Goal: Information Seeking & Learning: Learn about a topic

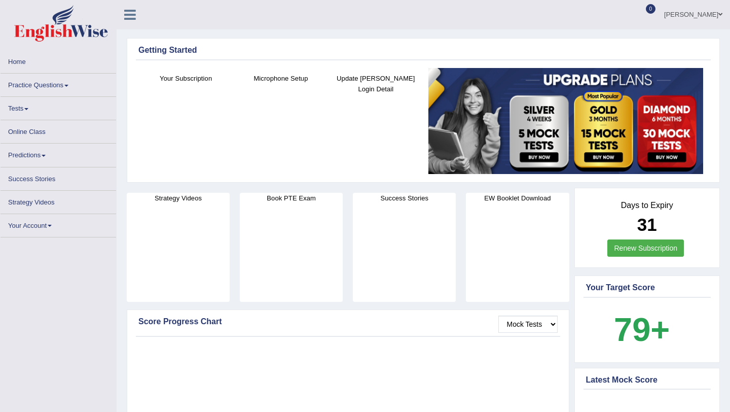
click at [643, 328] on b "79+" at bounding box center [642, 329] width 56 height 37
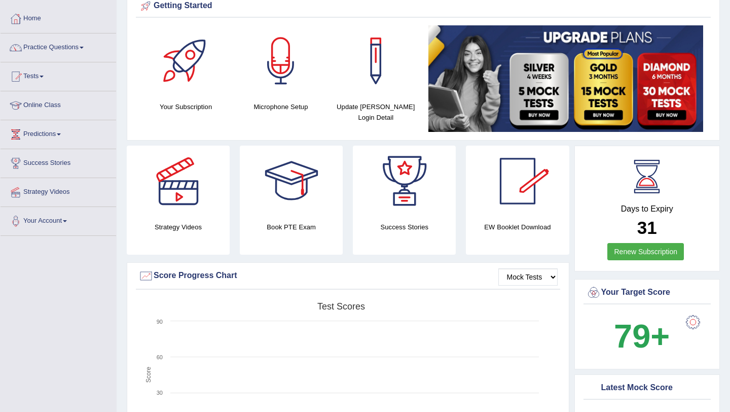
scroll to position [56, 0]
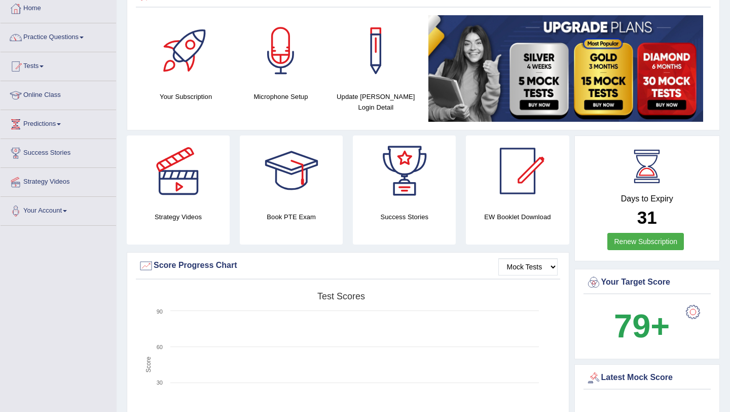
click at [692, 310] on div at bounding box center [693, 312] width 20 height 20
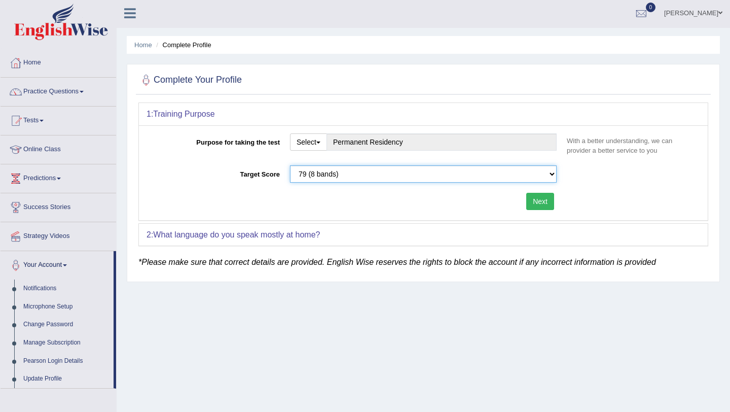
click at [352, 175] on select "Please select the correct value 50 (6 bands) 58 (6.5 bands) 65 (7 bands) 79 (8 …" at bounding box center [423, 173] width 267 height 17
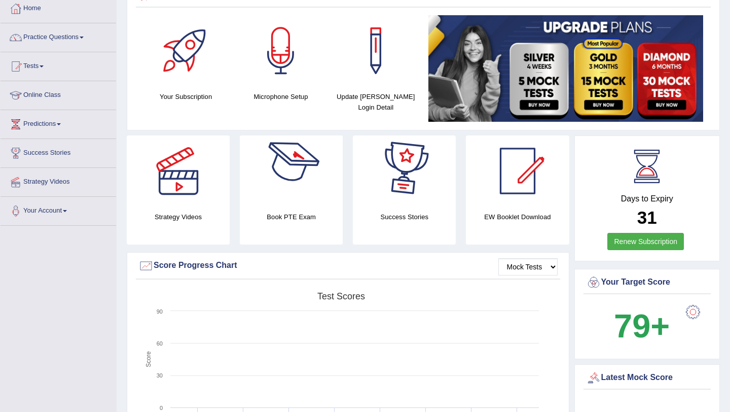
scroll to position [51, 0]
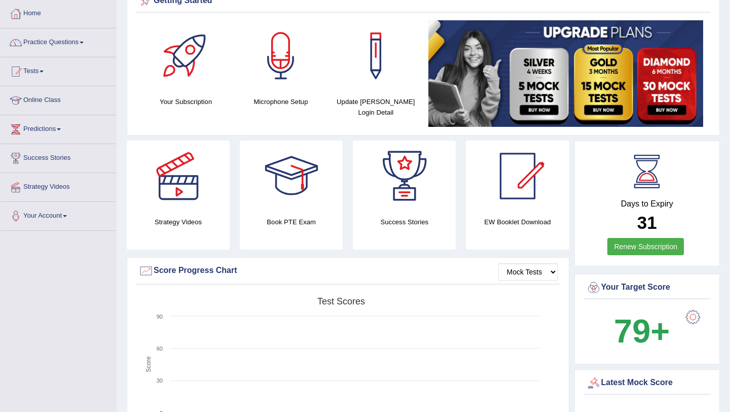
click at [536, 219] on h4 "EW Booklet Download" at bounding box center [517, 221] width 103 height 11
click at [521, 184] on div at bounding box center [517, 175] width 71 height 71
click at [446, 277] on div "Score Progress Chart" at bounding box center [347, 270] width 419 height 15
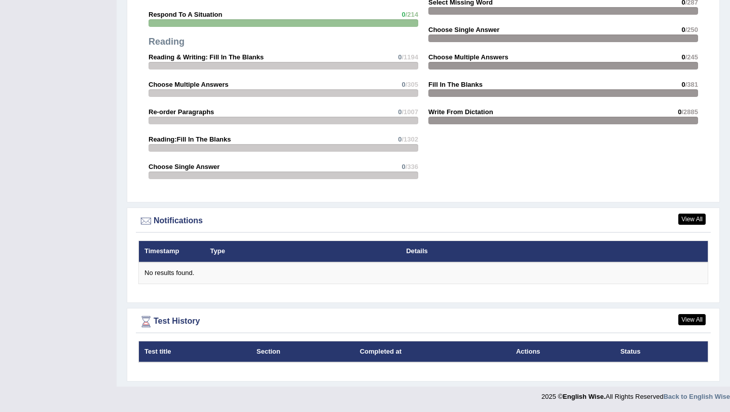
scroll to position [0, 0]
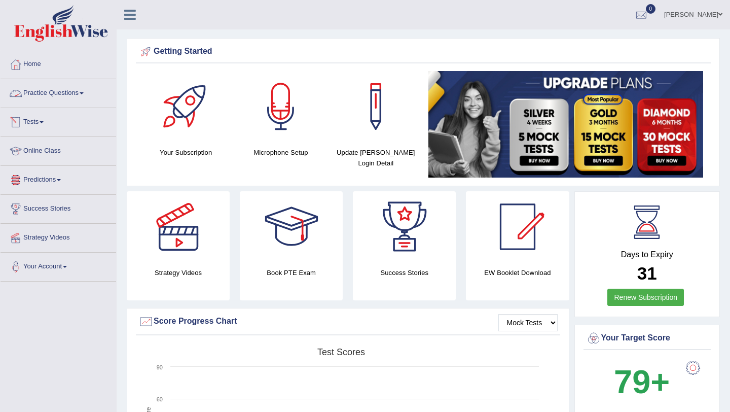
click at [57, 90] on link "Practice Questions" at bounding box center [59, 91] width 116 height 25
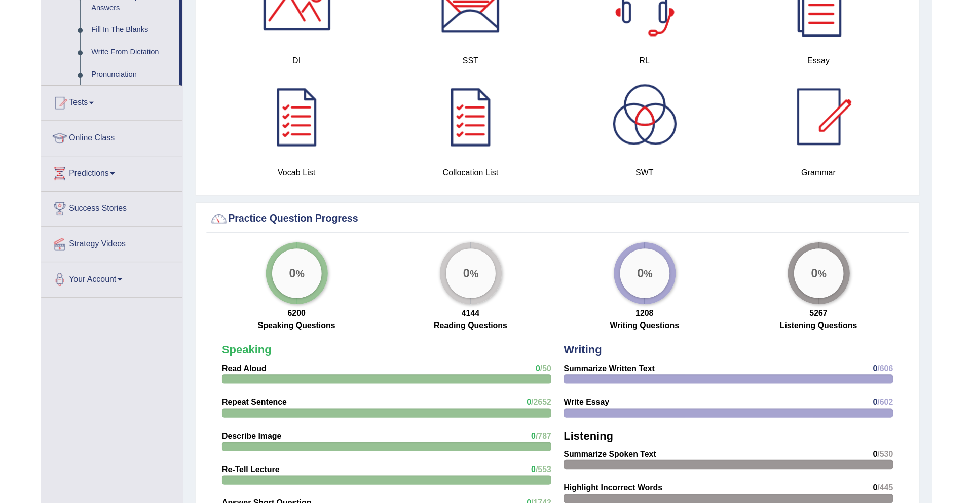
scroll to position [580, 0]
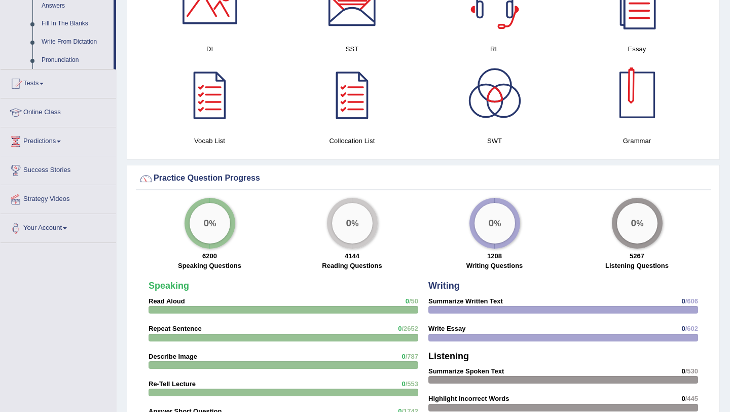
click at [632, 106] on div at bounding box center [637, 94] width 71 height 71
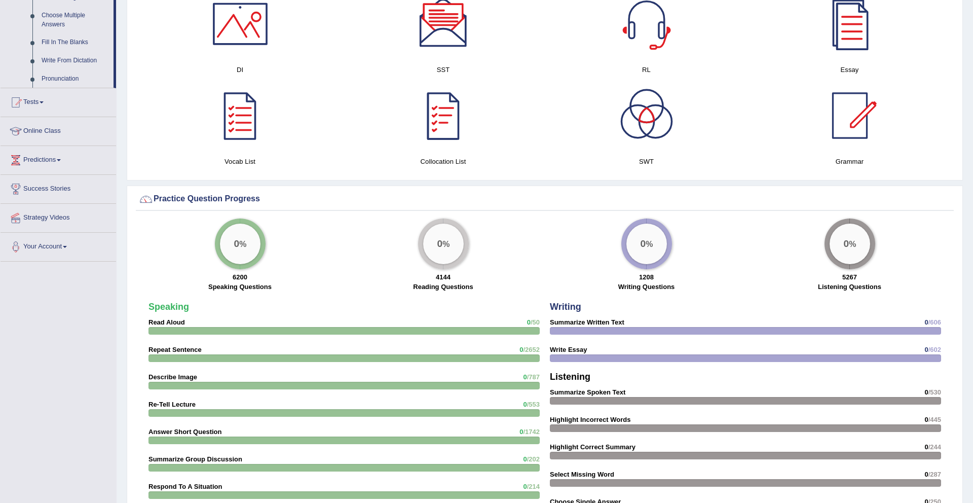
scroll to position [562, 0]
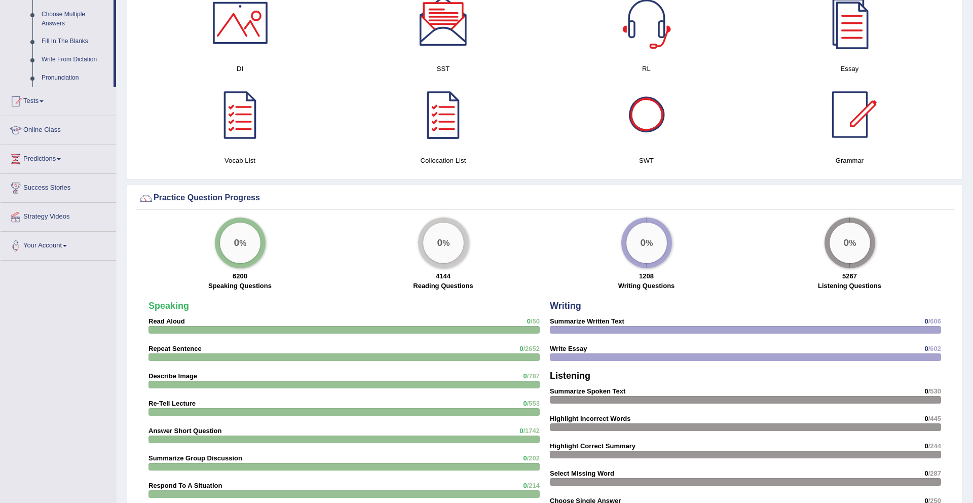
click at [645, 127] on div at bounding box center [646, 114] width 71 height 71
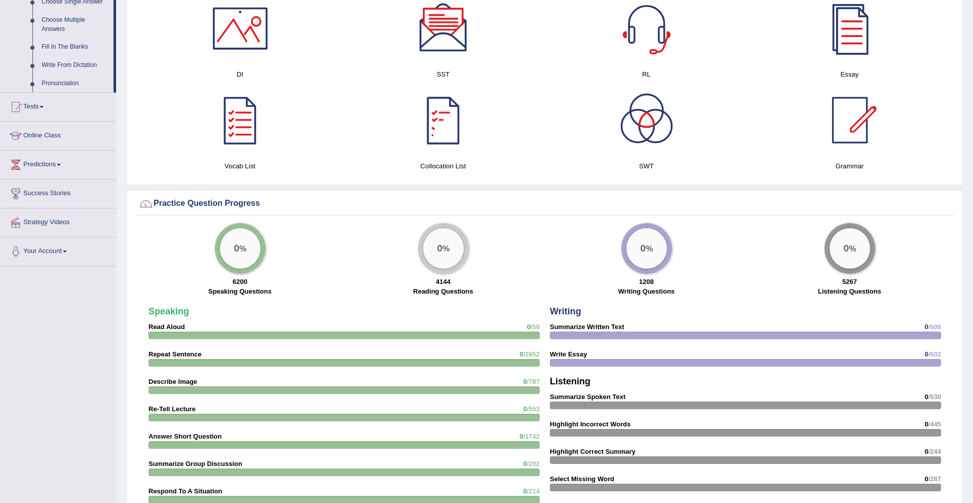
scroll to position [556, 0]
click at [449, 132] on div at bounding box center [443, 120] width 71 height 71
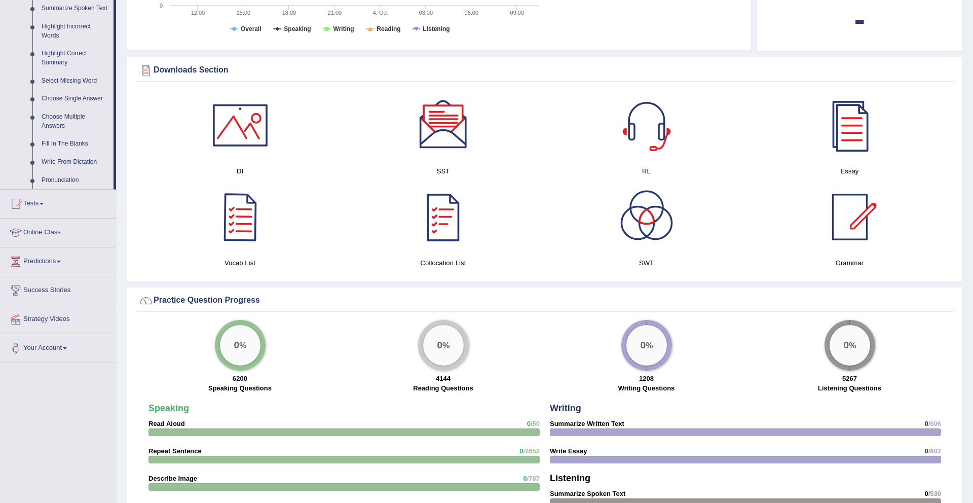
scroll to position [459, 0]
click at [240, 217] on div at bounding box center [240, 217] width 71 height 71
click at [729, 124] on div at bounding box center [850, 125] width 71 height 71
click at [649, 152] on div at bounding box center [646, 125] width 71 height 71
click at [449, 143] on div at bounding box center [443, 125] width 71 height 71
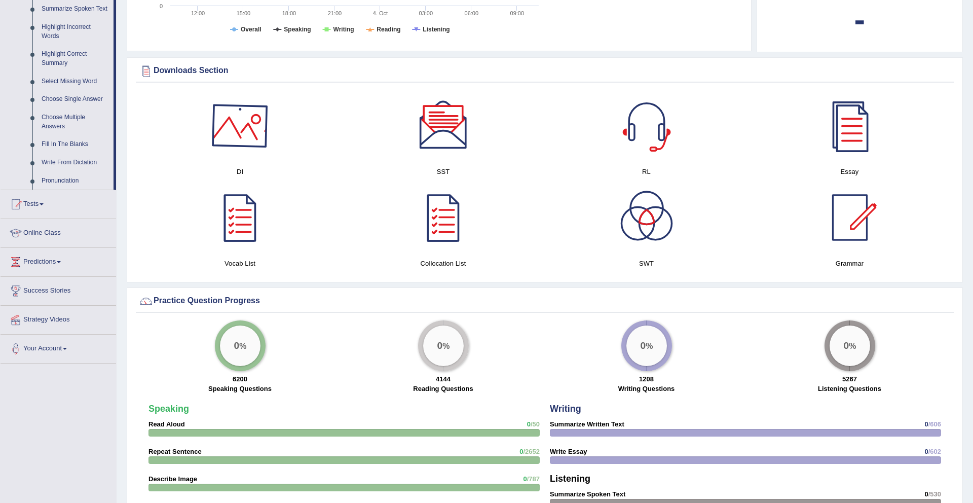
click at [252, 126] on div at bounding box center [240, 125] width 71 height 71
click at [637, 230] on div at bounding box center [646, 217] width 71 height 71
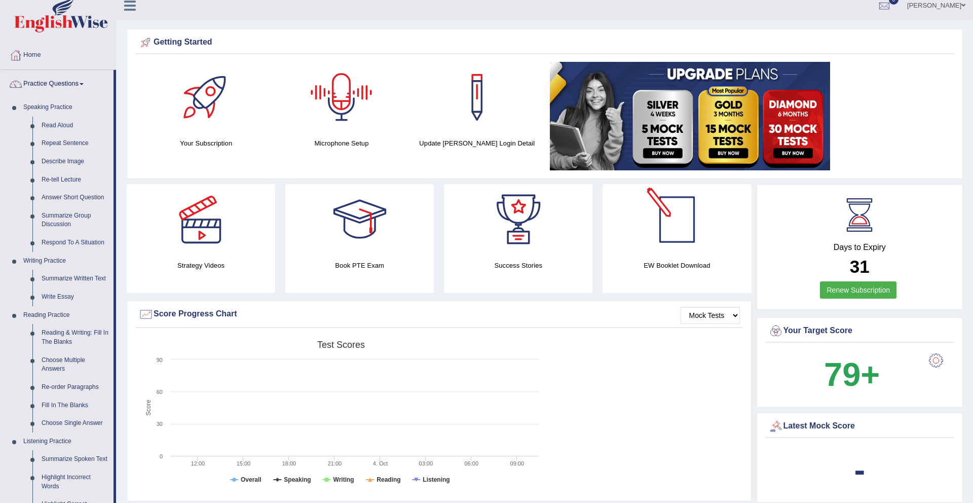
scroll to position [0, 0]
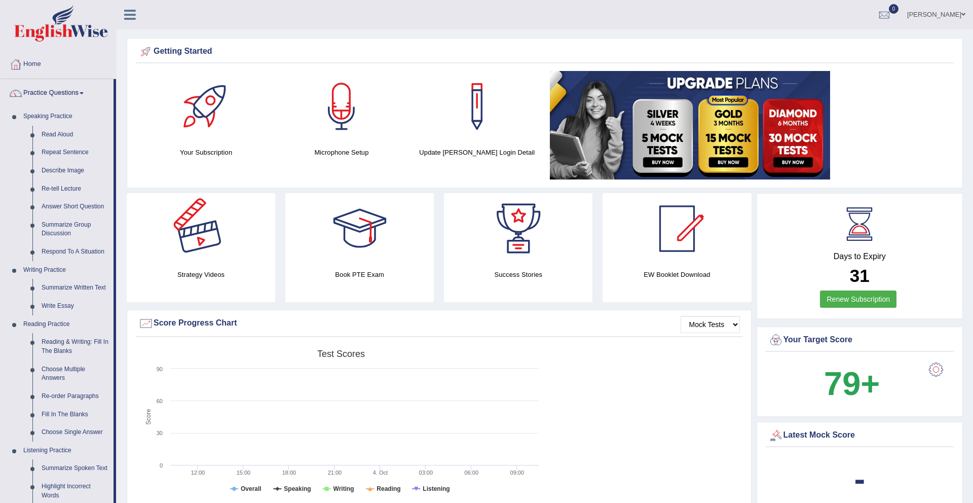
click at [200, 245] on div at bounding box center [201, 228] width 71 height 71
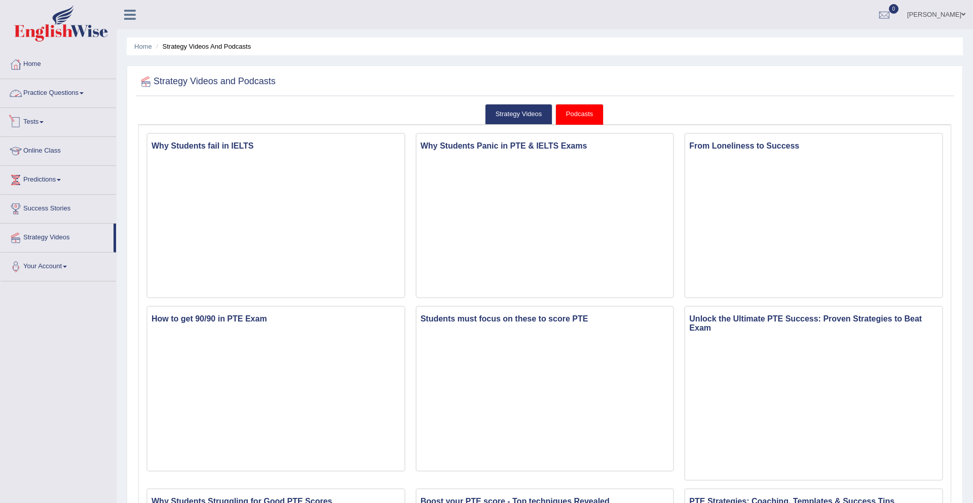
click at [52, 91] on link "Practice Questions" at bounding box center [59, 91] width 116 height 25
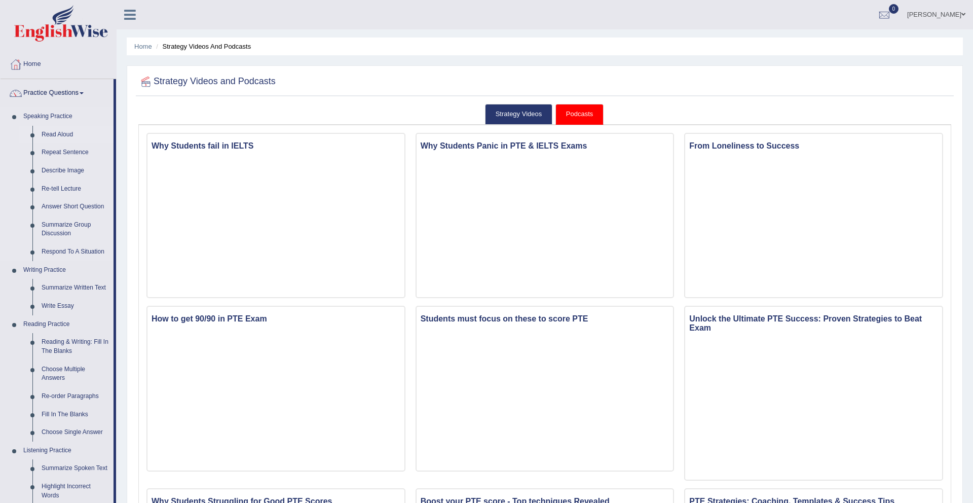
click at [55, 132] on link "Read Aloud" at bounding box center [75, 135] width 77 height 18
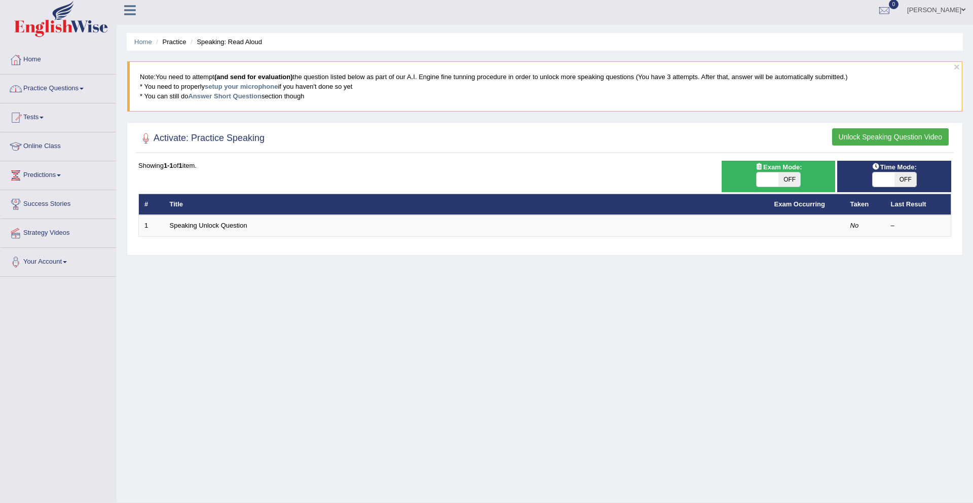
scroll to position [6, 0]
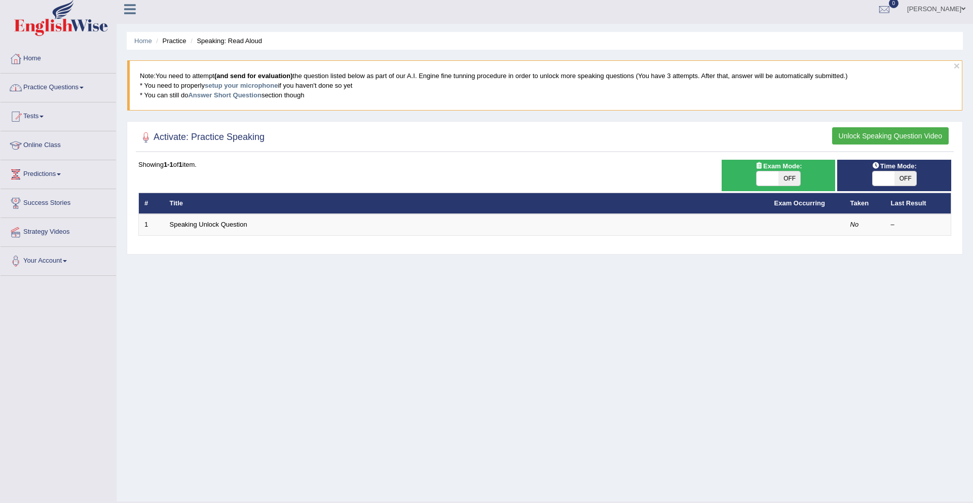
click at [43, 96] on link "Practice Questions" at bounding box center [59, 85] width 116 height 25
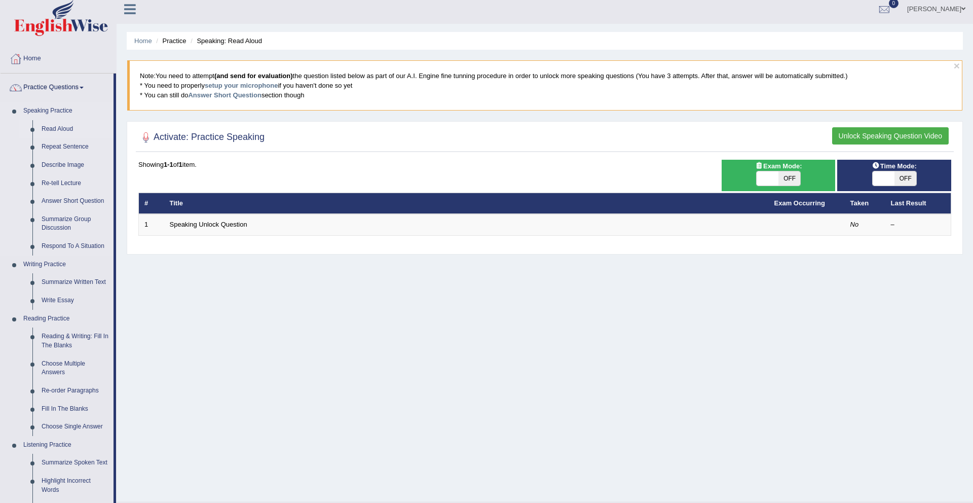
click at [56, 109] on link "Speaking Practice" at bounding box center [66, 111] width 95 height 18
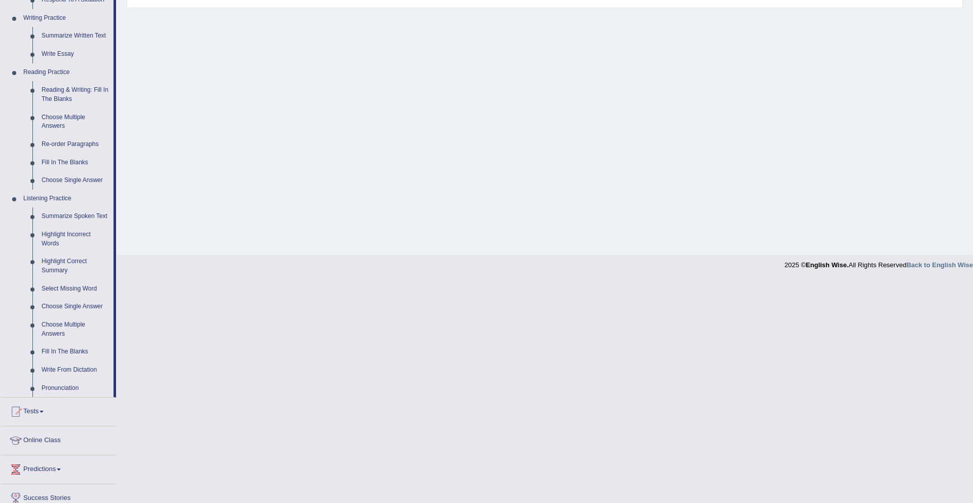
scroll to position [329, 0]
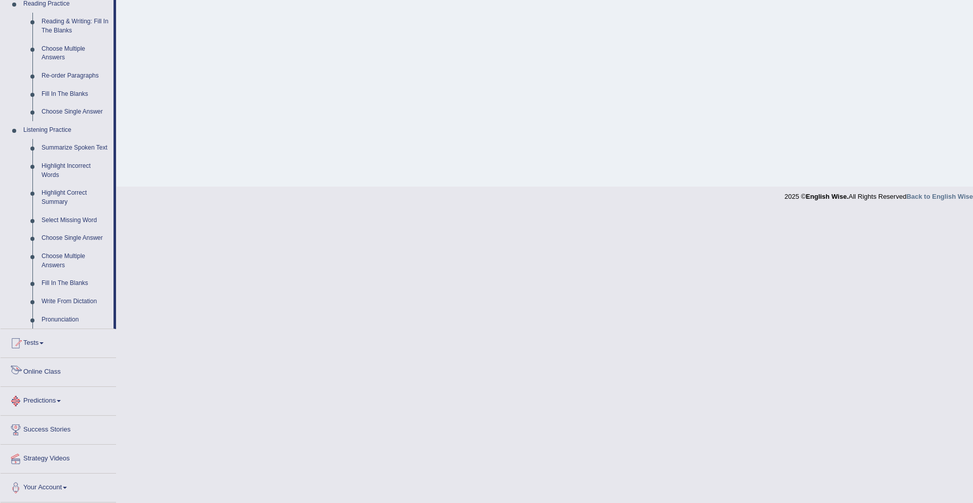
click at [54, 398] on link "Predictions" at bounding box center [59, 399] width 116 height 25
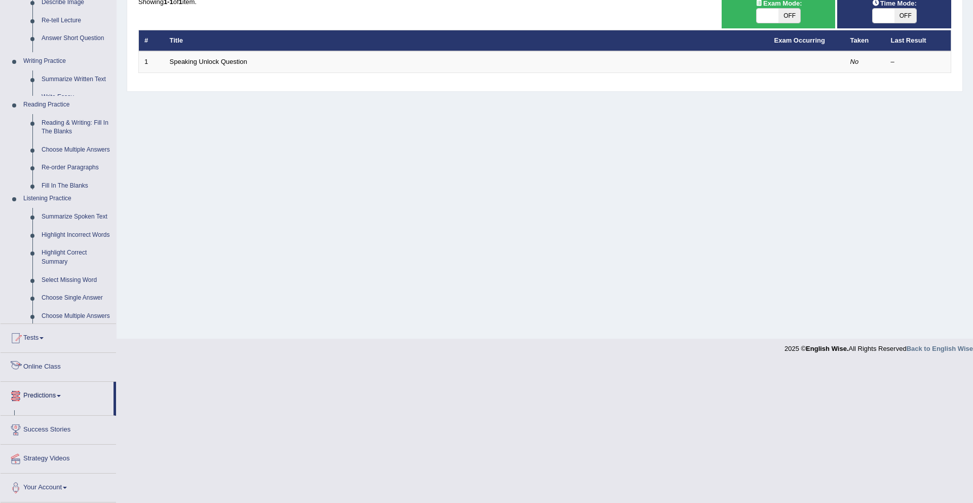
scroll to position [29, 0]
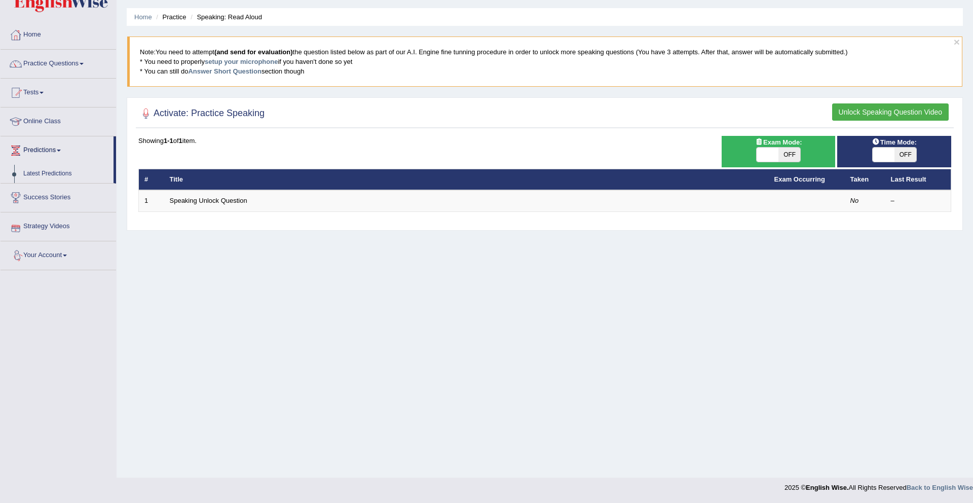
click at [67, 255] on span at bounding box center [65, 255] width 4 height 2
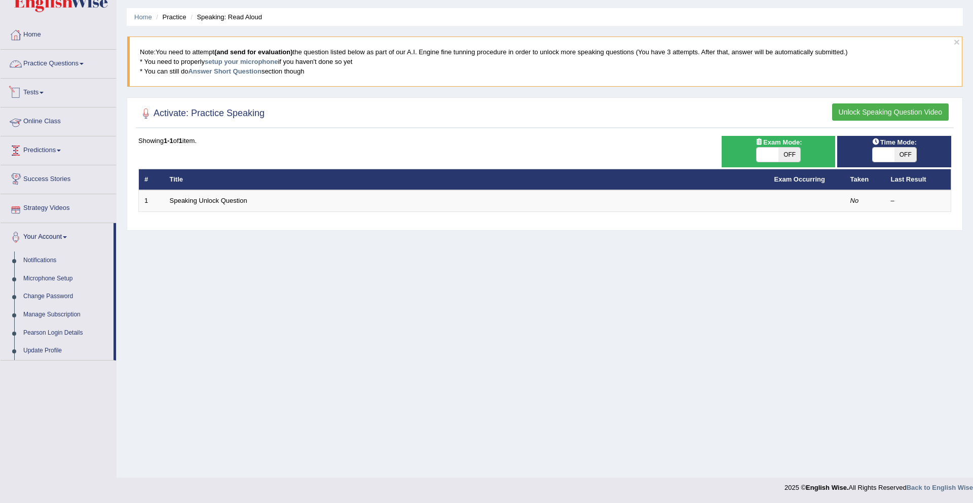
click at [40, 89] on link "Tests" at bounding box center [59, 91] width 116 height 25
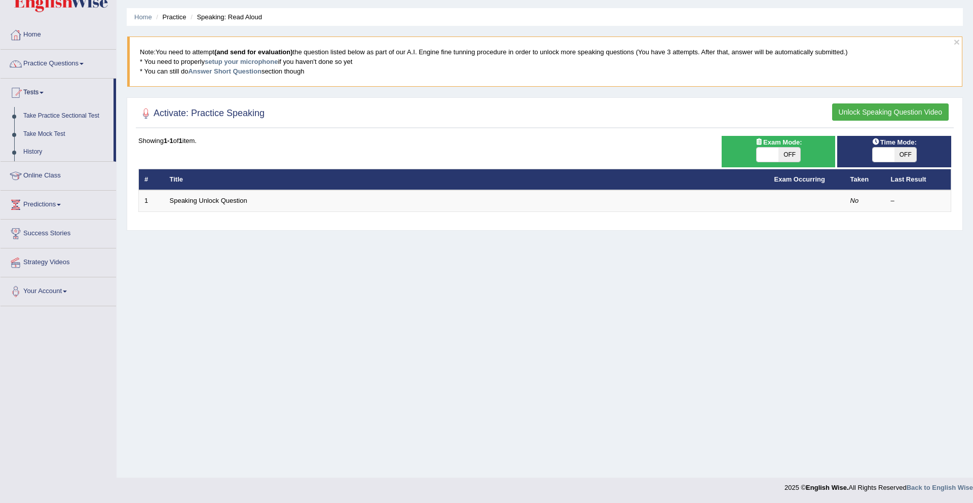
click at [80, 64] on link "Practice Questions" at bounding box center [59, 62] width 116 height 25
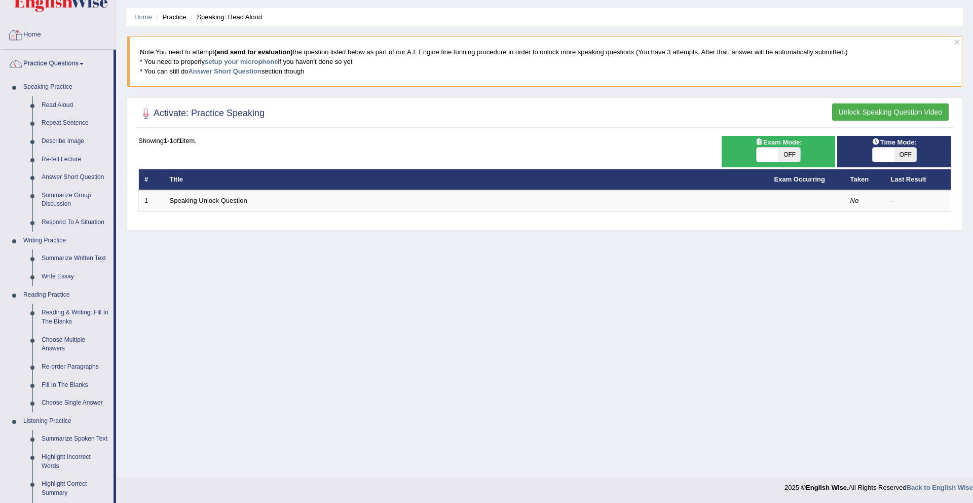
click at [38, 39] on link "Home" at bounding box center [59, 33] width 116 height 25
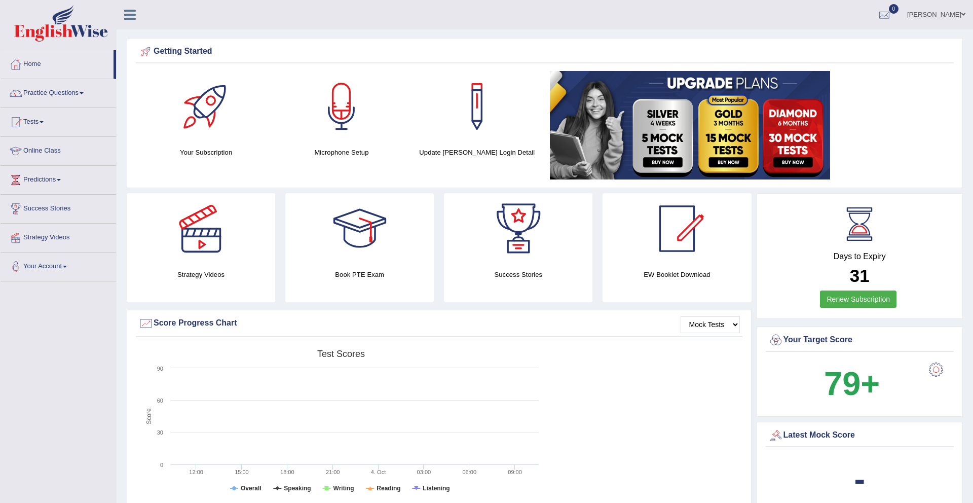
click at [213, 114] on div at bounding box center [206, 106] width 71 height 71
click at [57, 152] on link "Online Class" at bounding box center [59, 149] width 116 height 25
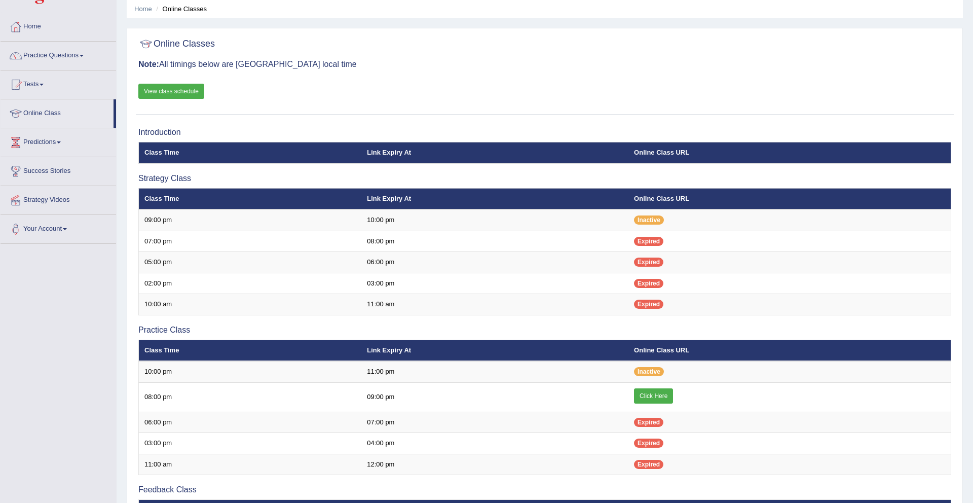
scroll to position [35, 0]
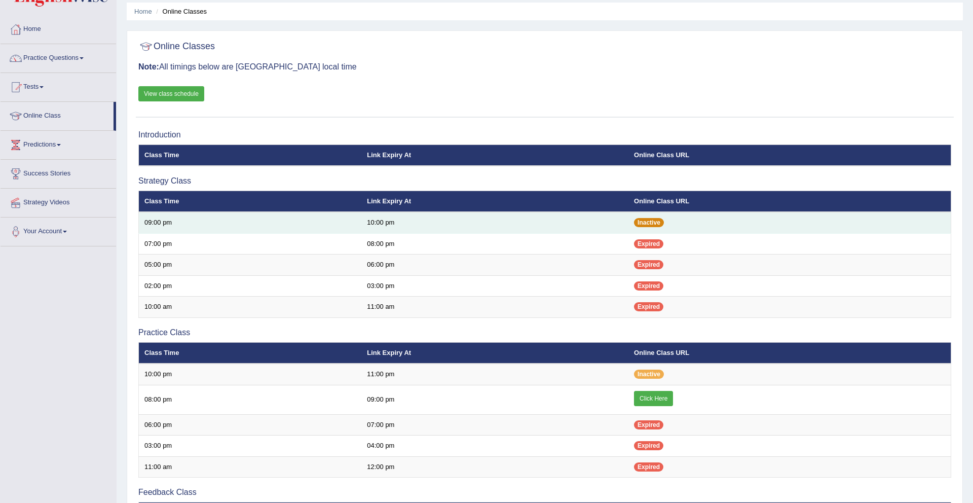
click at [653, 220] on span "Inactive" at bounding box center [649, 222] width 30 height 9
click at [653, 227] on span "Inactive" at bounding box center [649, 222] width 30 height 9
click at [653, 223] on span "Inactive" at bounding box center [649, 222] width 30 height 9
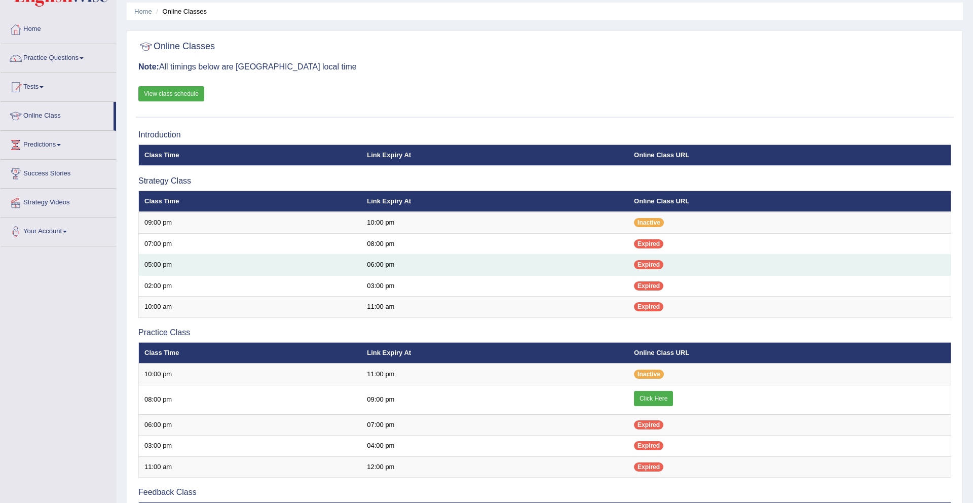
scroll to position [39, 0]
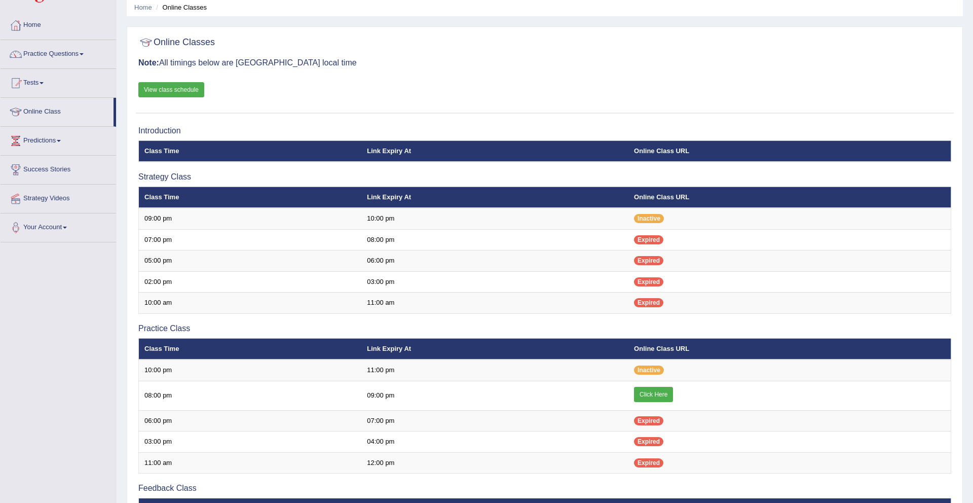
click at [187, 89] on link "View class schedule" at bounding box center [171, 89] width 66 height 15
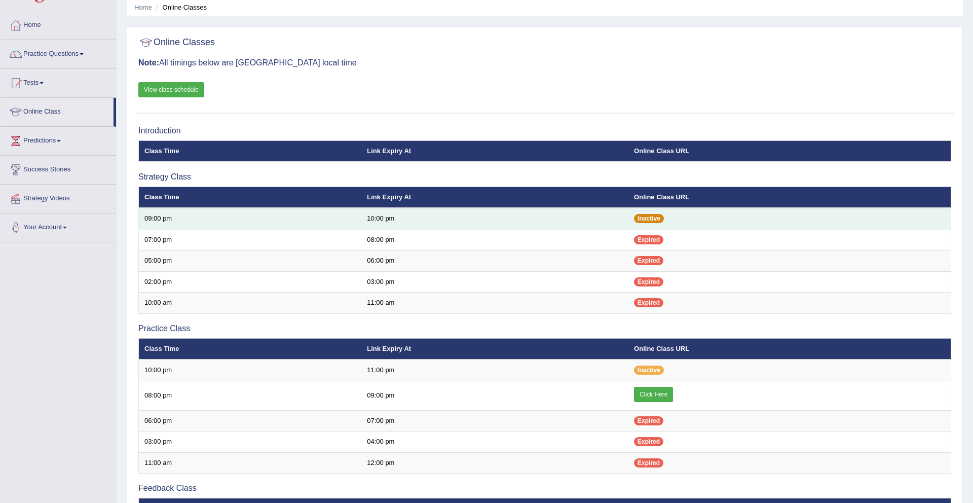
click at [655, 217] on span "Inactive" at bounding box center [649, 218] width 30 height 9
click at [644, 214] on span "Inactive" at bounding box center [649, 218] width 30 height 9
click at [649, 217] on span "Inactive" at bounding box center [649, 218] width 30 height 9
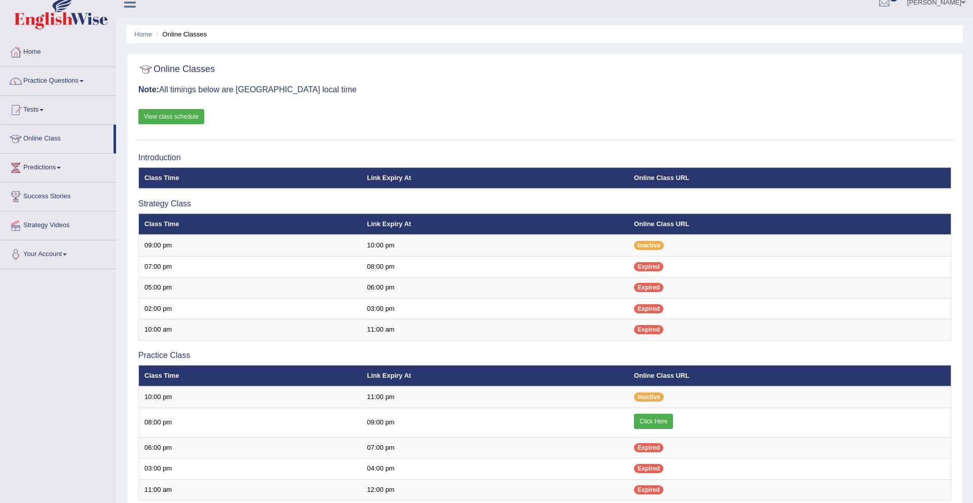
scroll to position [0, 0]
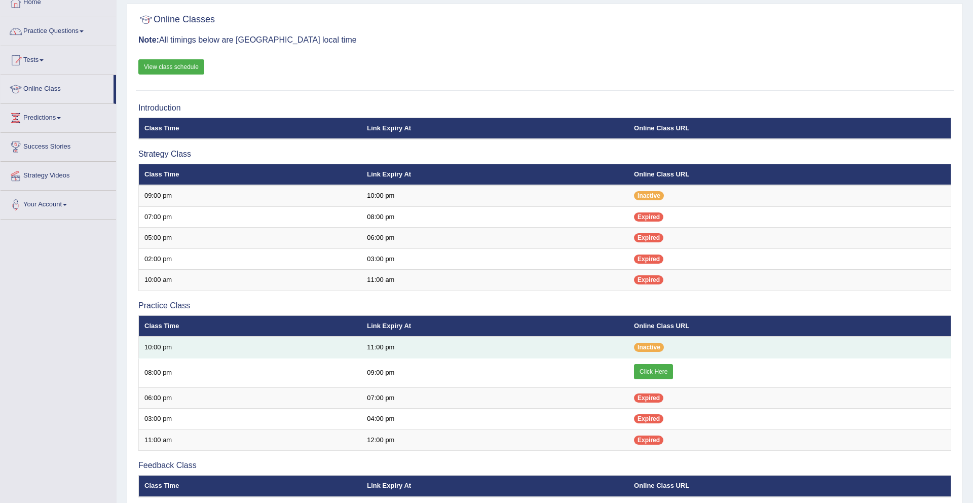
scroll to position [72, 0]
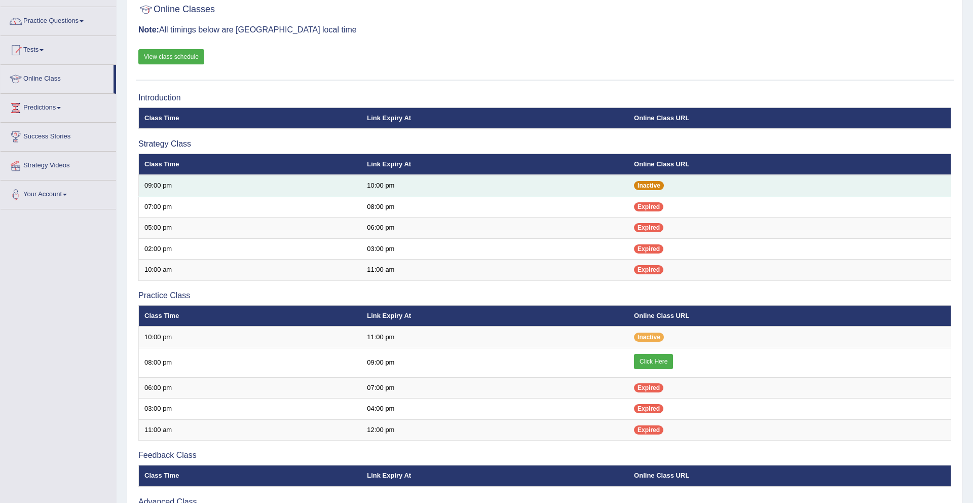
click at [643, 187] on span "Inactive" at bounding box center [649, 185] width 30 height 9
click at [648, 186] on span "Inactive" at bounding box center [649, 185] width 30 height 9
click at [649, 186] on span "Inactive" at bounding box center [649, 185] width 30 height 9
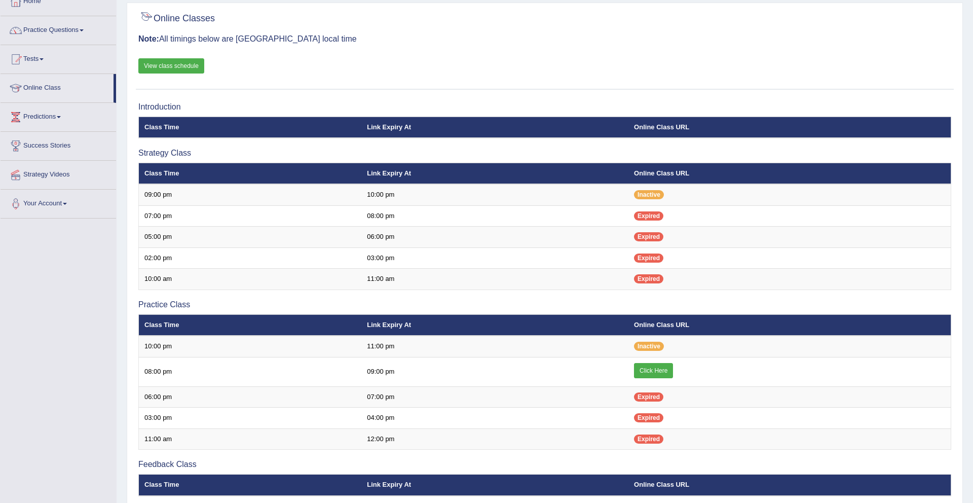
scroll to position [64, 0]
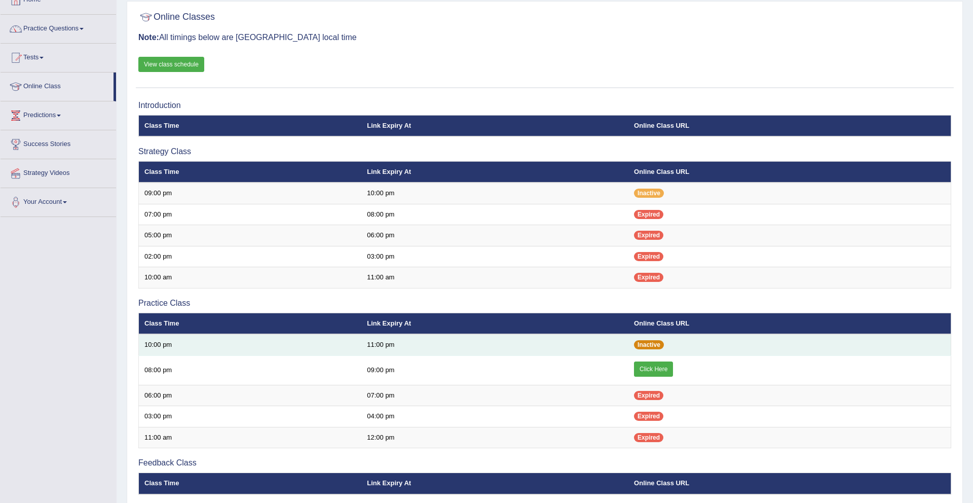
click at [649, 346] on span "Inactive" at bounding box center [649, 344] width 30 height 9
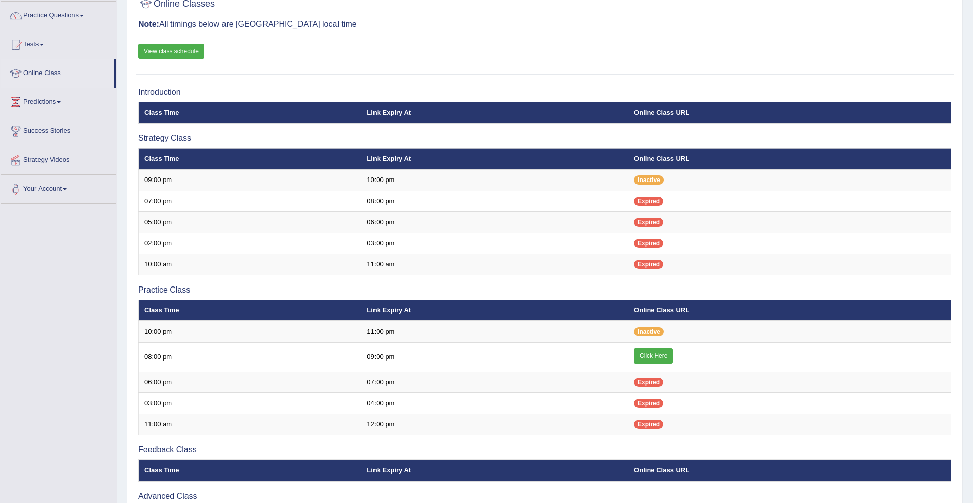
scroll to position [0, 0]
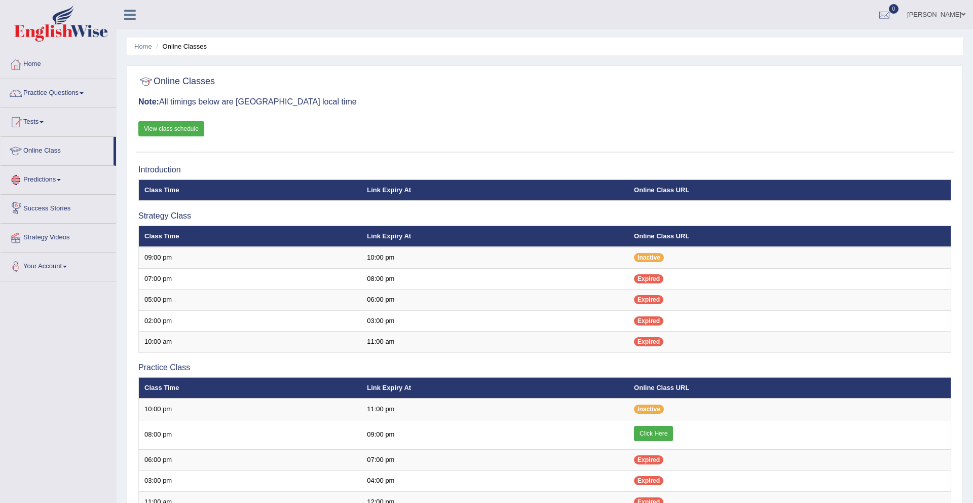
click at [66, 208] on link "Success Stories" at bounding box center [59, 207] width 116 height 25
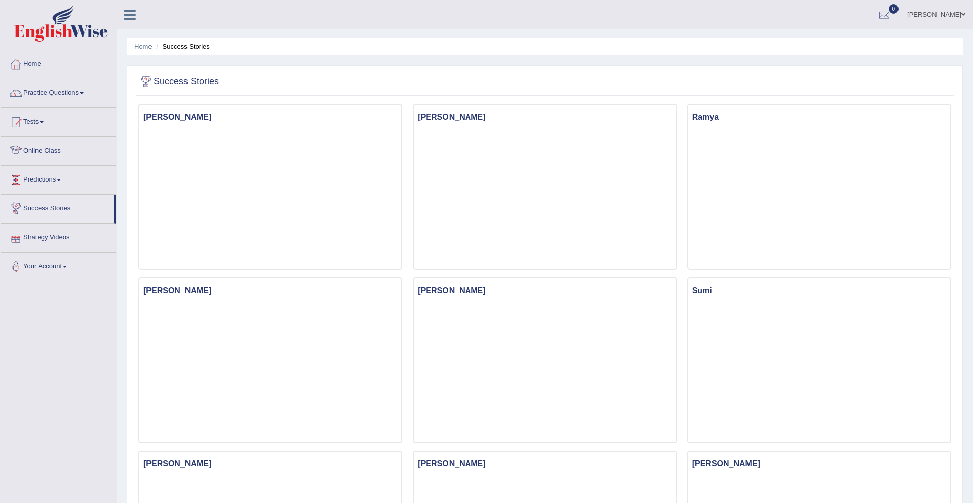
click at [39, 155] on link "Online Class" at bounding box center [59, 149] width 116 height 25
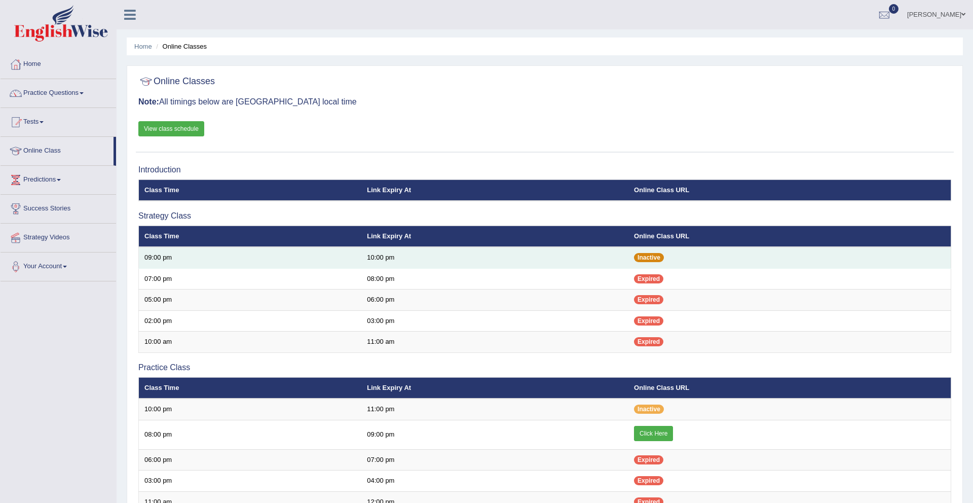
click at [638, 259] on span "Inactive" at bounding box center [649, 257] width 30 height 9
click at [657, 256] on span "Inactive" at bounding box center [649, 257] width 30 height 9
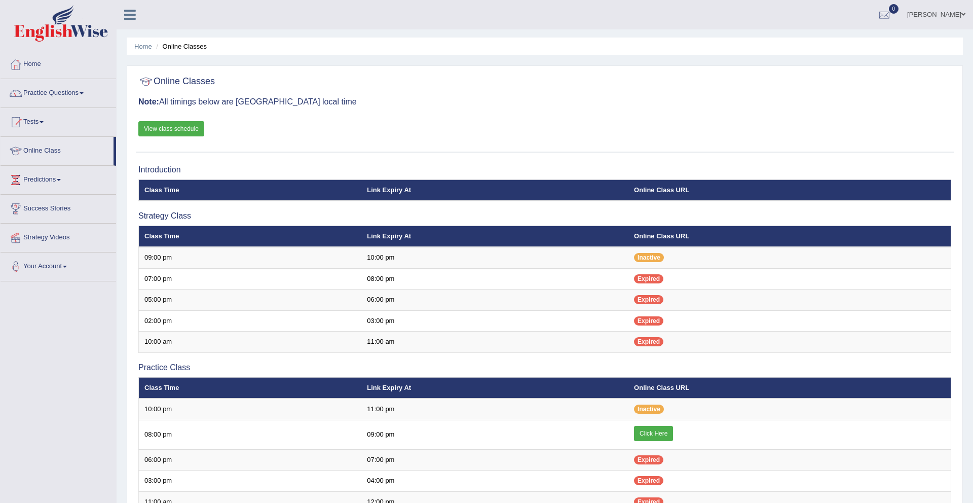
click at [183, 126] on link "View class schedule" at bounding box center [171, 128] width 66 height 15
click at [52, 239] on link "Strategy Videos" at bounding box center [59, 236] width 116 height 25
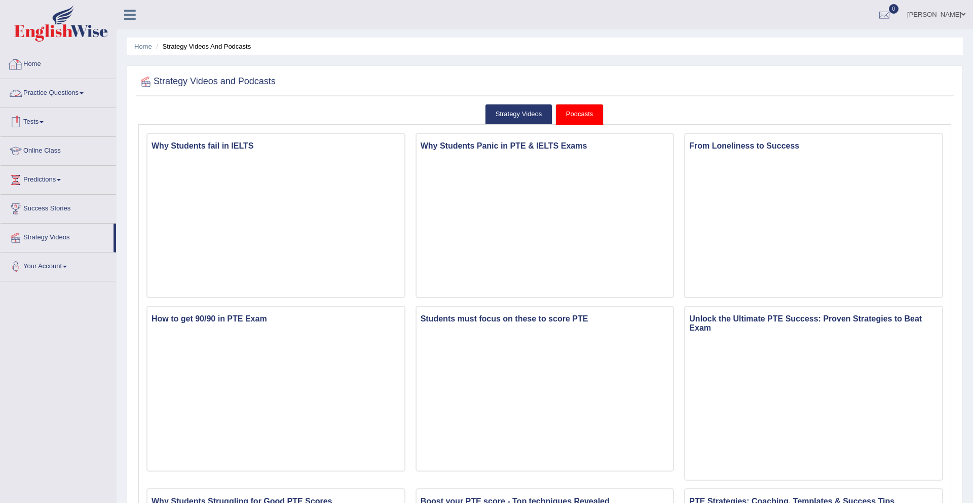
click at [36, 60] on link "Home" at bounding box center [59, 62] width 116 height 25
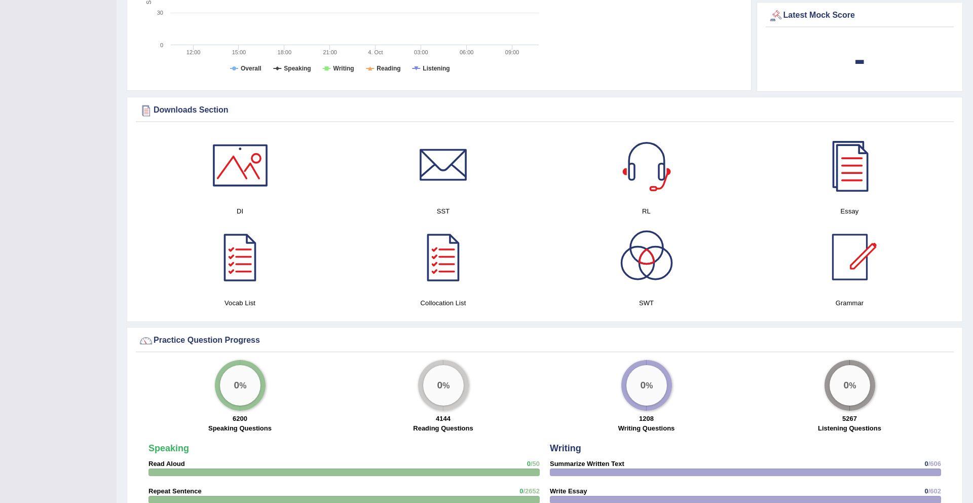
scroll to position [421, 0]
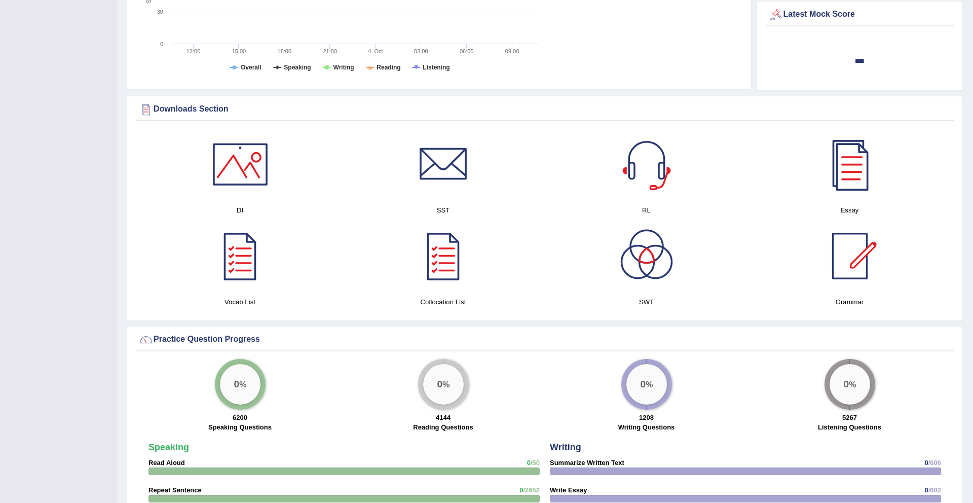
click at [852, 181] on div at bounding box center [850, 164] width 71 height 71
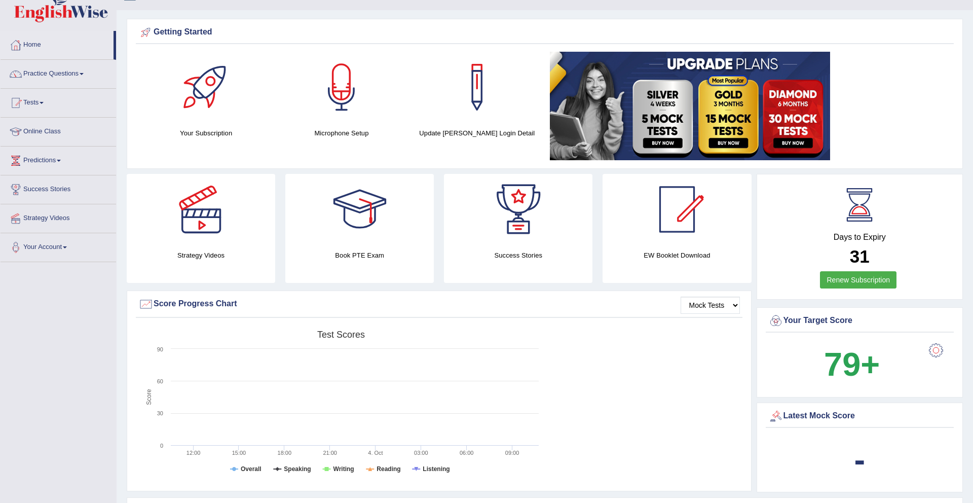
scroll to position [20, 0]
click at [54, 132] on link "Online Class" at bounding box center [59, 129] width 116 height 25
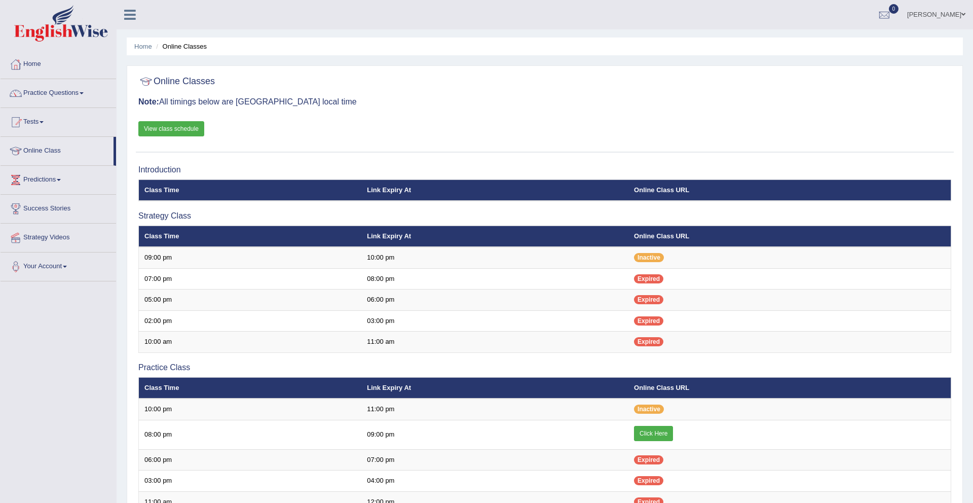
scroll to position [29, 0]
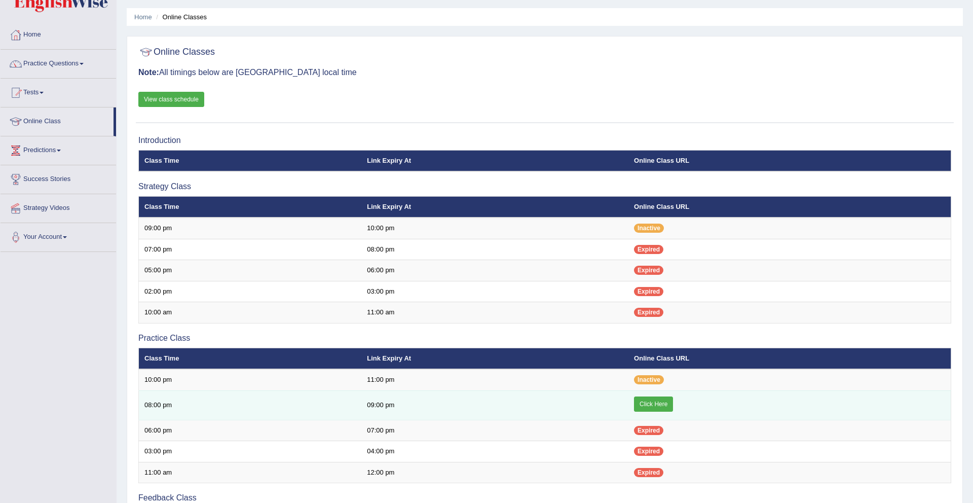
click at [662, 401] on link "Click Here" at bounding box center [653, 403] width 39 height 15
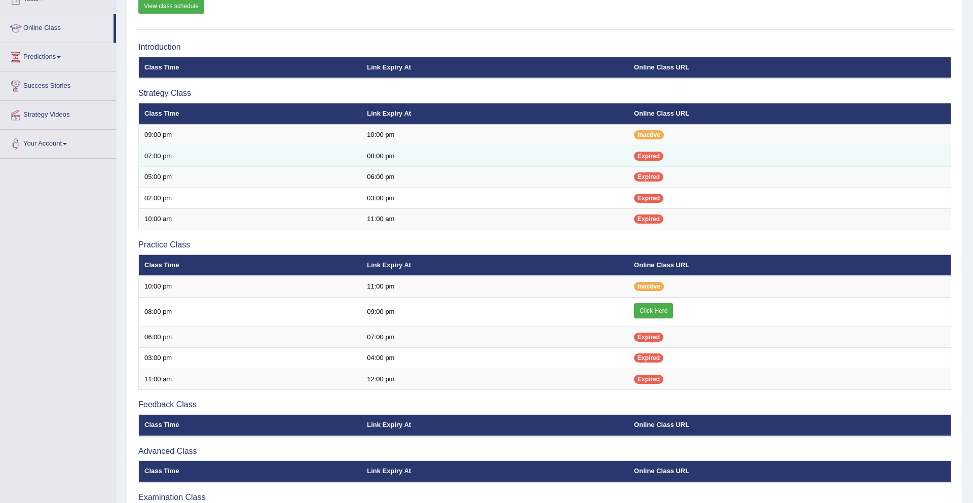
scroll to position [123, 0]
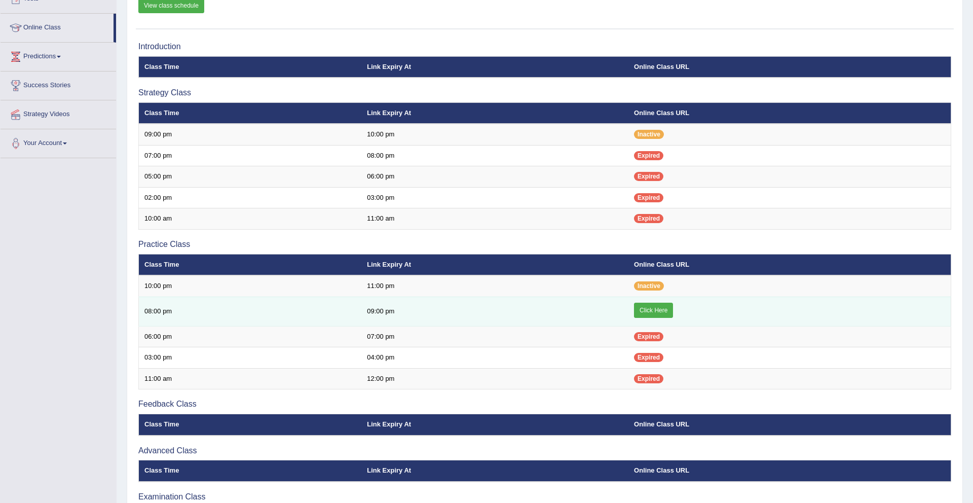
click at [662, 314] on link "Click Here" at bounding box center [653, 310] width 39 height 15
click at [650, 309] on link "Click Here" at bounding box center [653, 310] width 39 height 15
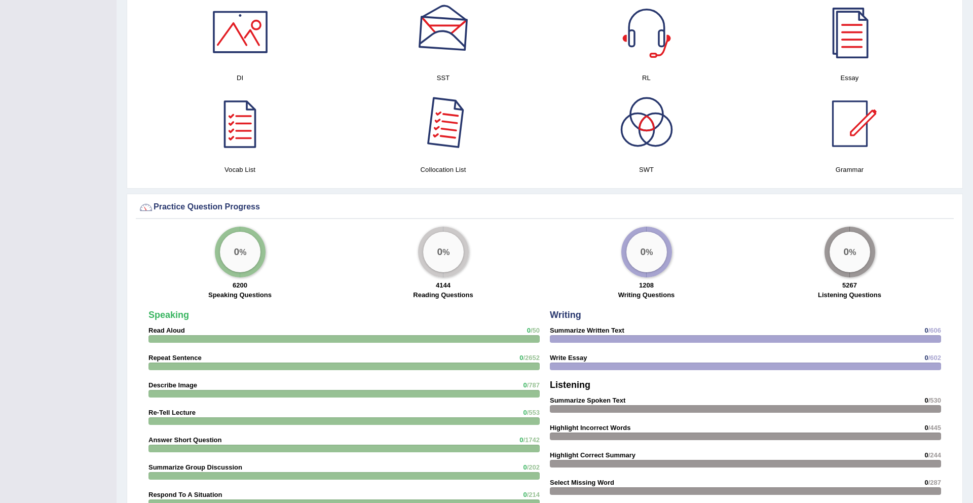
scroll to position [711, 0]
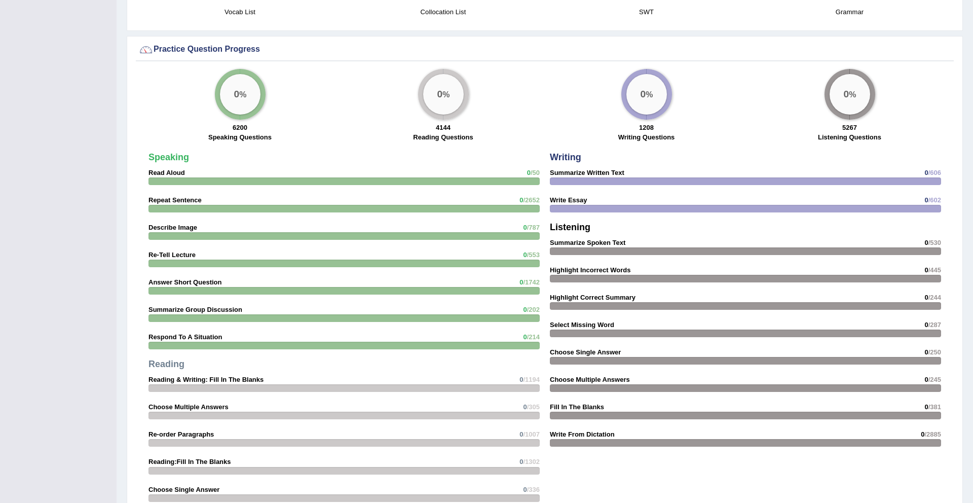
click at [156, 174] on strong "Read Aloud" at bounding box center [167, 173] width 36 height 8
click at [238, 98] on big "0" at bounding box center [237, 94] width 6 height 11
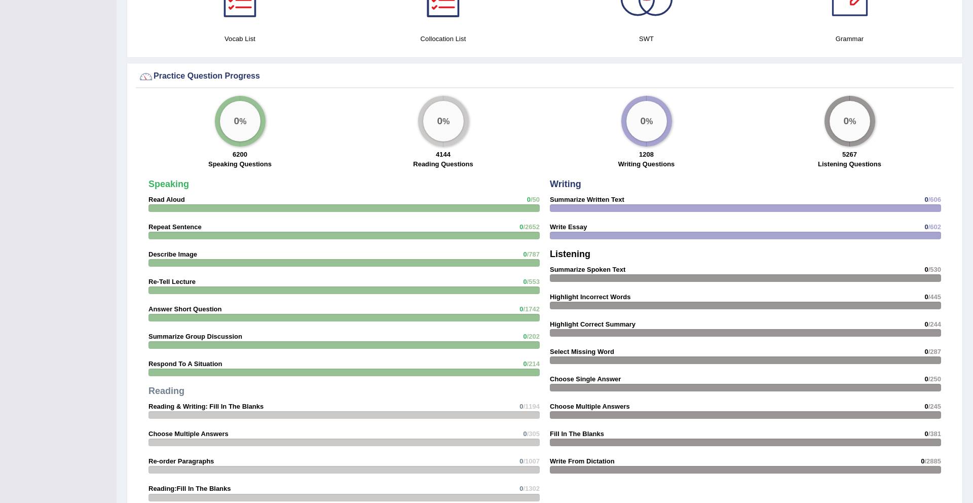
scroll to position [684, 0]
click at [528, 200] on span "0" at bounding box center [529, 199] width 4 height 8
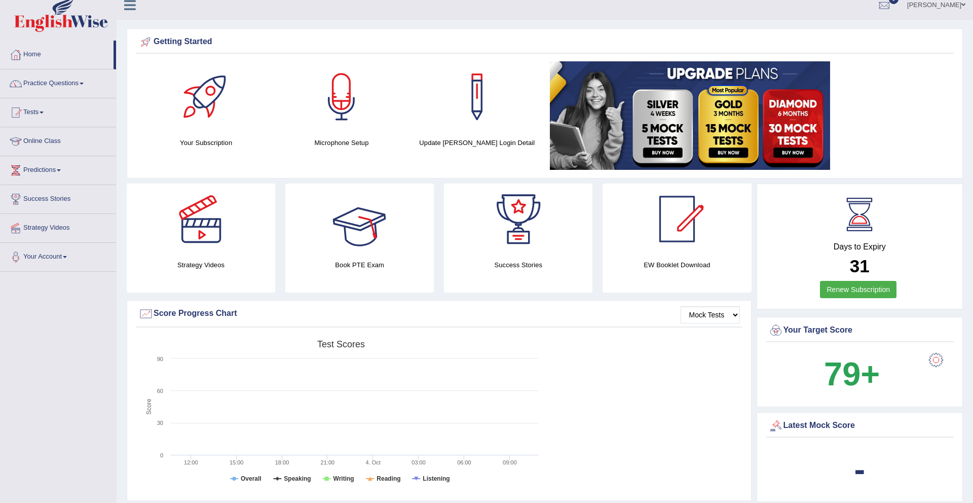
scroll to position [0, 0]
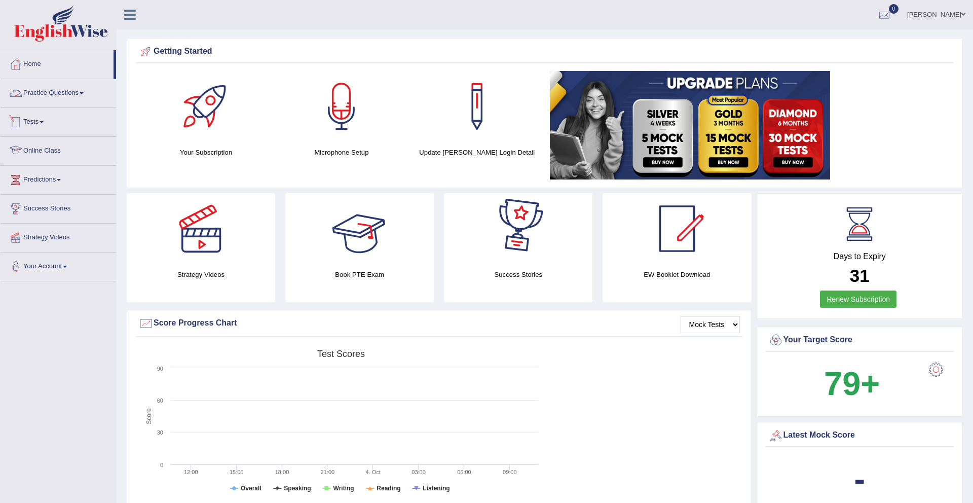
click at [45, 90] on link "Practice Questions" at bounding box center [59, 91] width 116 height 25
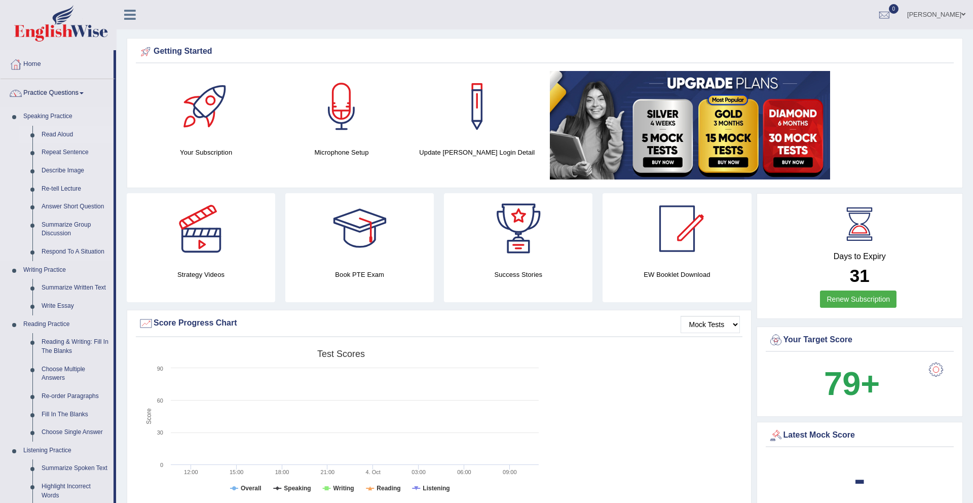
click at [52, 136] on link "Read Aloud" at bounding box center [75, 135] width 77 height 18
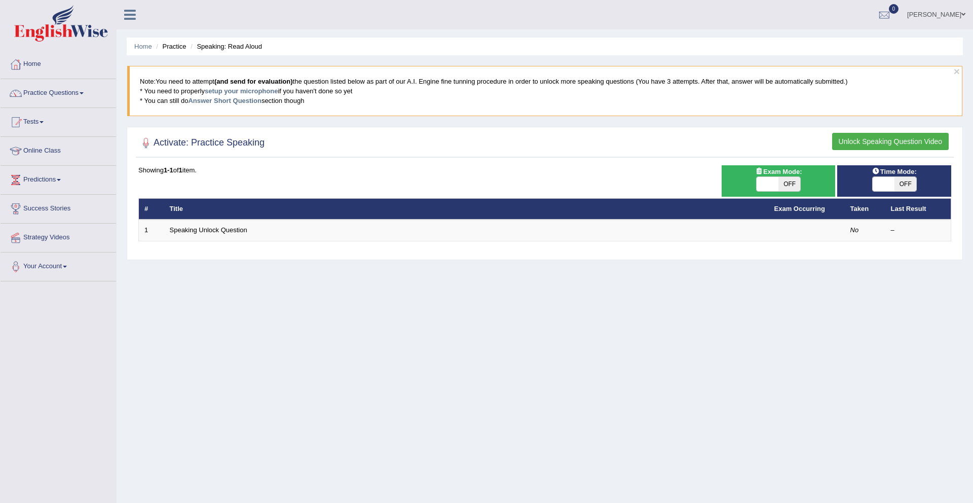
click at [909, 183] on span "OFF" at bounding box center [906, 184] width 22 height 14
checkbox input "false"
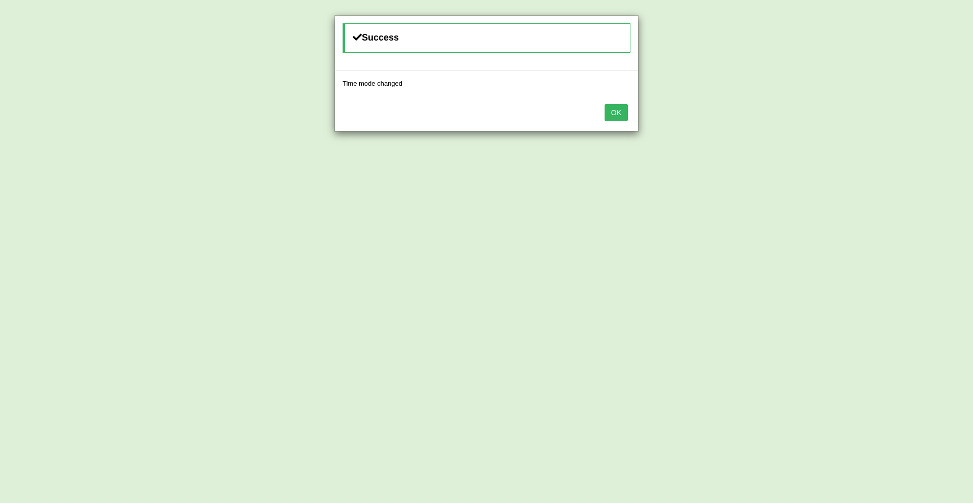
click at [909, 183] on body "Toggle navigation Home Practice Questions Speaking Practice Read Aloud Repeat S…" at bounding box center [486, 251] width 973 height 503
click at [618, 111] on button "OK" at bounding box center [616, 112] width 23 height 17
click at [625, 118] on button "OK" at bounding box center [616, 112] width 23 height 17
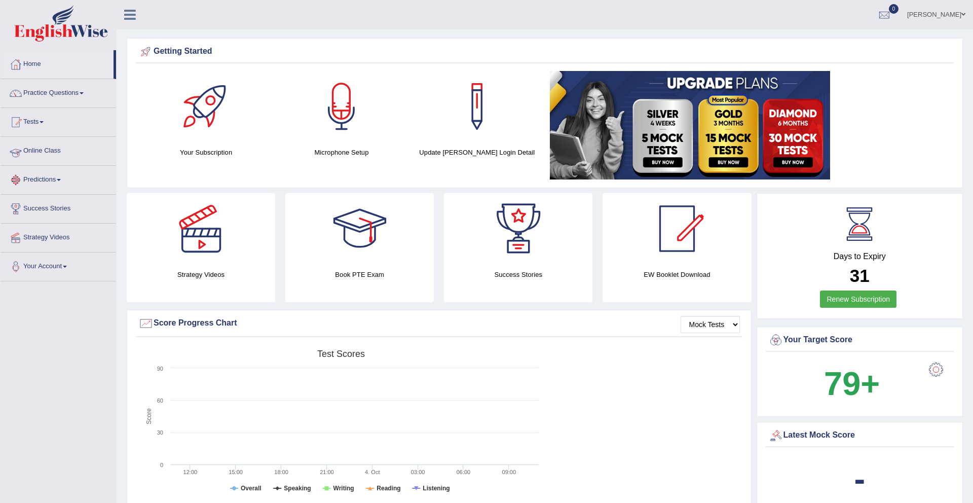
click at [48, 147] on link "Online Class" at bounding box center [59, 149] width 116 height 25
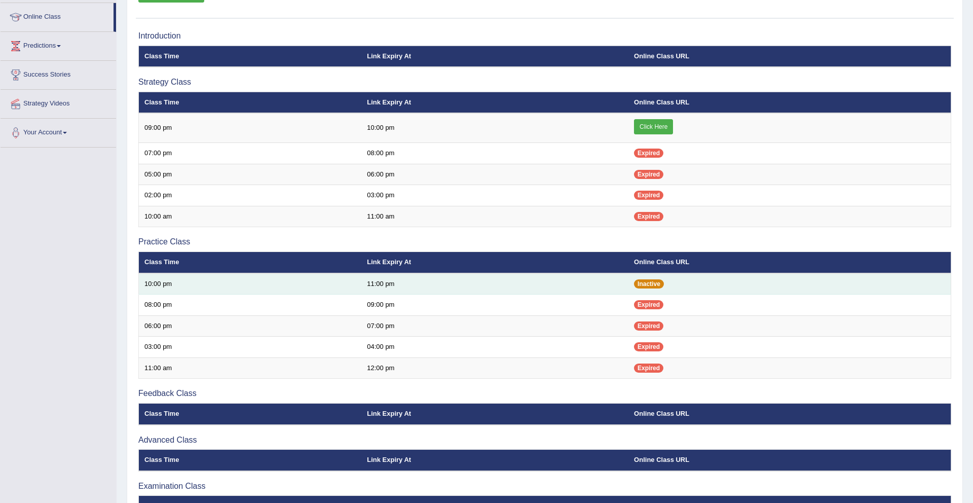
scroll to position [134, 0]
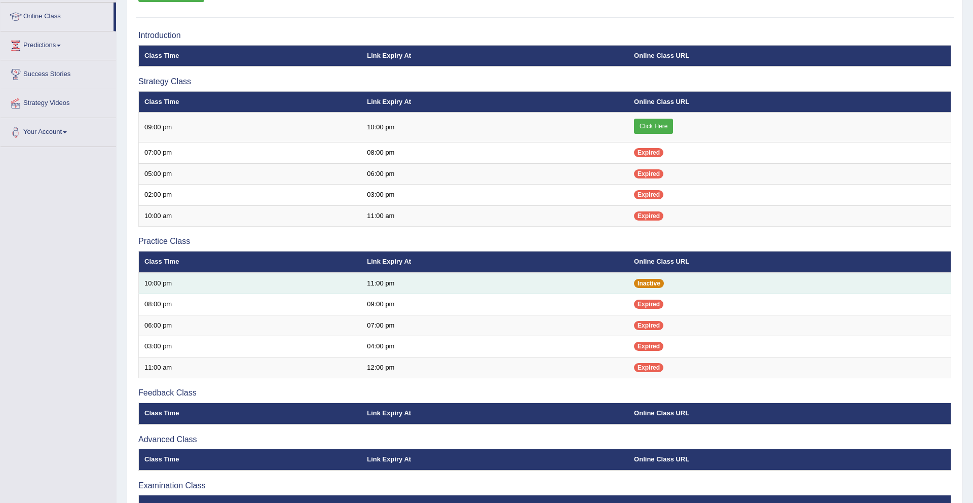
click at [651, 283] on span "Inactive" at bounding box center [649, 283] width 30 height 9
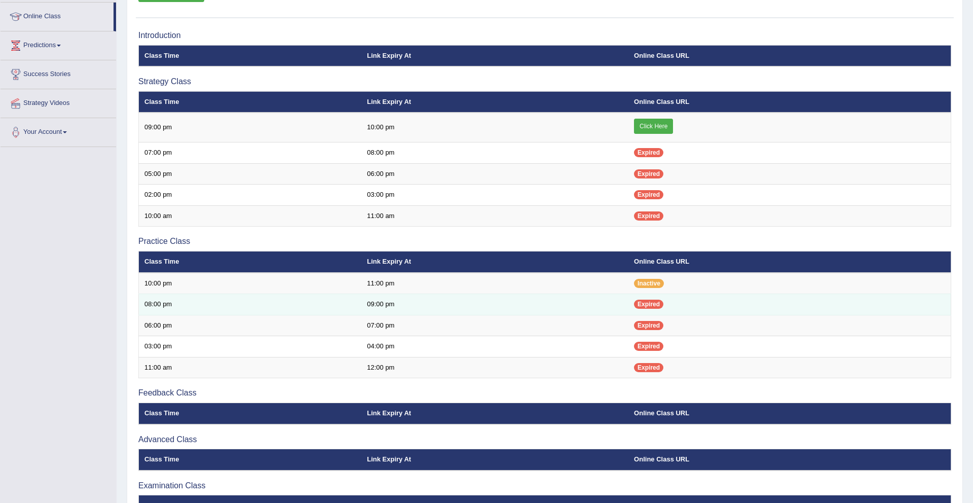
click at [646, 304] on span "Expired" at bounding box center [648, 304] width 29 height 9
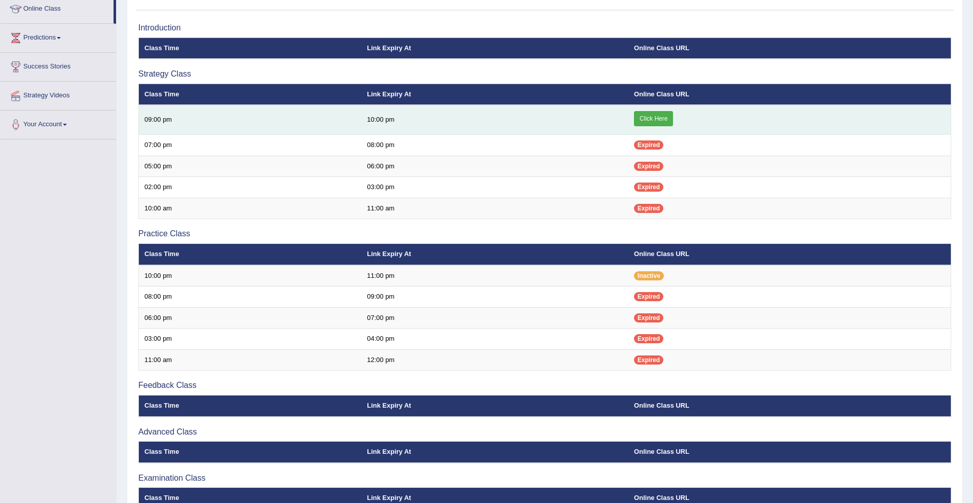
click at [663, 118] on link "Click Here" at bounding box center [653, 118] width 39 height 15
click at [654, 119] on link "Click Here" at bounding box center [653, 118] width 39 height 15
click at [661, 119] on link "Click Here" at bounding box center [653, 118] width 39 height 15
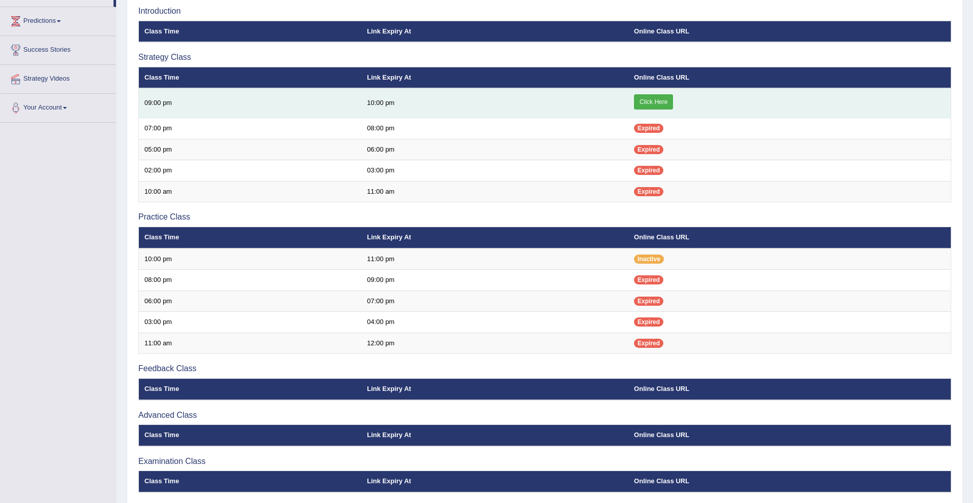
scroll to position [142, 0]
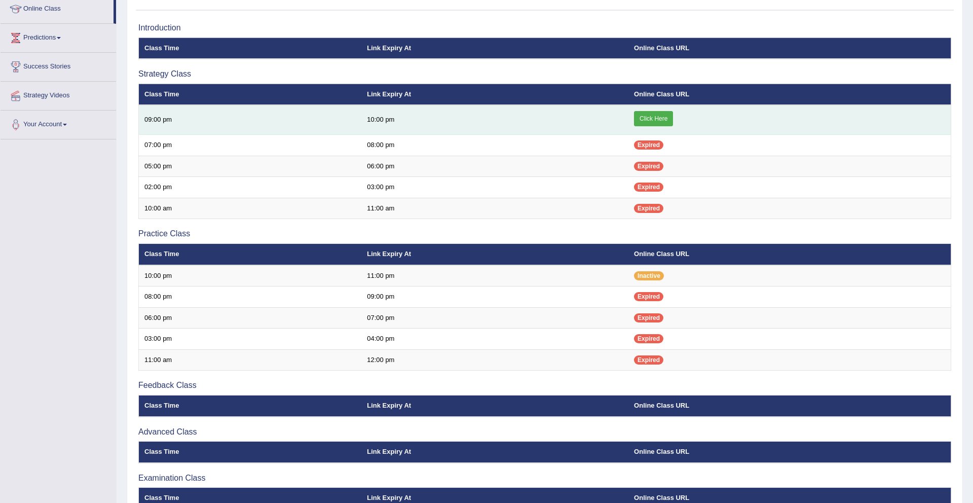
click at [663, 120] on link "Click Here" at bounding box center [653, 118] width 39 height 15
click at [652, 119] on link "Click Here" at bounding box center [653, 118] width 39 height 15
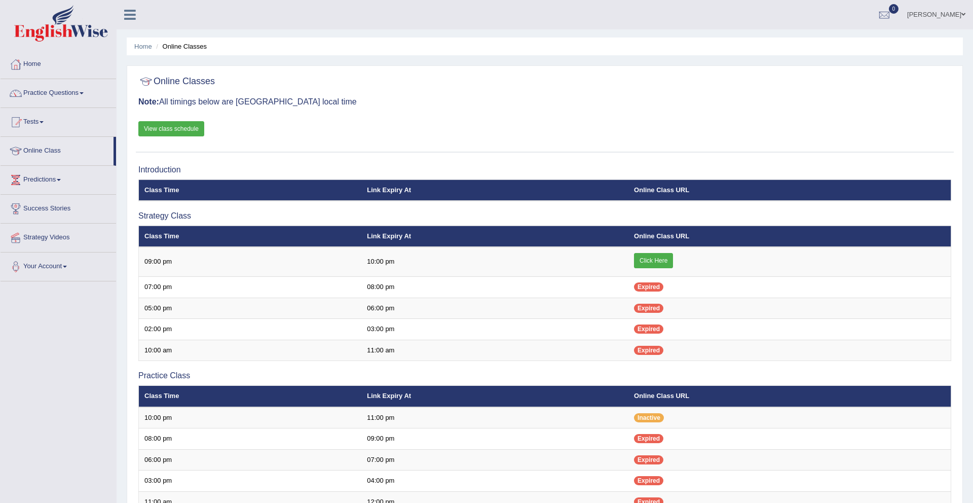
click at [958, 15] on link "[PERSON_NAME]" at bounding box center [936, 13] width 73 height 26
click at [962, 14] on span at bounding box center [964, 14] width 4 height 7
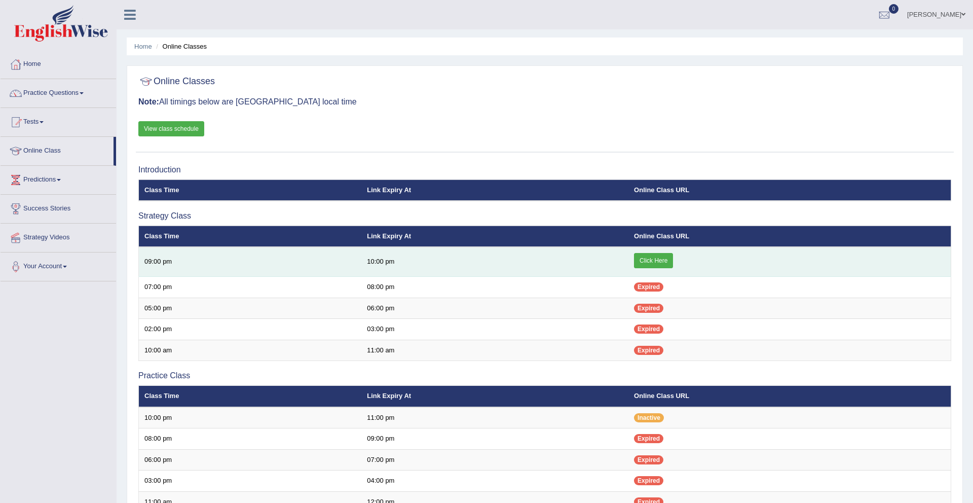
click at [659, 262] on link "Click Here" at bounding box center [653, 260] width 39 height 15
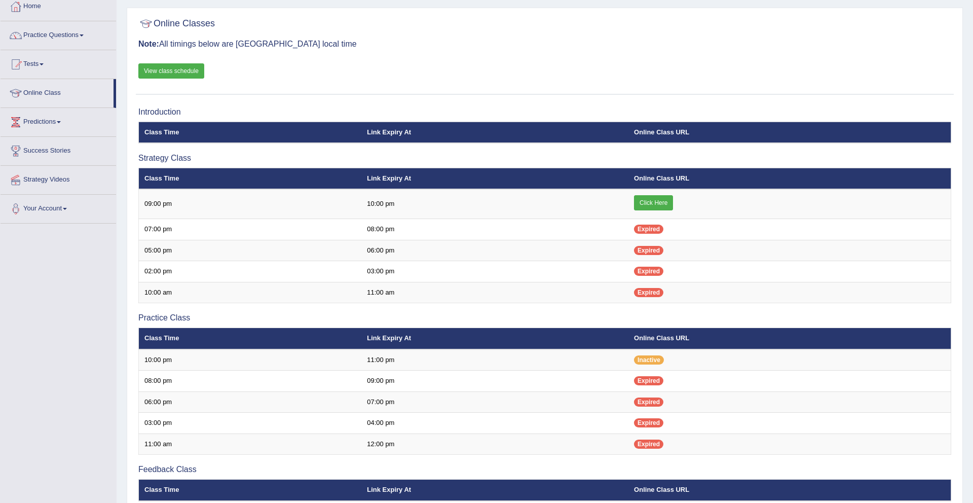
scroll to position [59, 0]
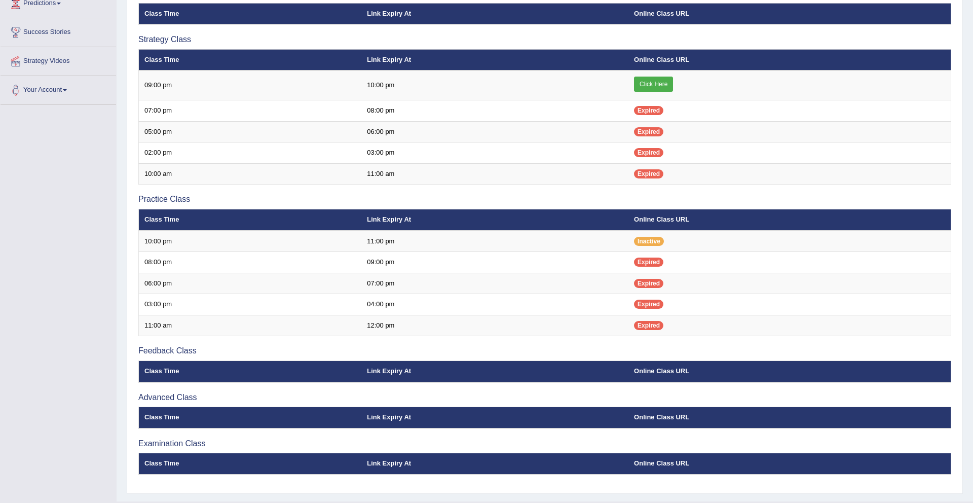
scroll to position [200, 0]
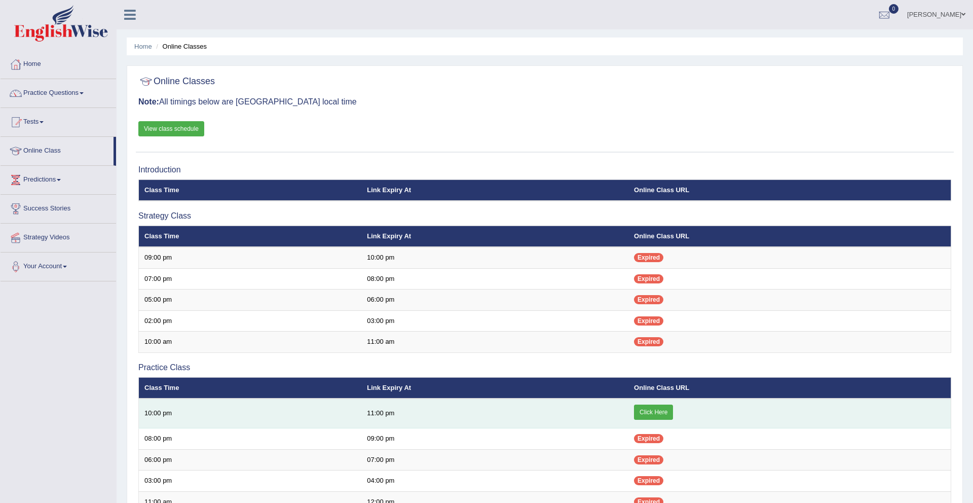
click at [667, 408] on link "Click Here" at bounding box center [653, 411] width 39 height 15
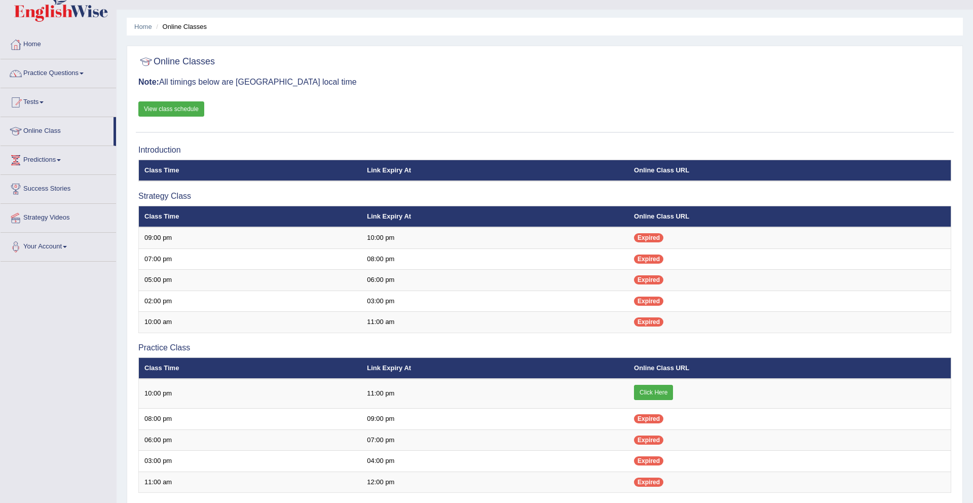
scroll to position [25, 0]
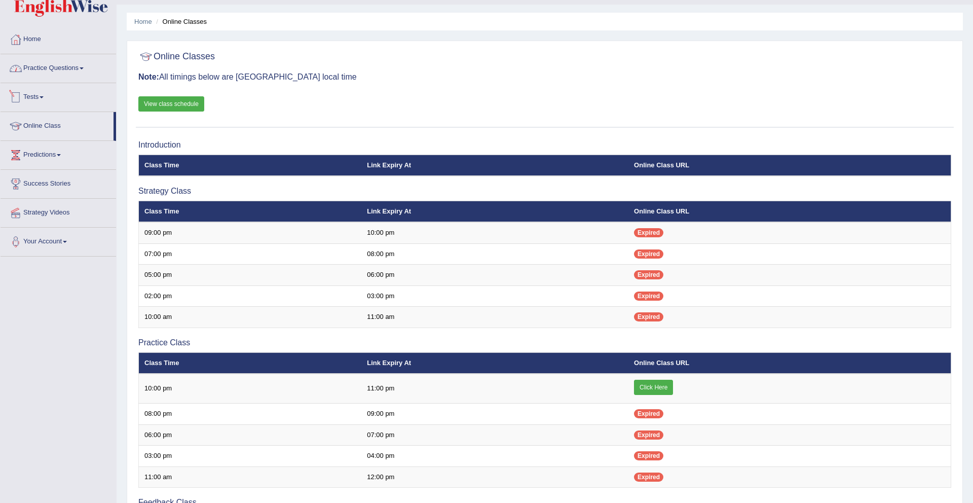
click at [76, 70] on link "Practice Questions" at bounding box center [59, 66] width 116 height 25
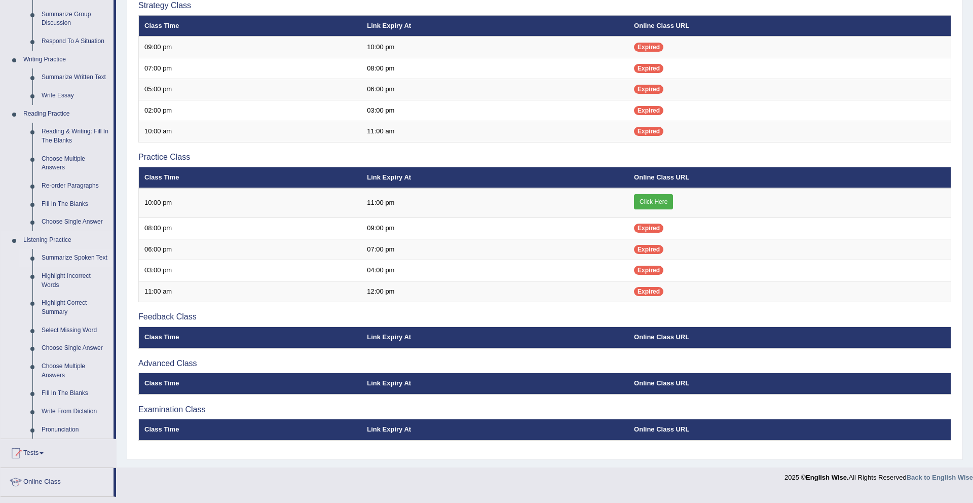
click at [66, 257] on link "Summarize Spoken Text" at bounding box center [75, 258] width 77 height 18
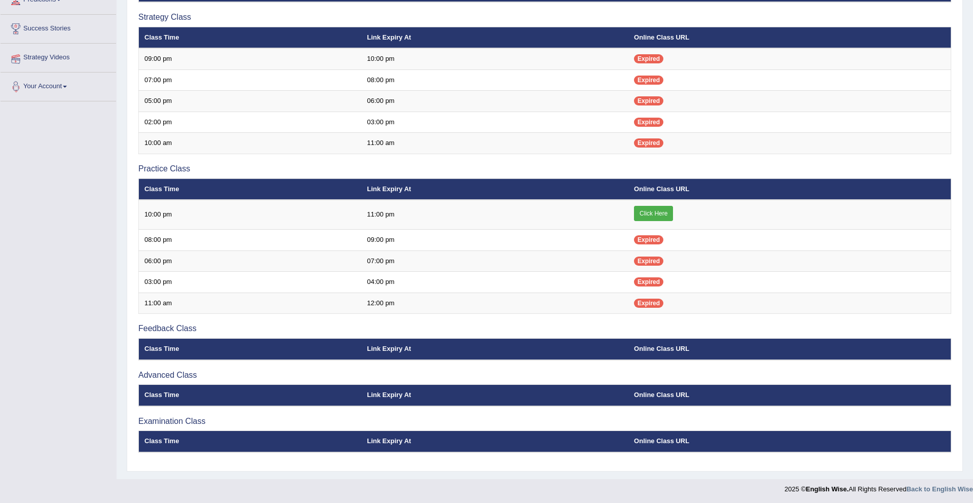
scroll to position [200, 0]
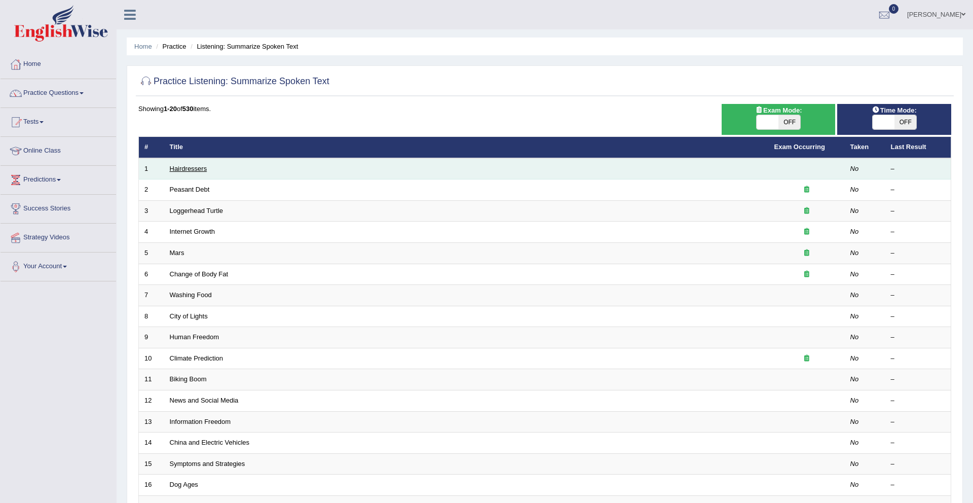
click at [189, 168] on link "Hairdressers" at bounding box center [189, 169] width 38 height 8
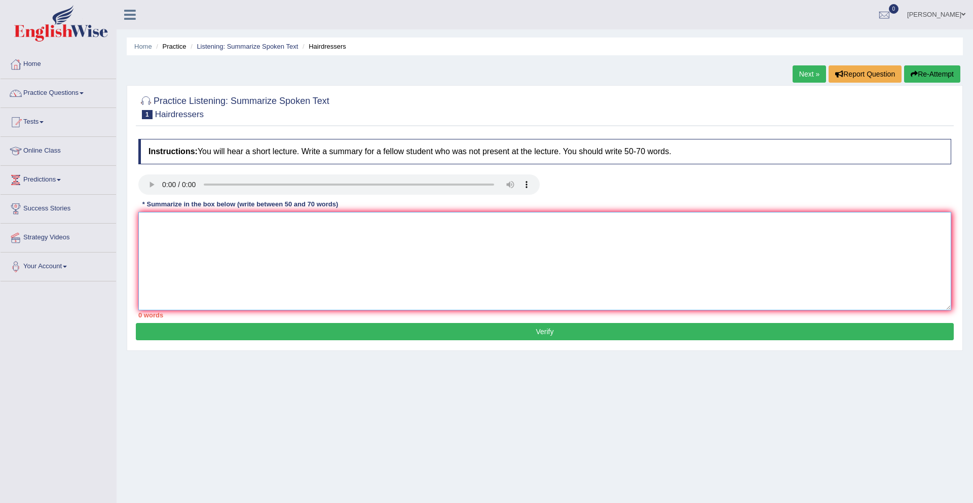
click at [406, 245] on textarea at bounding box center [544, 261] width 813 height 98
click at [281, 233] on textarea at bounding box center [544, 261] width 813 height 98
click at [188, 229] on textarea at bounding box center [544, 261] width 813 height 98
paste textarea "The speaker provided a comprehensive overview of [main topic], highlighting sev…"
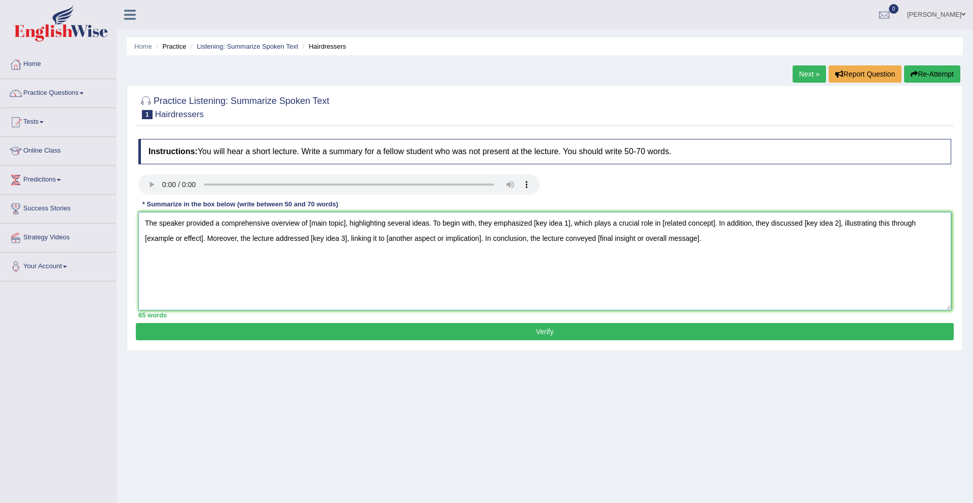
click at [341, 232] on textarea "The speaker provided a comprehensive overview of [main topic], highlighting sev…" at bounding box center [544, 261] width 813 height 98
drag, startPoint x: 345, startPoint y: 224, endPoint x: 300, endPoint y: 255, distance: 54.9
click at [322, 225] on textarea "The speaker provided a comprehensive overview of [main topic], highlighting sev…" at bounding box center [544, 261] width 813 height 98
click at [299, 256] on textarea "The speaker provided a comprehensive overview of [main topic], highlighting sev…" at bounding box center [544, 261] width 813 height 98
click at [300, 265] on textarea "The speaker provided a comprehensive overview of [main topic], highlighting sev…" at bounding box center [544, 261] width 813 height 98
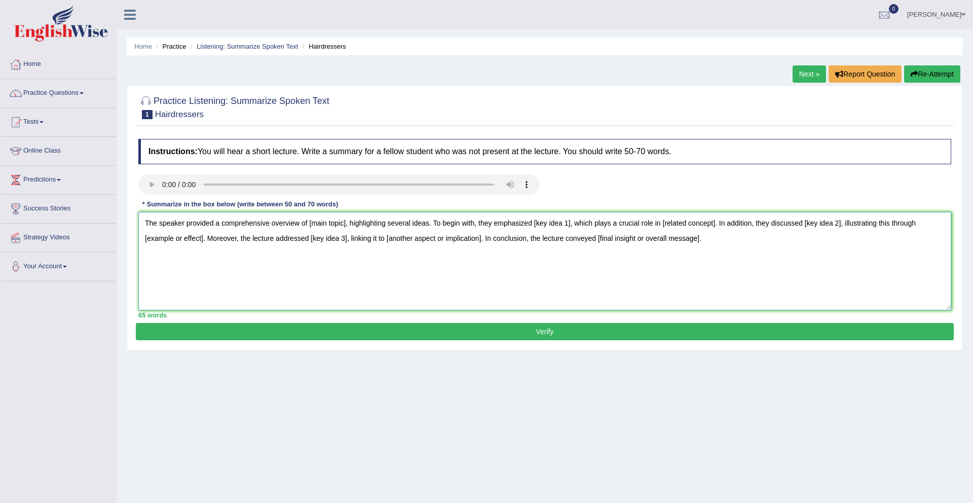
click at [742, 248] on textarea "The speaker provided a comprehensive overview of [main topic], highlighting sev…" at bounding box center [544, 261] width 813 height 98
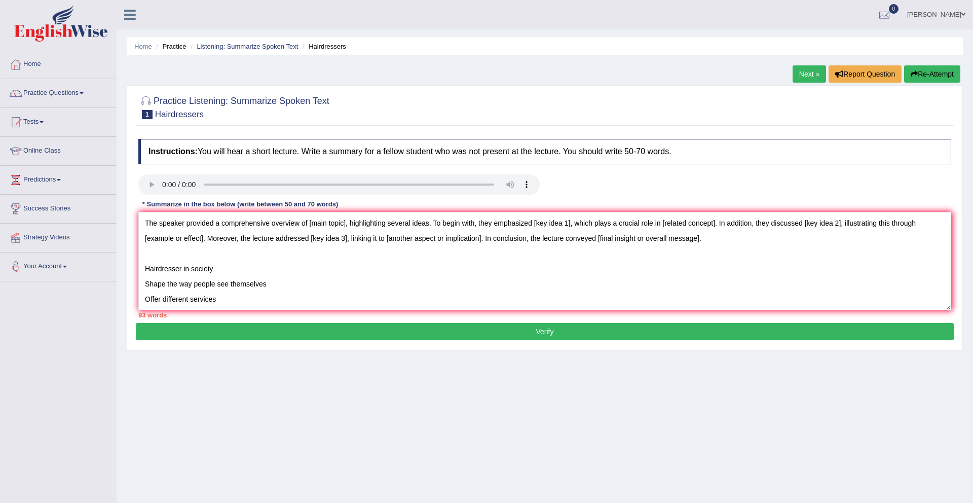
scroll to position [91, 0]
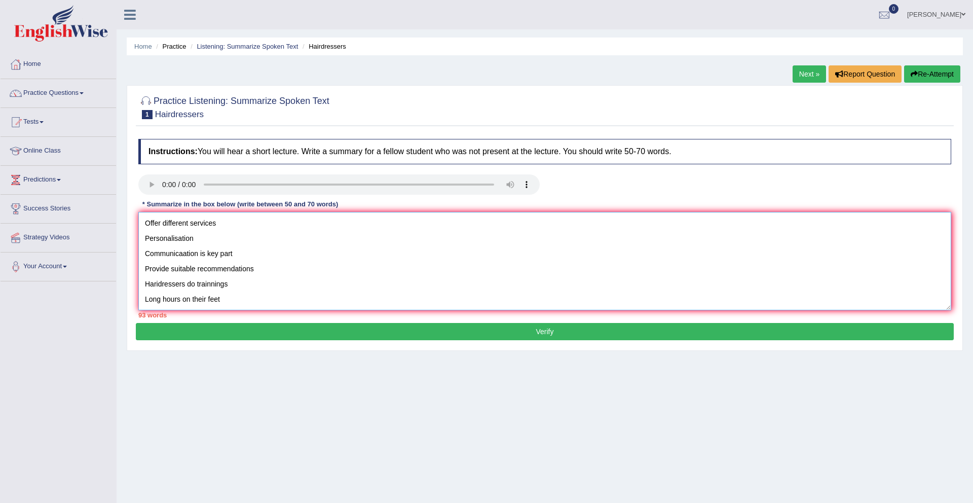
click at [267, 282] on textarea "The speaker provided a comprehensive overview of [main topic], highlighting sev…" at bounding box center [544, 261] width 813 height 98
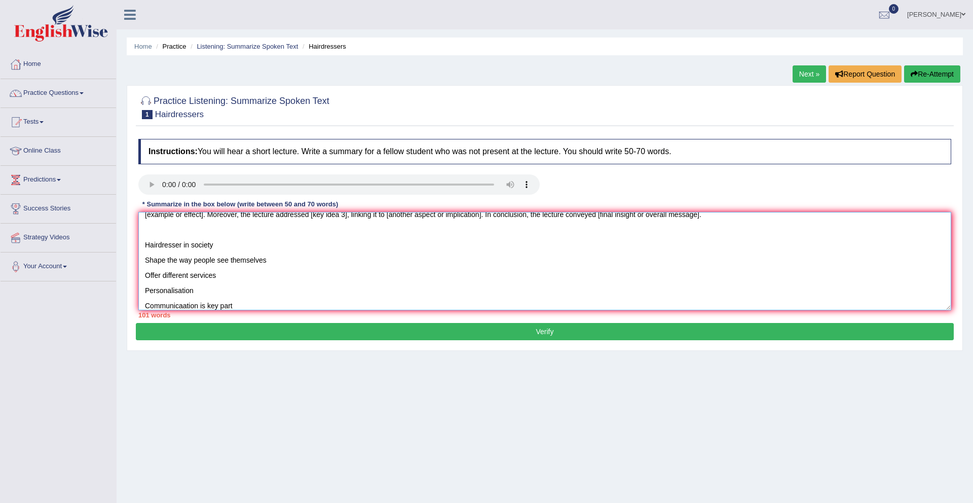
scroll to position [0, 0]
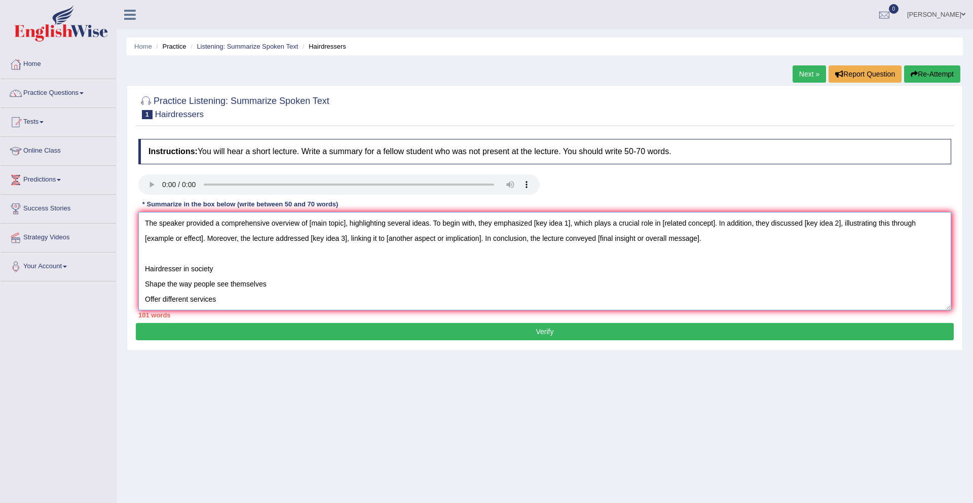
drag, startPoint x: 312, startPoint y: 226, endPoint x: 347, endPoint y: 225, distance: 35.0
click at [347, 225] on textarea "The speaker provided a comprehensive overview of [main topic], highlighting sev…" at bounding box center [544, 261] width 813 height 98
click at [378, 236] on textarea "The speaker provided a comprehensive overview of the role of the hairdressers i…" at bounding box center [544, 261] width 813 height 98
drag, startPoint x: 357, startPoint y: 224, endPoint x: 345, endPoint y: 224, distance: 12.7
click at [345, 224] on textarea "The speaker provided a comprehensive overview of the role of the hairdressers i…" at bounding box center [544, 261] width 813 height 98
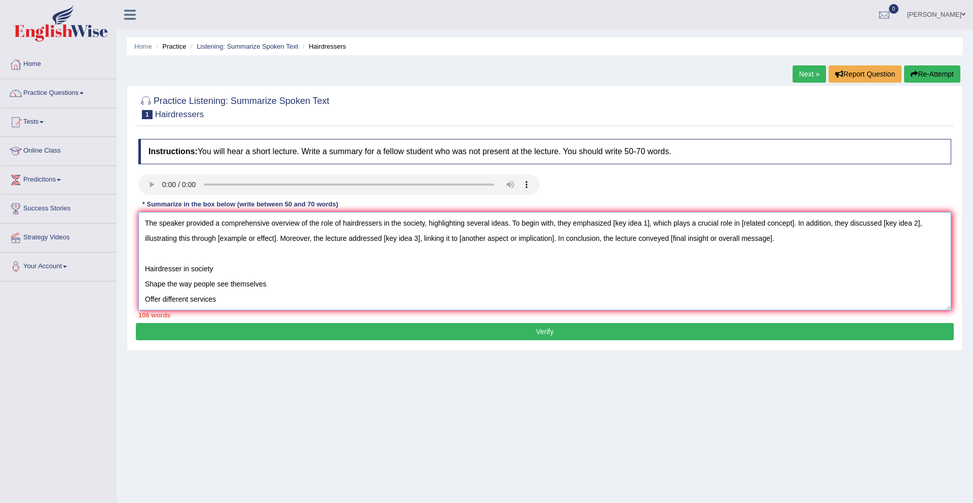
drag, startPoint x: 650, startPoint y: 221, endPoint x: 614, endPoint y: 225, distance: 35.6
click at [614, 225] on textarea "The speaker provided a comprehensive overview of the role of hairdressers in th…" at bounding box center [544, 261] width 813 height 98
drag, startPoint x: 934, startPoint y: 224, endPoint x: 881, endPoint y: 226, distance: 52.2
click at [881, 226] on textarea "The speaker provided a comprehensive overview of the role of hairdressers in th…" at bounding box center [544, 261] width 813 height 98
drag, startPoint x: 260, startPoint y: 240, endPoint x: 224, endPoint y: 241, distance: 35.5
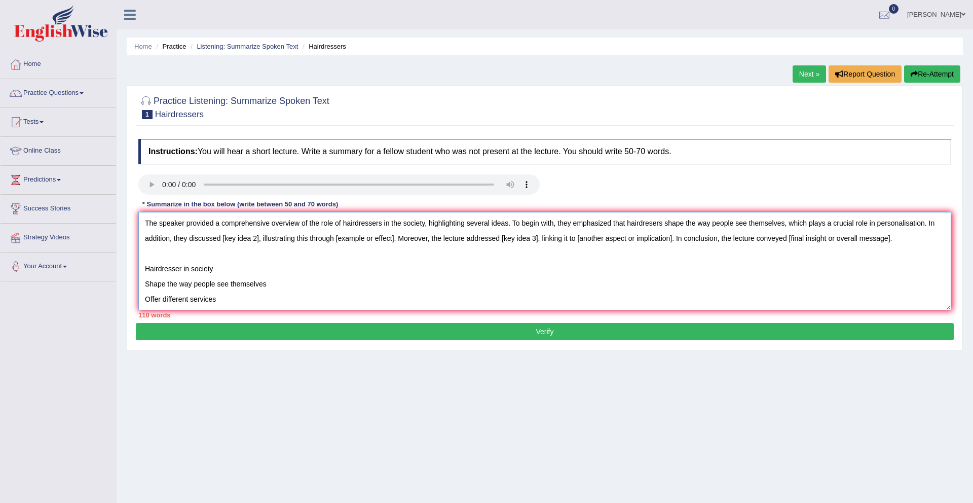
click at [224, 241] on textarea "The speaker provided a comprehensive overview of the role of hairdressers in th…" at bounding box center [544, 261] width 813 height 98
drag, startPoint x: 420, startPoint y: 240, endPoint x: 479, endPoint y: 240, distance: 59.3
click at [479, 240] on textarea "The speaker provided a comprehensive overview of the role of hairdressers in th…" at bounding box center [544, 261] width 813 height 98
click at [614, 242] on textarea "The speaker provided a comprehensive overview of the role of hairdressers in th…" at bounding box center [544, 261] width 813 height 98
click at [588, 242] on textarea "The speaker provided a comprehensive overview of the role of hairdressers in th…" at bounding box center [544, 261] width 813 height 98
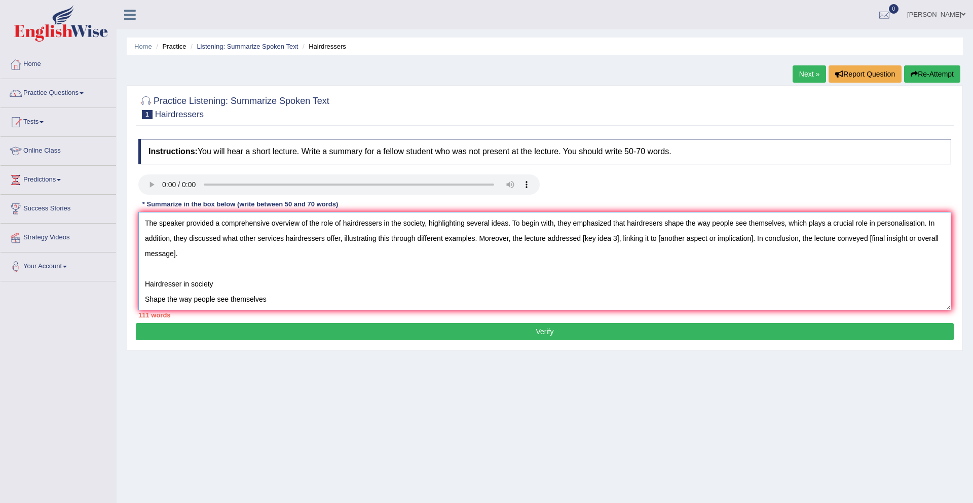
drag, startPoint x: 594, startPoint y: 243, endPoint x: 622, endPoint y: 242, distance: 28.4
click at [622, 242] on textarea "The speaker provided a comprehensive overview of the role of hairdressers in th…" at bounding box center [544, 261] width 813 height 98
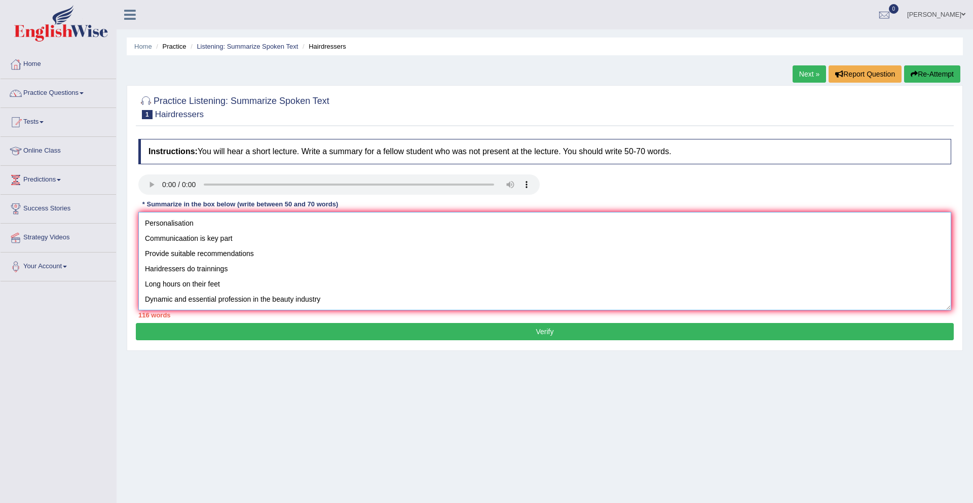
scroll to position [115, 0]
drag, startPoint x: 262, startPoint y: 248, endPoint x: 125, endPoint y: 249, distance: 137.4
click at [118, 250] on div "Home Practice Listening: Summarize Spoken Text Hairdressers Next » Report Quest…" at bounding box center [545, 253] width 857 height 507
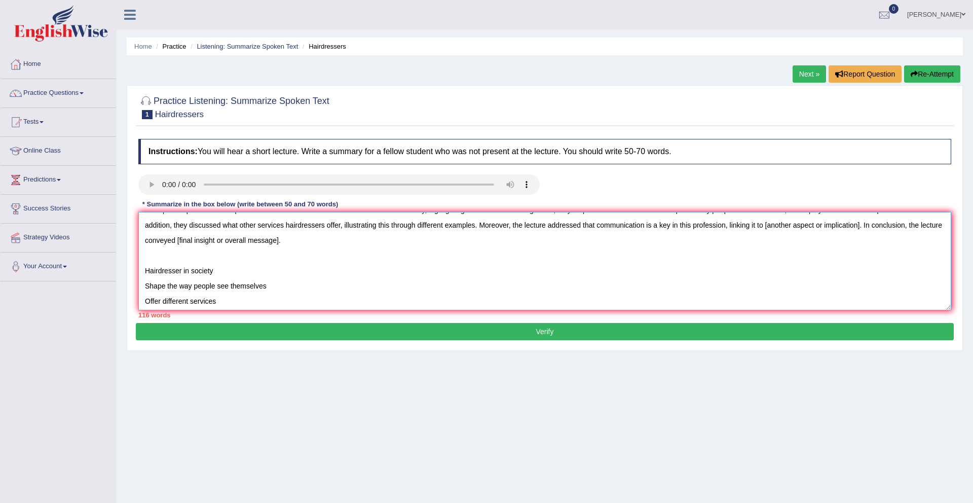
scroll to position [0, 0]
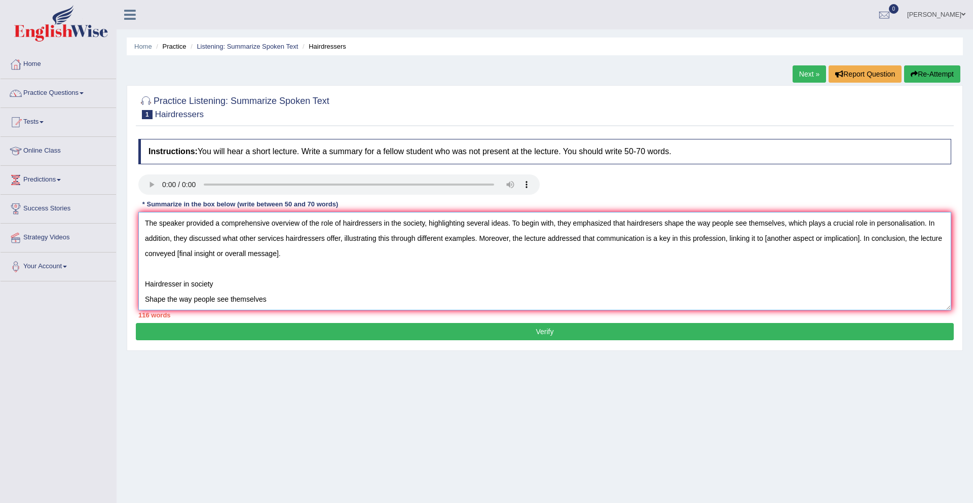
drag, startPoint x: 774, startPoint y: 241, endPoint x: 868, endPoint y: 239, distance: 93.8
click at [868, 239] on textarea "The speaker provided a comprehensive overview of the role of hairdressers in th…" at bounding box center [544, 261] width 813 height 98
paste textarea "Provide suitable recommendations"
click at [776, 238] on textarea "The speaker provided a comprehensive overview of the role of hairdressers in th…" at bounding box center [544, 261] width 813 height 98
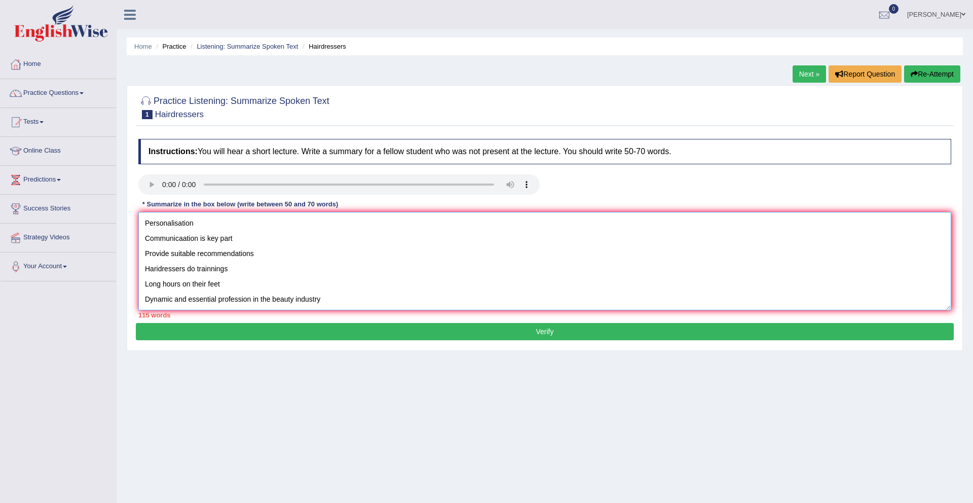
scroll to position [122, 0]
drag, startPoint x: 337, startPoint y: 296, endPoint x: 145, endPoint y: 289, distance: 192.2
click at [140, 290] on textarea "The speaker provided a comprehensive overview of the role of hairdressers in th…" at bounding box center [544, 261] width 813 height 98
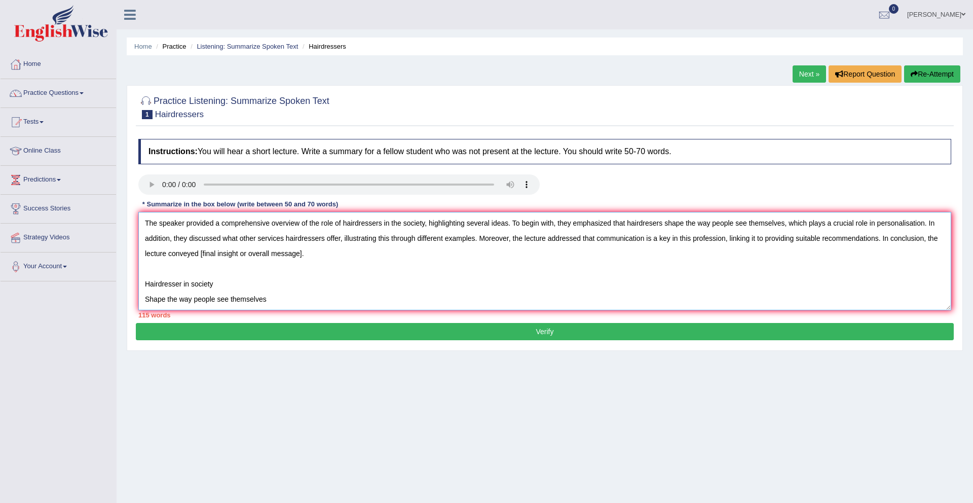
scroll to position [2, 0]
drag, startPoint x: 329, startPoint y: 253, endPoint x: 210, endPoint y: 252, distance: 118.6
click at [210, 252] on textarea "The speaker provided a comprehensive overview of the role of hairdressers in th…" at bounding box center [544, 261] width 813 height 98
paste textarea "Dynamic and essential profession in the beauty industry"
click at [214, 253] on textarea "The speaker provided a comprehensive overview of the role of hairdressers in th…" at bounding box center [544, 261] width 813 height 98
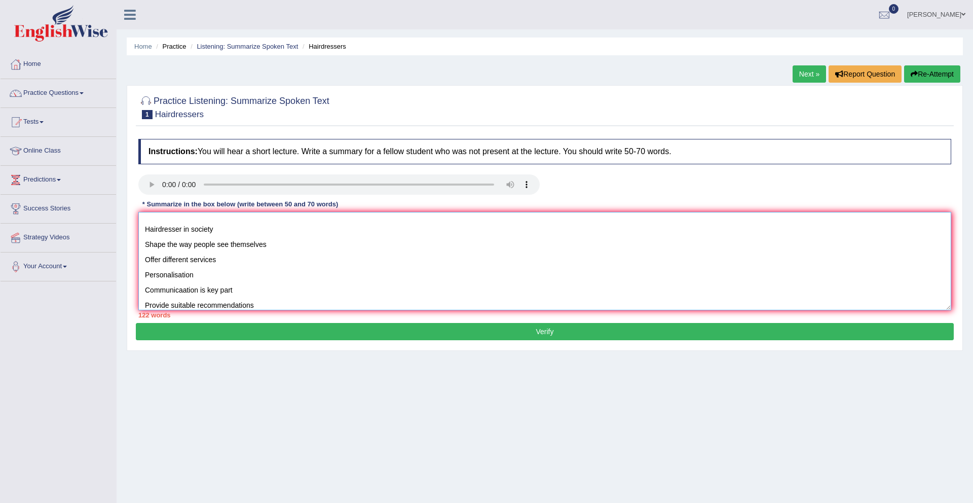
scroll to position [122, 0]
drag, startPoint x: 185, startPoint y: 223, endPoint x: 220, endPoint y: 333, distance: 115.4
click at [220, 333] on div "Practice Listening: Summarize Spoken Text 1 Hairdressers Instructions: You will…" at bounding box center [545, 218] width 836 height 266
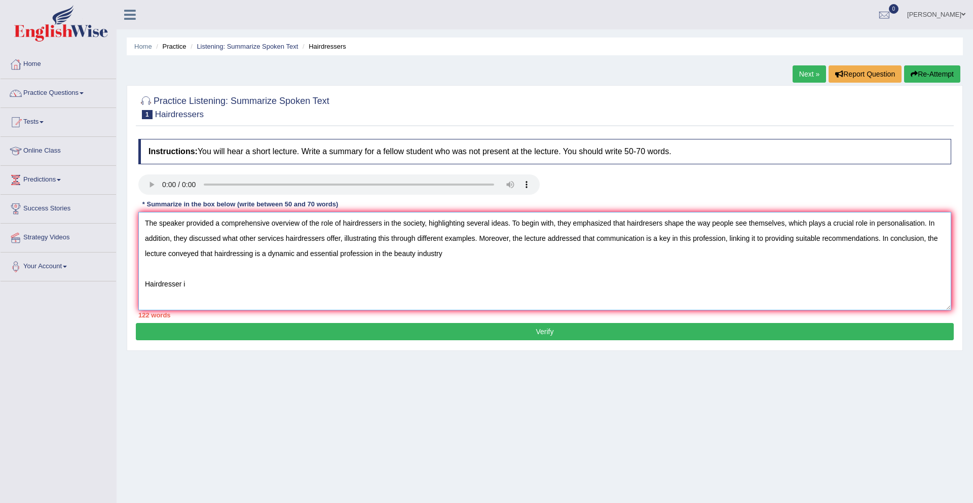
scroll to position [0, 0]
drag, startPoint x: 384, startPoint y: 224, endPoint x: 427, endPoint y: 223, distance: 43.1
click at [426, 223] on textarea "The speaker provided a comprehensive overview of the role of hairdressers in th…" at bounding box center [544, 261] width 813 height 98
click at [739, 281] on textarea "The speaker provided a comprehensive overview of the role of hairdressers, high…" at bounding box center [544, 261] width 813 height 98
drag, startPoint x: 179, startPoint y: 239, endPoint x: 199, endPoint y: 239, distance: 19.3
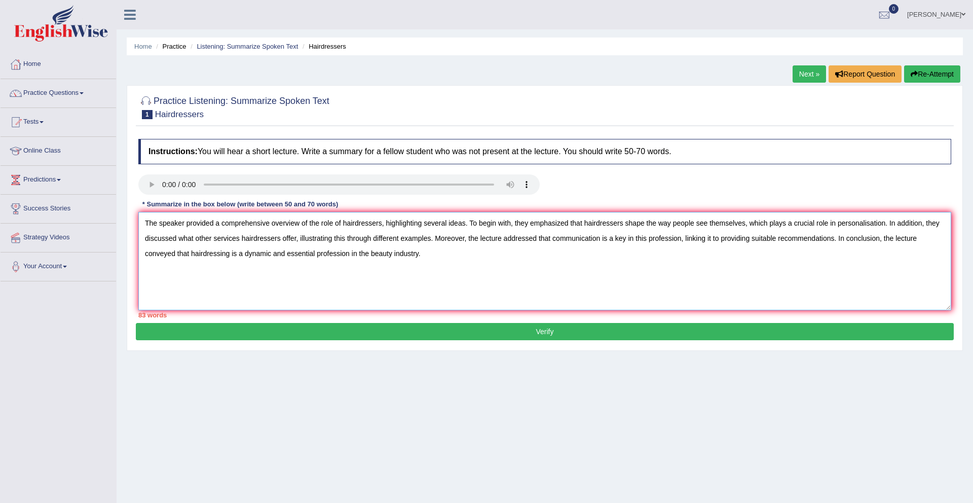
click at [194, 239] on textarea "The speaker provided a comprehensive overview of the role of hairdressers, high…" at bounding box center [544, 261] width 813 height 98
drag, startPoint x: 279, startPoint y: 241, endPoint x: 226, endPoint y: 241, distance: 52.7
click at [226, 241] on textarea "The speaker provided a comprehensive overview of the role of hairdressers, high…" at bounding box center [544, 261] width 813 height 98
drag, startPoint x: 328, startPoint y: 241, endPoint x: 302, endPoint y: 240, distance: 26.9
click at [302, 240] on textarea "The speaker provided a comprehensive overview of the role of hairdressers, high…" at bounding box center [544, 261] width 813 height 98
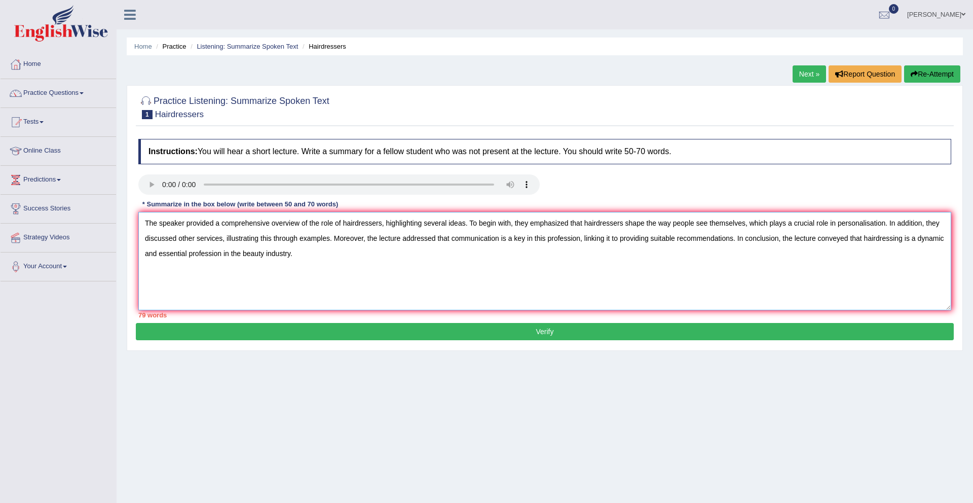
drag, startPoint x: 535, startPoint y: 241, endPoint x: 582, endPoint y: 240, distance: 47.1
click at [582, 240] on textarea "The speaker provided a comprehensive overview of the role of hairdressers, high…" at bounding box center [544, 261] width 813 height 98
click at [865, 239] on textarea "The speaker provided a comprehensive overview of the role of hairdressers, high…" at bounding box center [544, 261] width 813 height 98
drag, startPoint x: 200, startPoint y: 255, endPoint x: 191, endPoint y: 256, distance: 9.6
click at [189, 256] on textarea "The speaker provided a comprehensive overview of the role of hairdressers, high…" at bounding box center [544, 261] width 813 height 98
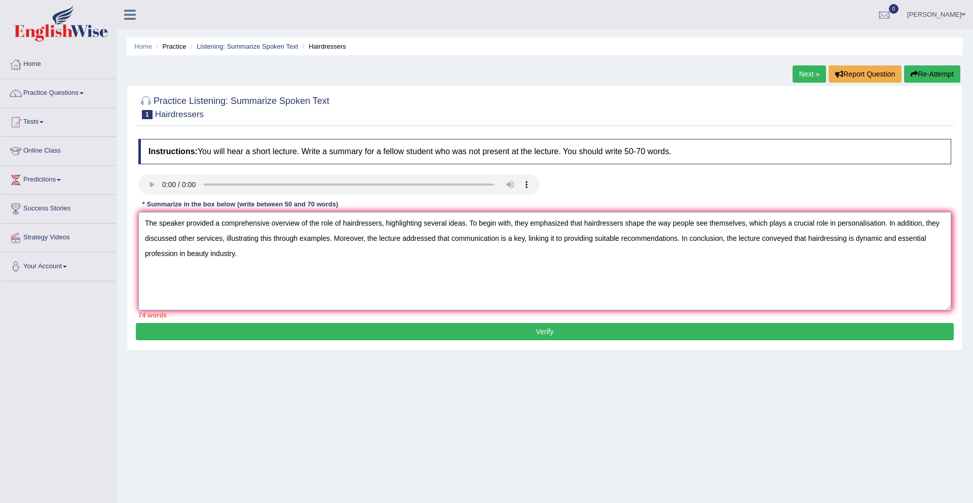
drag, startPoint x: 175, startPoint y: 255, endPoint x: 147, endPoint y: 256, distance: 27.4
click at [147, 256] on textarea "The speaker provided a comprehensive overview of the role of hairdressers, high…" at bounding box center [544, 261] width 813 height 98
click at [187, 262] on textarea "The speaker provided a comprehensive overview of the role of hairdressers, high…" at bounding box center [544, 261] width 813 height 98
click at [189, 256] on textarea "The speaker provided a comprehensive overview of the role of hairdressers, high…" at bounding box center [544, 261] width 813 height 98
drag, startPoint x: 187, startPoint y: 256, endPoint x: 148, endPoint y: 256, distance: 39.0
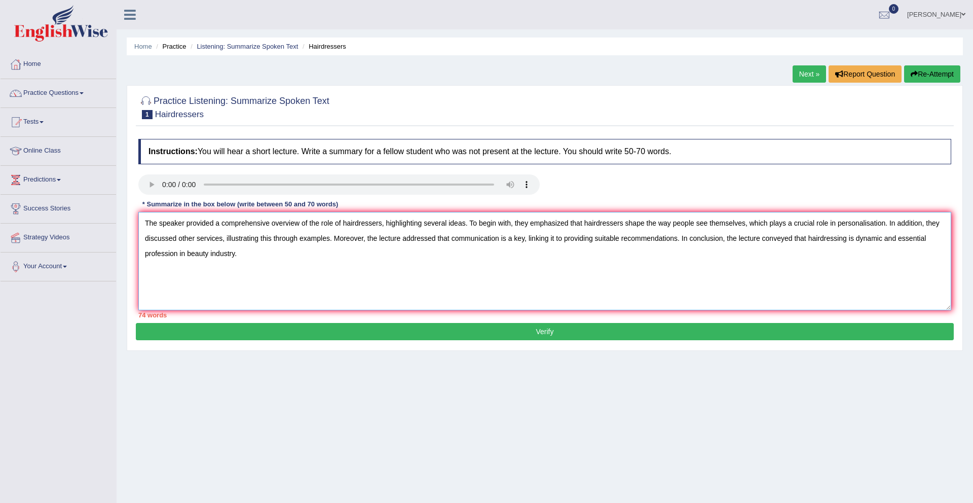
click at [146, 256] on textarea "The speaker provided a comprehensive overview of the role of hairdressers, high…" at bounding box center [544, 261] width 813 height 98
type textarea "The speaker provided a comprehensive overview of the role of hairdressers, high…"
drag, startPoint x: 505, startPoint y: 327, endPoint x: 496, endPoint y: 330, distance: 9.1
click at [505, 327] on button "Verify" at bounding box center [545, 331] width 818 height 17
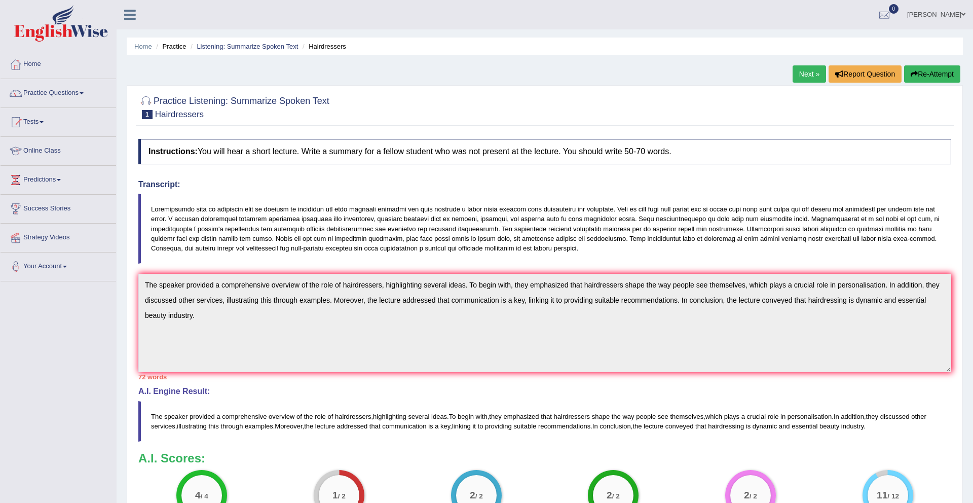
click at [801, 71] on link "Next »" at bounding box center [809, 73] width 33 height 17
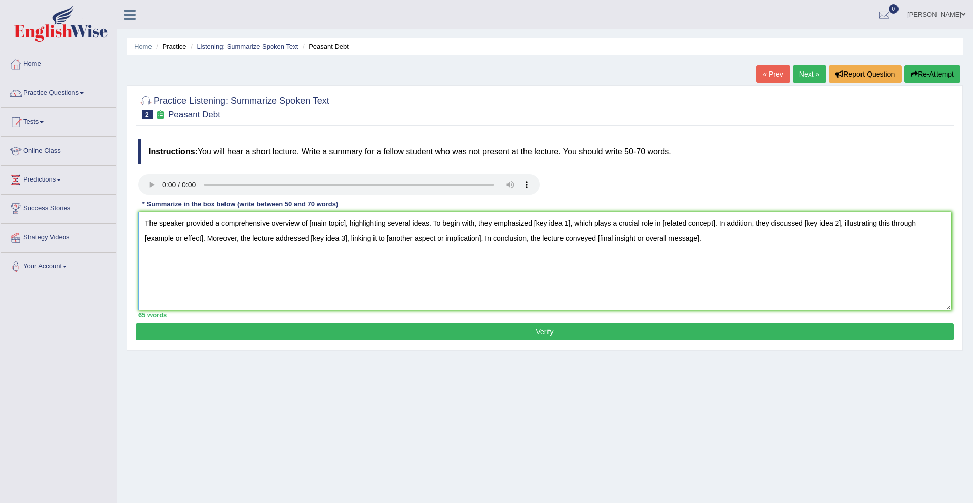
drag, startPoint x: 348, startPoint y: 226, endPoint x: 287, endPoint y: 252, distance: 66.0
click at [311, 226] on textarea "The speaker provided a comprehensive overview of [main topic], highlighting sev…" at bounding box center [544, 261] width 813 height 98
click at [272, 261] on textarea "The speaker provided a comprehensive overview of [main topic], highlighting sev…" at bounding box center [544, 261] width 813 height 98
click at [759, 248] on textarea "The speaker provided a comprehensive overview of [main topic], highlighting sev…" at bounding box center [544, 261] width 813 height 98
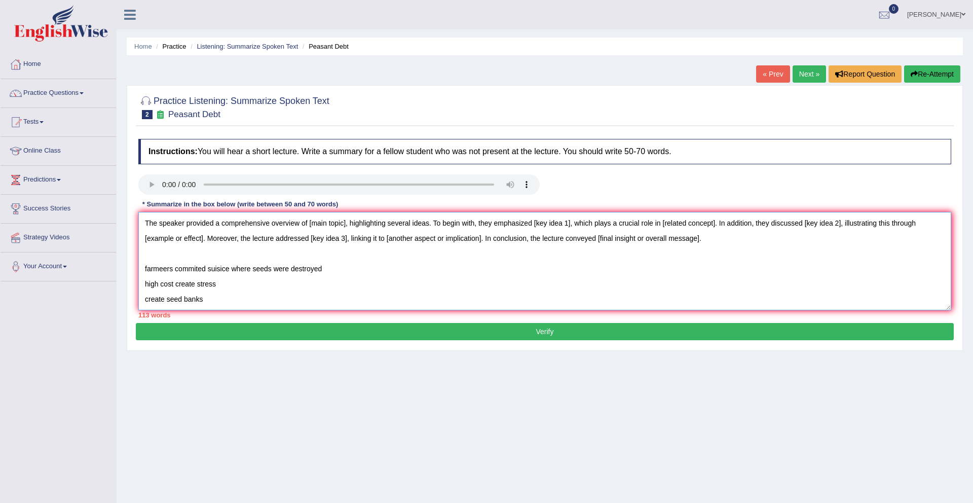
drag, startPoint x: 309, startPoint y: 224, endPoint x: 346, endPoint y: 223, distance: 37.0
click at [346, 223] on textarea "The speaker provided a comprehensive overview of [main topic], highlighting sev…" at bounding box center [544, 261] width 813 height 98
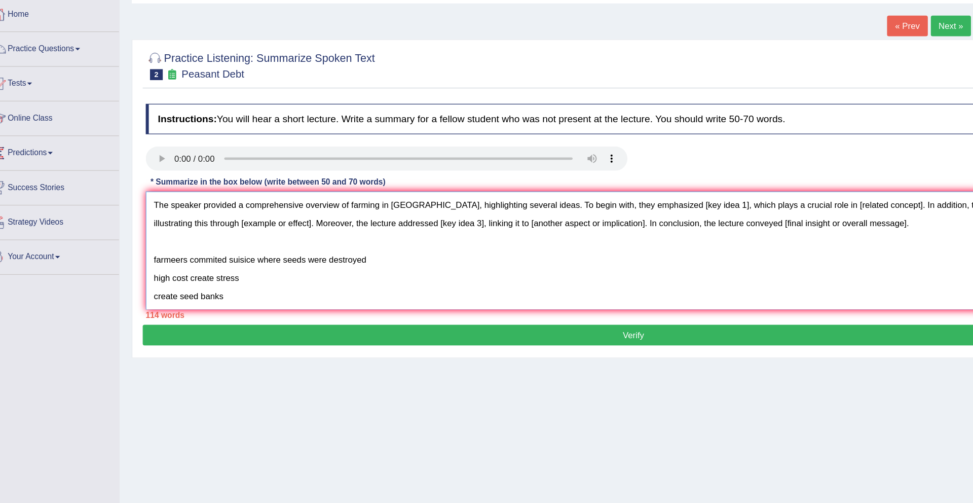
drag, startPoint x: 583, startPoint y: 222, endPoint x: 549, endPoint y: 225, distance: 34.6
click at [549, 225] on textarea "The speaker provided a comprehensive overview of farming in India, highlighting…" at bounding box center [544, 261] width 813 height 98
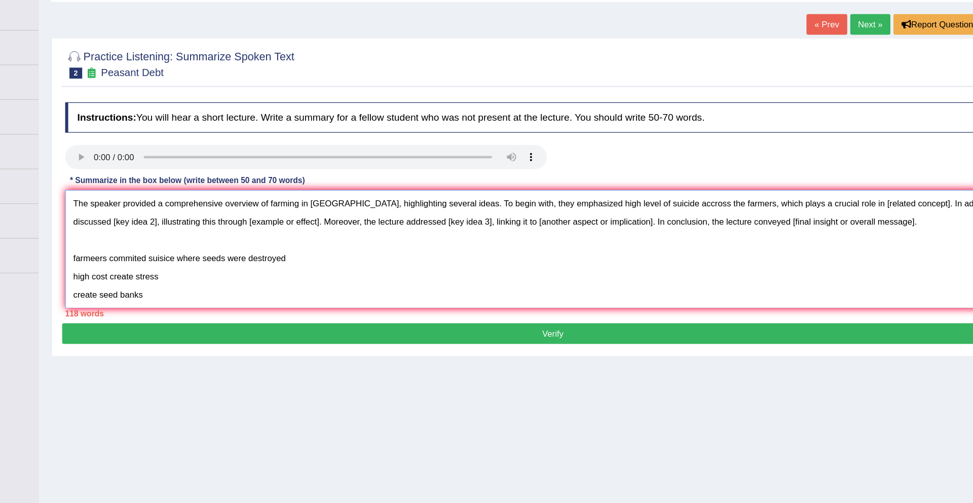
click at [769, 226] on textarea "The speaker provided a comprehensive overview of farming in India, highlighting…" at bounding box center [544, 261] width 813 height 98
drag, startPoint x: 826, startPoint y: 225, endPoint x: 676, endPoint y: 226, distance: 150.0
click at [676, 226] on textarea "The speaker provided a comprehensive overview of farming in India, highlighting…" at bounding box center [544, 261] width 813 height 98
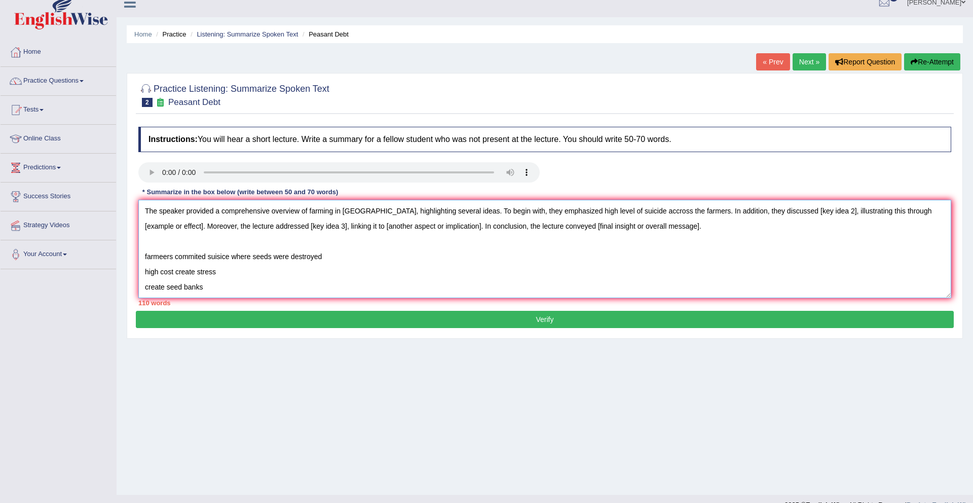
drag, startPoint x: 802, startPoint y: 214, endPoint x: 767, endPoint y: 214, distance: 35.0
click at [767, 214] on textarea "The speaker provided a comprehensive overview of farming in India, highlighting…" at bounding box center [544, 249] width 813 height 98
drag, startPoint x: 144, startPoint y: 228, endPoint x: 203, endPoint y: 227, distance: 58.8
click at [203, 227] on textarea "The speaker provided a comprehensive overview of farming in India, highlighting…" at bounding box center [544, 249] width 813 height 98
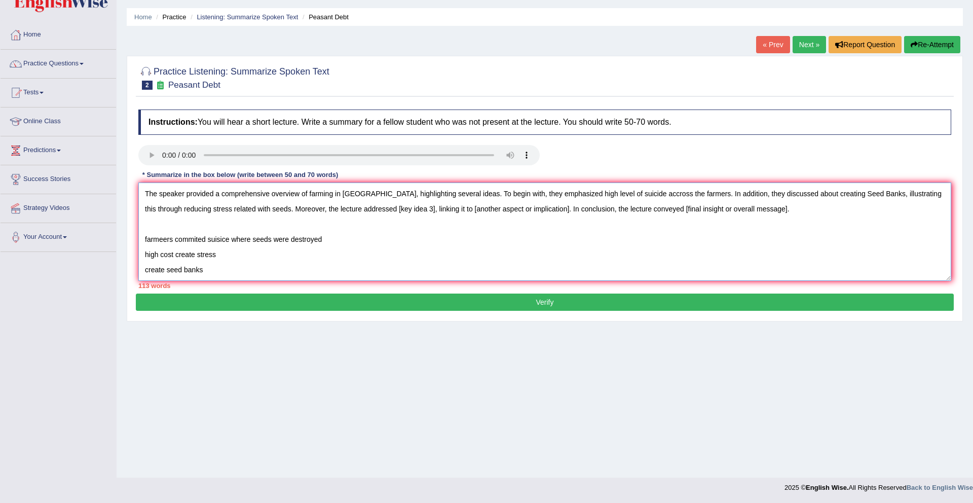
click at [363, 210] on textarea "The speaker provided a comprehensive overview of farming in India, highlighting…" at bounding box center [544, 231] width 813 height 98
click at [384, 212] on textarea "The speaker provided a comprehensive overview of farming in India, highlighting…" at bounding box center [544, 231] width 813 height 98
drag, startPoint x: 395, startPoint y: 211, endPoint x: 362, endPoint y: 212, distance: 33.5
click at [362, 212] on textarea "The speaker provided a comprehensive overview of farming in India, highlighting…" at bounding box center [544, 231] width 813 height 98
drag, startPoint x: 421, startPoint y: 209, endPoint x: 517, endPoint y: 210, distance: 95.8
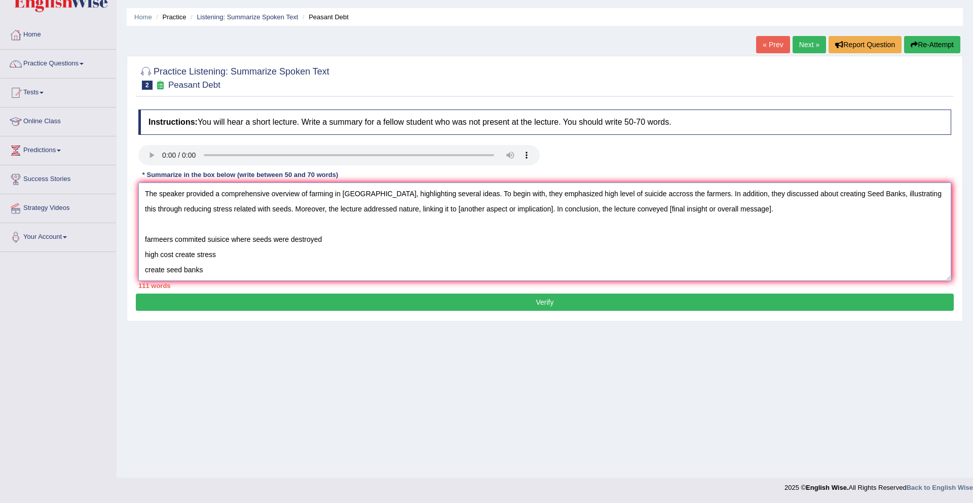
click at [517, 210] on textarea "The speaker provided a comprehensive overview of farming in India, highlighting…" at bounding box center [544, 231] width 813 height 98
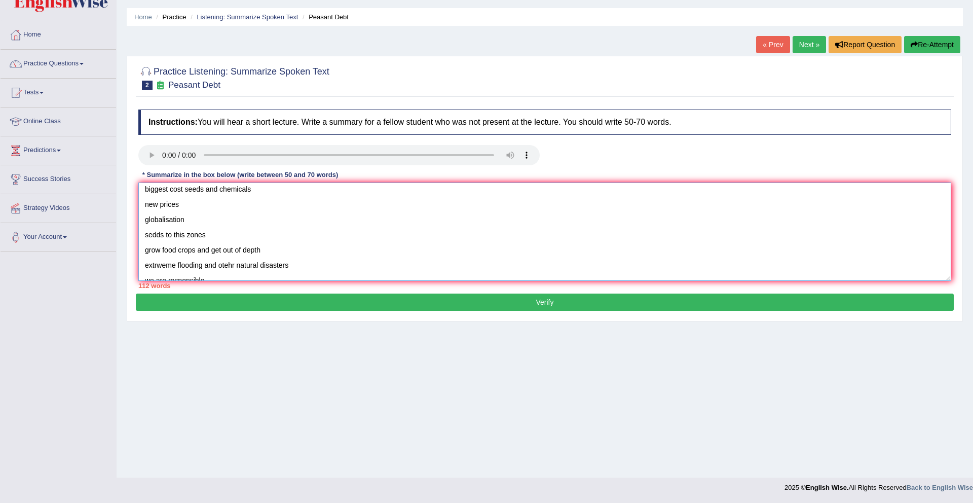
scroll to position [122, 0]
drag, startPoint x: 163, startPoint y: 273, endPoint x: 142, endPoint y: 273, distance: 21.3
click at [142, 273] on textarea "The speaker provided a comprehensive overview of farming in India, highlighting…" at bounding box center [544, 231] width 813 height 98
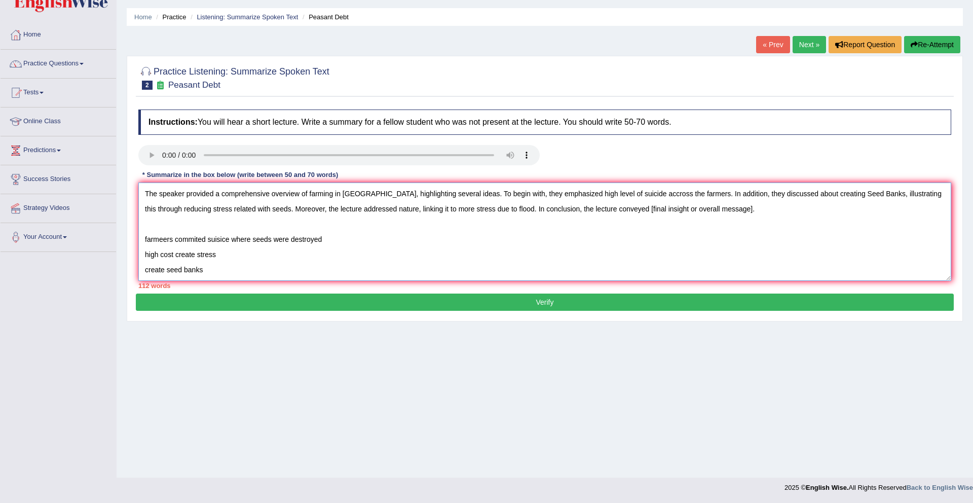
drag, startPoint x: 724, startPoint y: 211, endPoint x: 619, endPoint y: 213, distance: 104.4
click at [615, 211] on textarea "The speaker provided a comprehensive overview of farming in India, highlighting…" at bounding box center [544, 231] width 813 height 98
paste textarea "we are responsible"
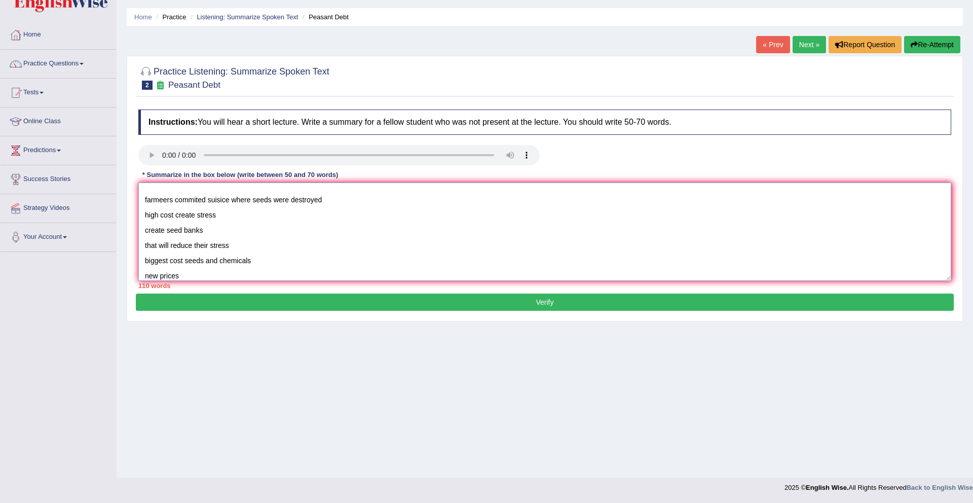
scroll to position [122, 0]
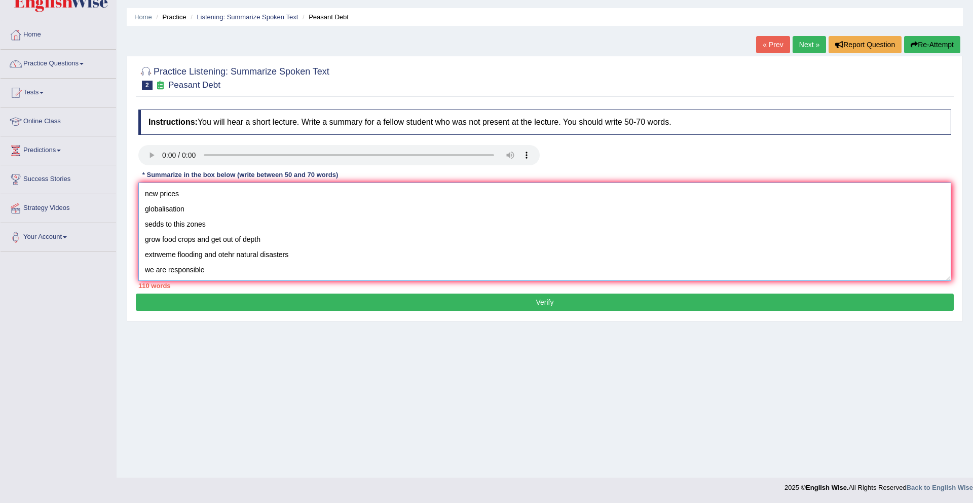
drag, startPoint x: 187, startPoint y: 221, endPoint x: 223, endPoint y: 308, distance: 94.0
click at [223, 308] on div "Practice Listening: Summarize Spoken Text 2 Peasant Debt Instructions: You will…" at bounding box center [545, 189] width 836 height 266
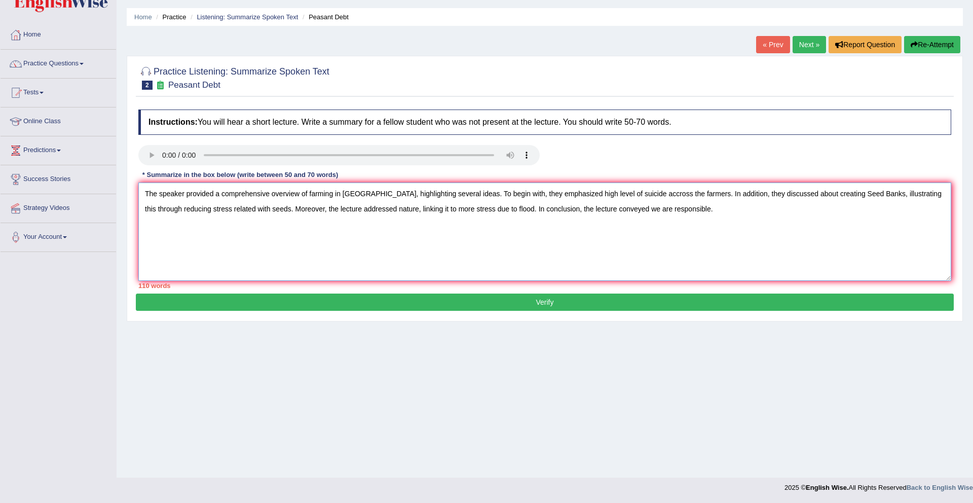
scroll to position [0, 0]
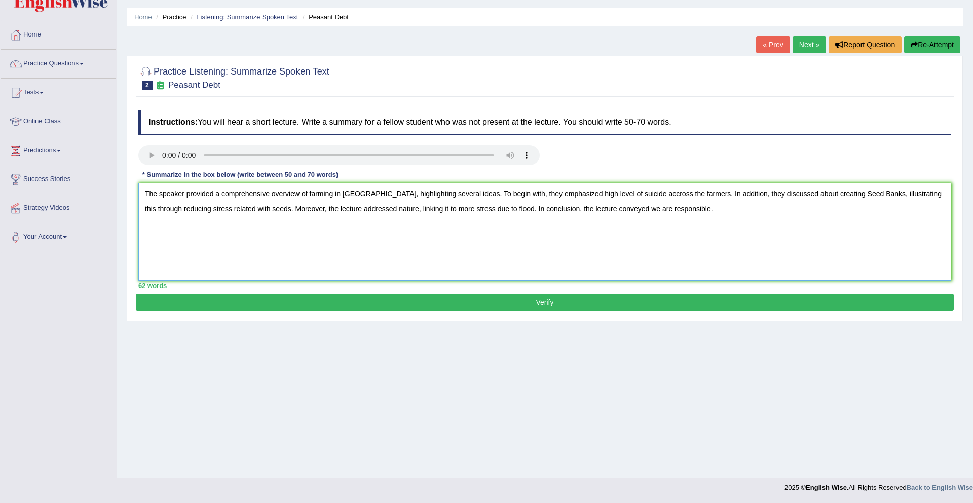
type textarea "The speaker provided a comprehensive overview of farming in India, highlighting…"
drag, startPoint x: 553, startPoint y: 302, endPoint x: 546, endPoint y: 302, distance: 6.6
click at [553, 302] on button "Verify" at bounding box center [545, 301] width 818 height 17
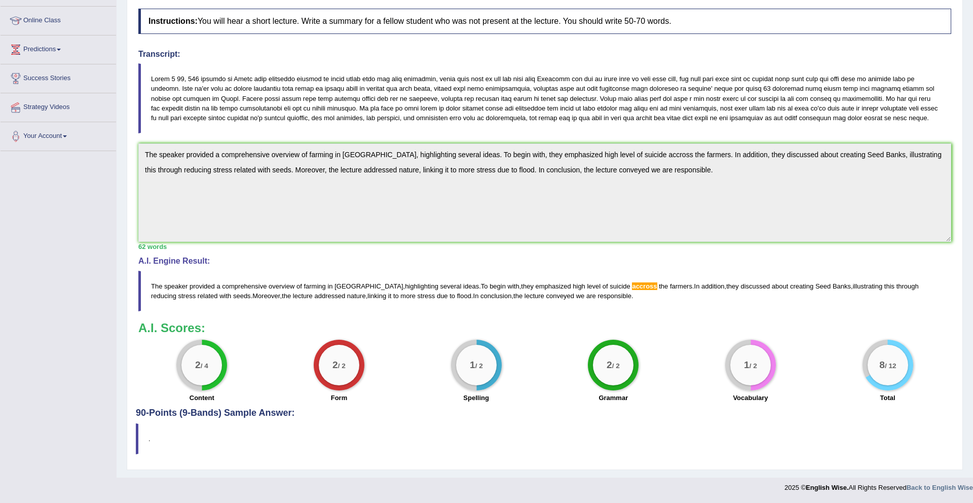
scroll to position [141, 0]
click at [753, 362] on small "/ 2" at bounding box center [754, 366] width 8 height 8
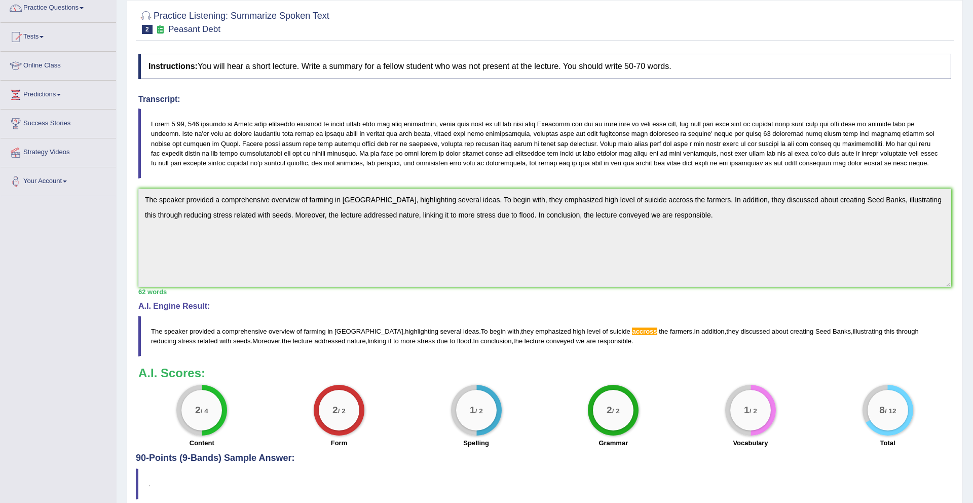
scroll to position [85, 0]
click at [125, 200] on div "Home Practice Listening: Summarize Spoken Text Peasant Debt « Prev Next » Repor…" at bounding box center [545, 219] width 857 height 608
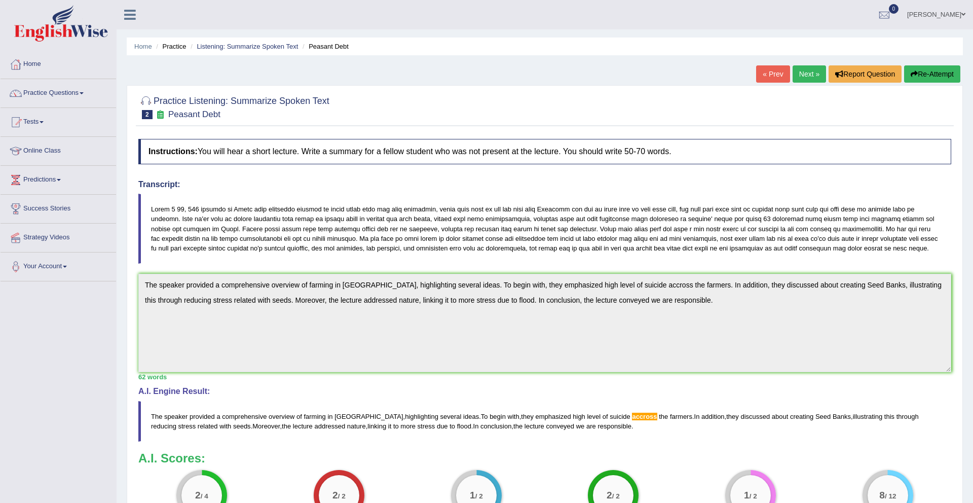
click at [771, 72] on link "« Prev" at bounding box center [772, 73] width 33 height 17
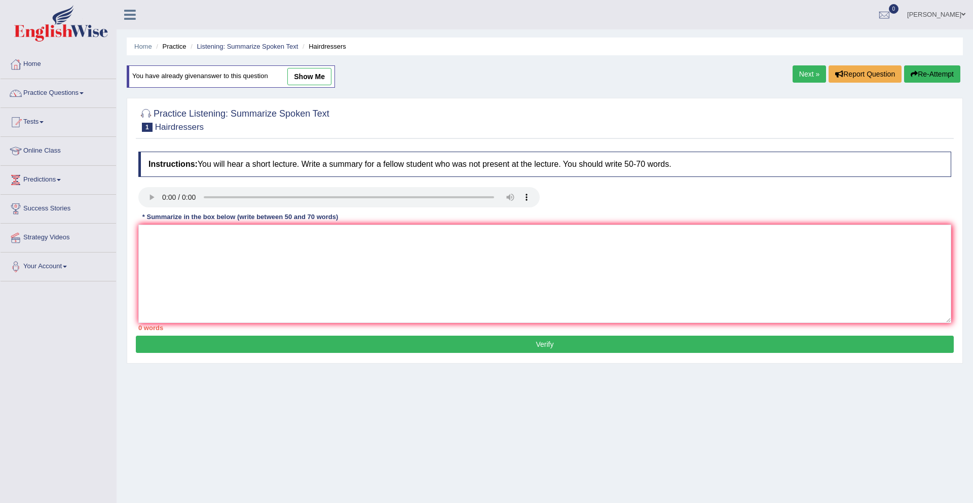
click at [319, 78] on link "show me" at bounding box center [309, 76] width 44 height 17
type textarea "The speaker provided a comprehensive overview of the role of hairdressers, high…"
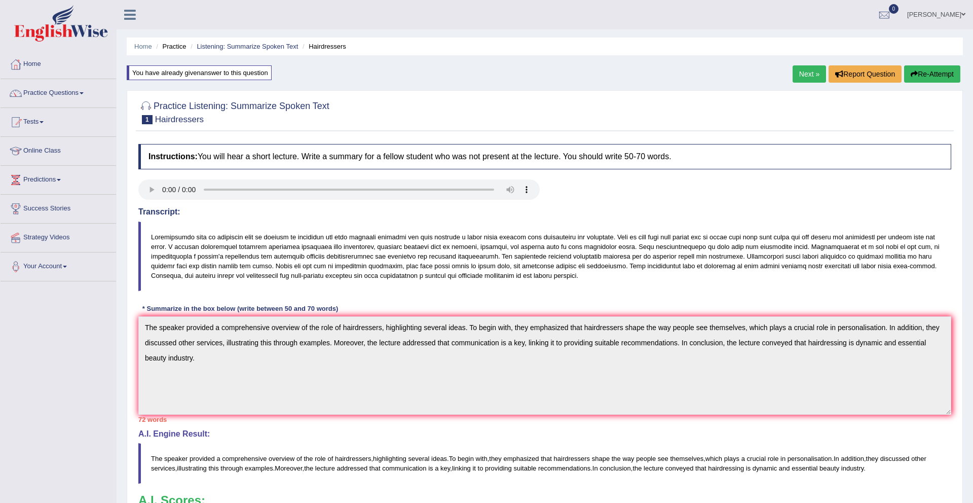
click at [239, 369] on div "Checking spelling/grammar..." at bounding box center [486, 251] width 973 height 503
click at [132, 321] on div "Practice Listening: Summarize Spoken Text 1 Hairdressers Instructions: You will…" at bounding box center [545, 366] width 836 height 552
click at [42, 150] on link "Online Class" at bounding box center [59, 149] width 116 height 25
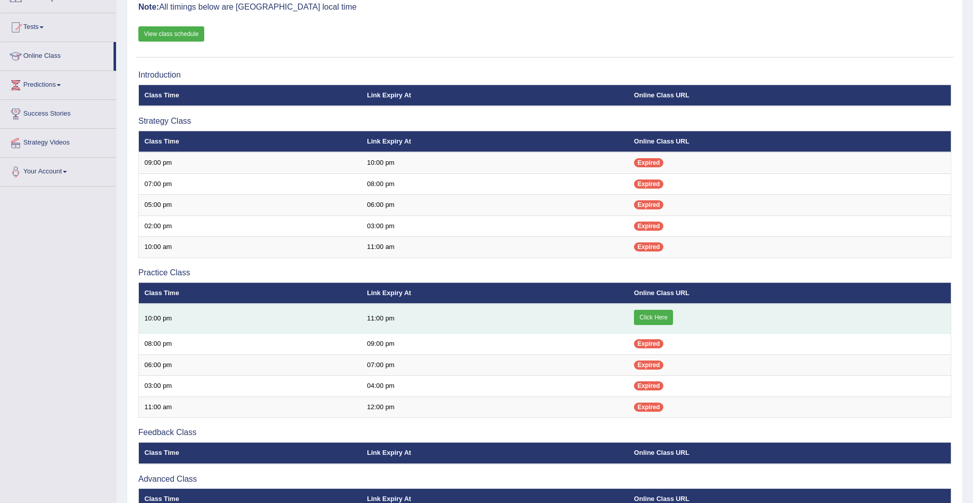
scroll to position [103, 0]
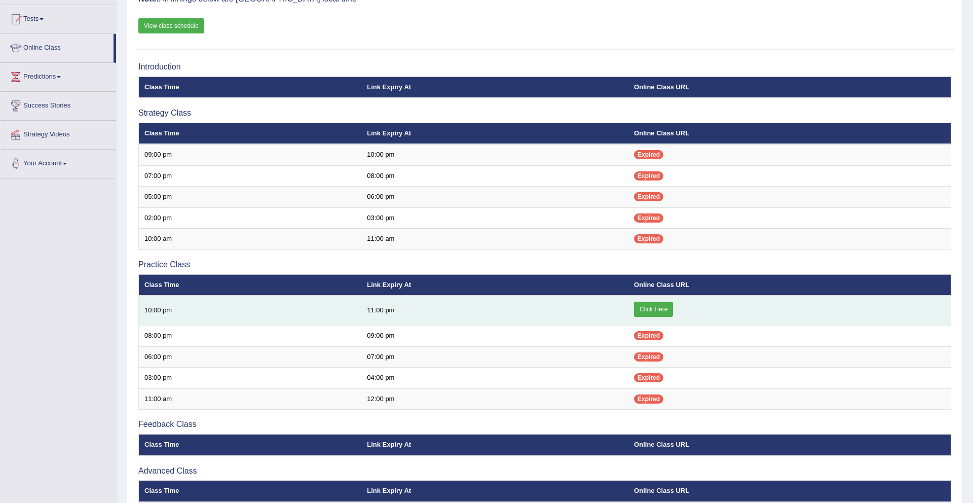
click at [652, 313] on link "Click Here" at bounding box center [653, 309] width 39 height 15
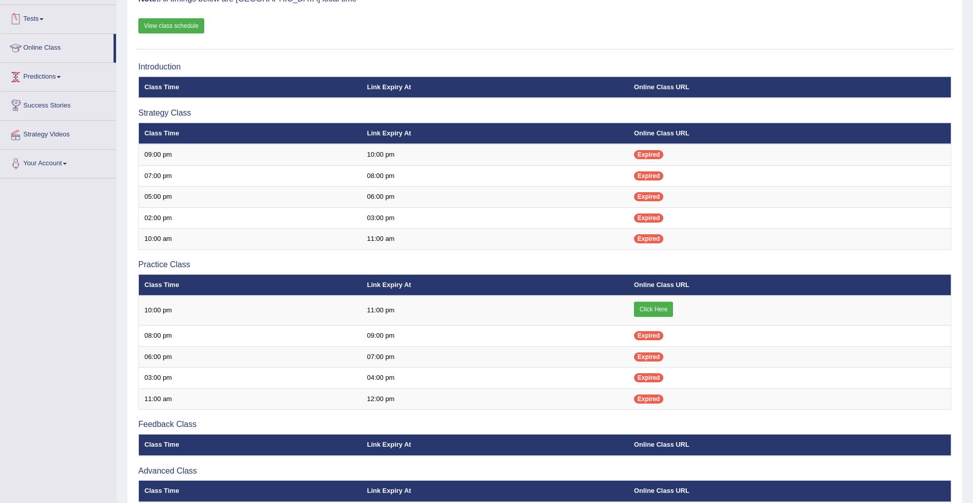
scroll to position [0, 0]
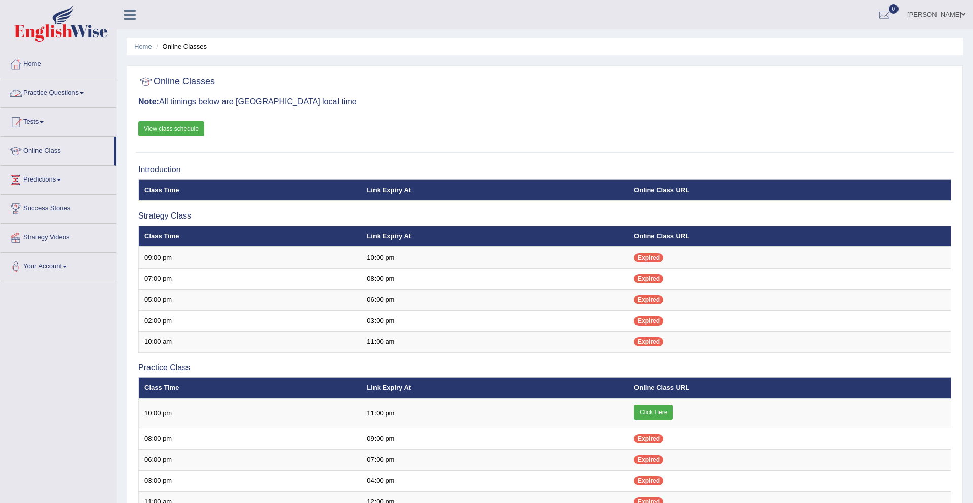
click at [50, 90] on link "Practice Questions" at bounding box center [59, 91] width 116 height 25
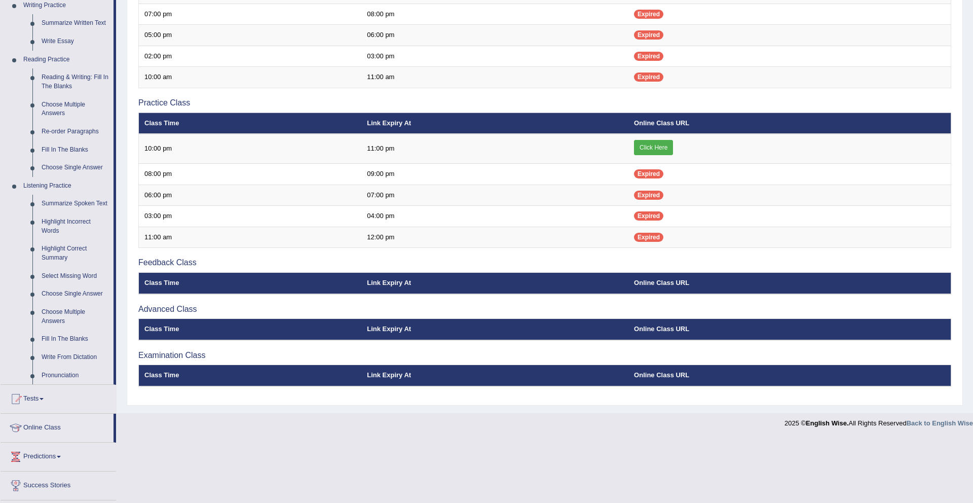
scroll to position [266, 0]
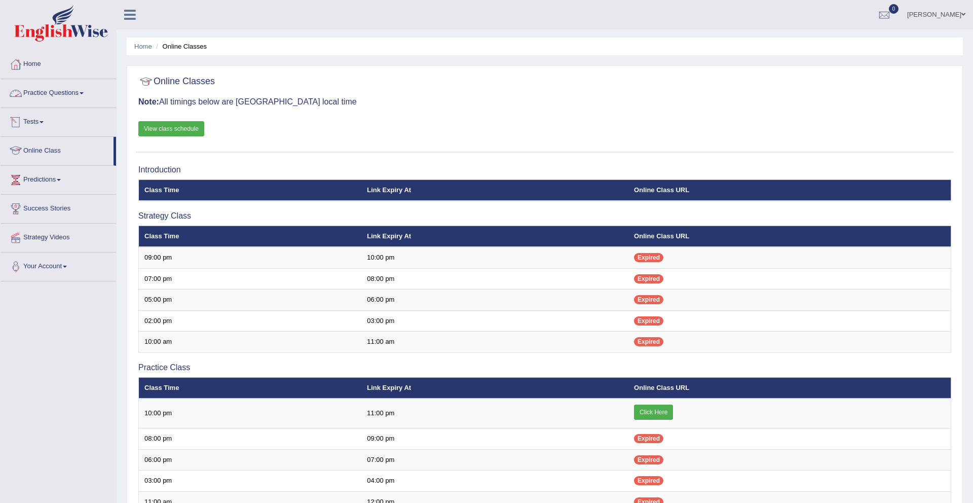
click at [46, 84] on link "Practice Questions" at bounding box center [59, 91] width 116 height 25
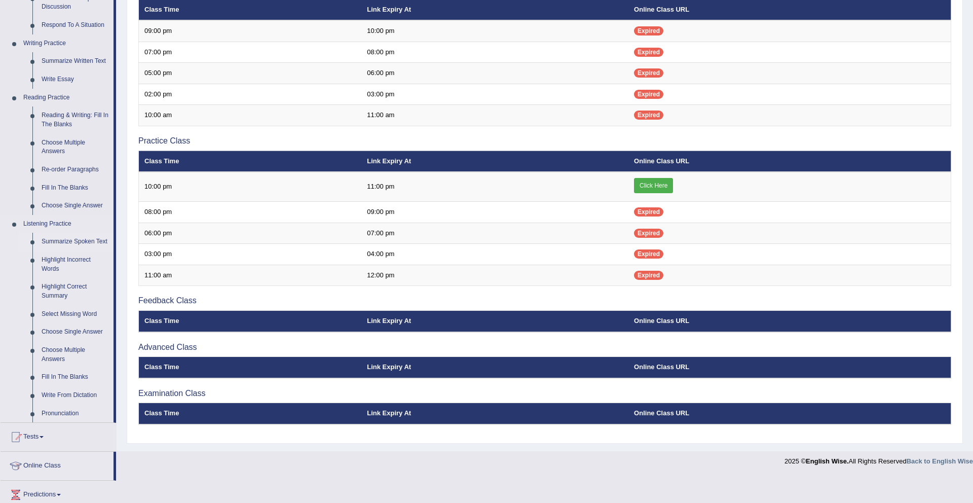
click at [52, 242] on link "Summarize Spoken Text" at bounding box center [75, 242] width 77 height 18
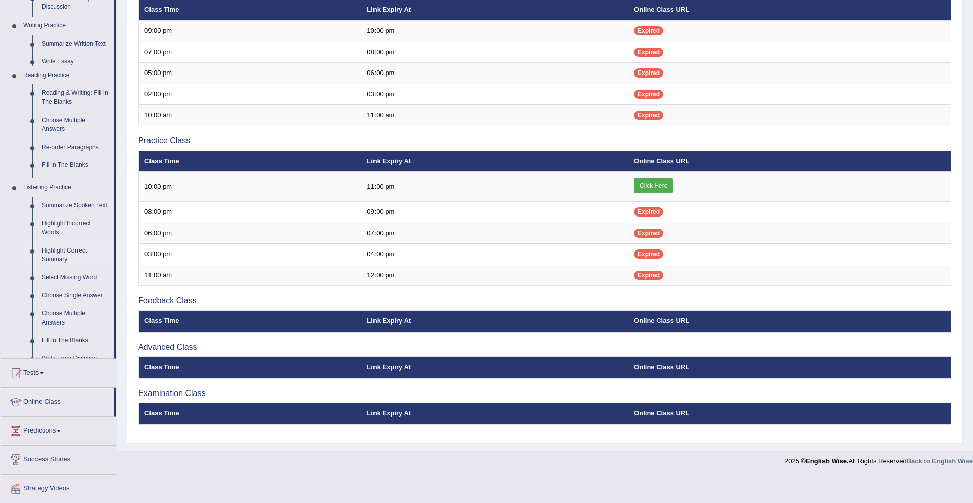
scroll to position [200, 0]
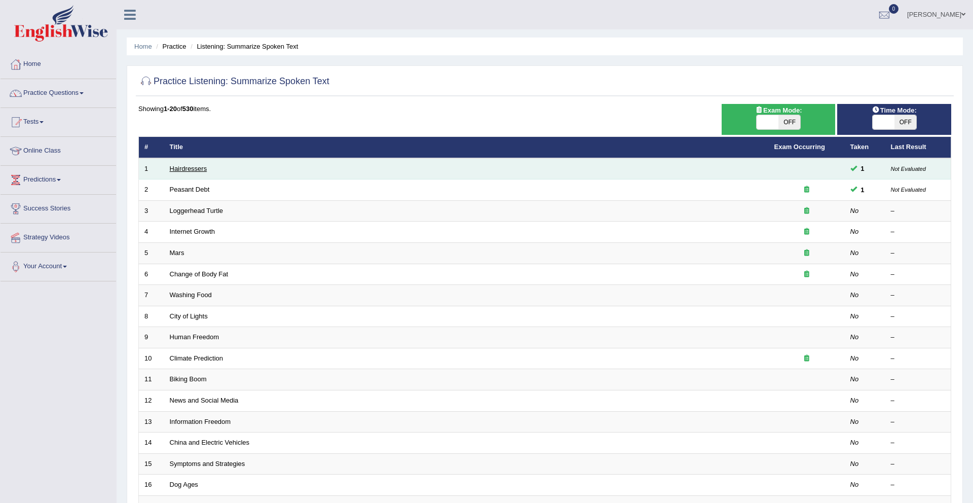
click at [195, 169] on link "Hairdressers" at bounding box center [189, 169] width 38 height 8
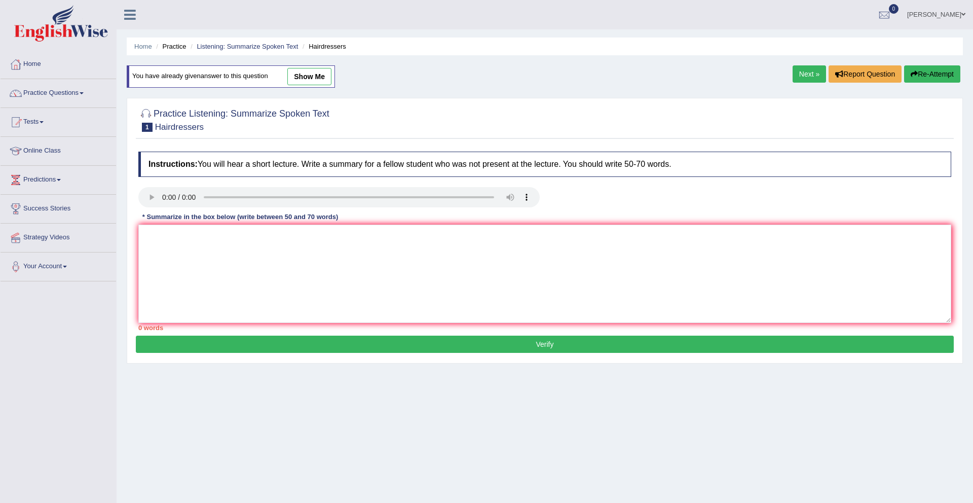
click at [322, 75] on link "show me" at bounding box center [309, 76] width 44 height 17
type textarea "The speaker provided a comprehensive overview of the role of hairdressers, high…"
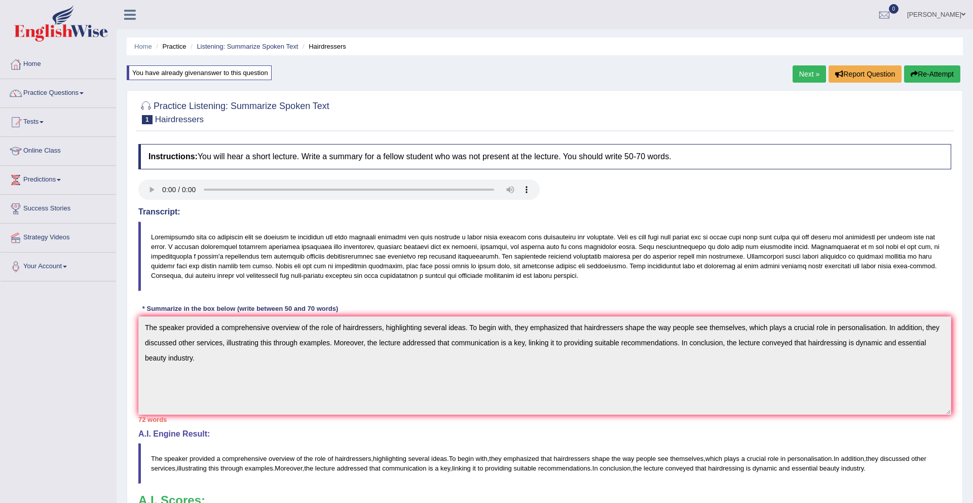
click at [801, 73] on link "Next »" at bounding box center [809, 73] width 33 height 17
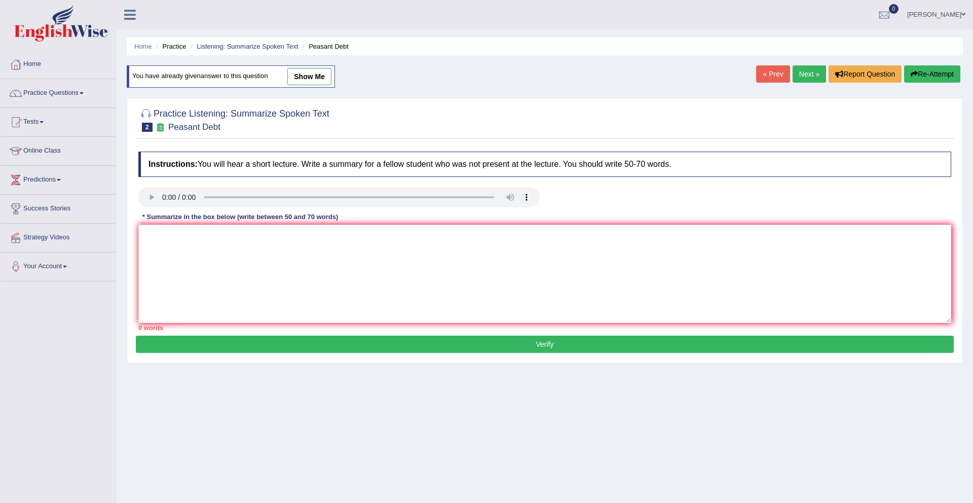
click at [318, 78] on link "show me" at bounding box center [309, 76] width 44 height 17
type textarea "The speaker provided a comprehensive overview of farming in [GEOGRAPHIC_DATA], …"
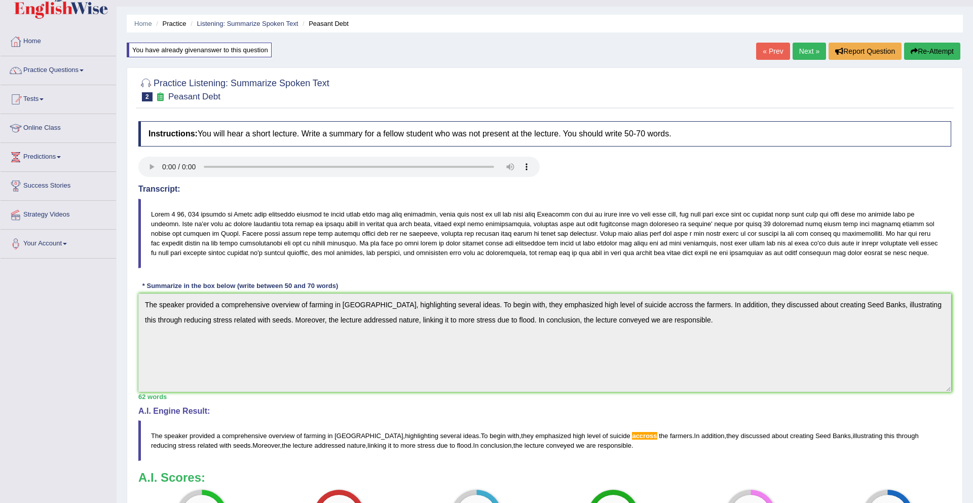
scroll to position [40, 0]
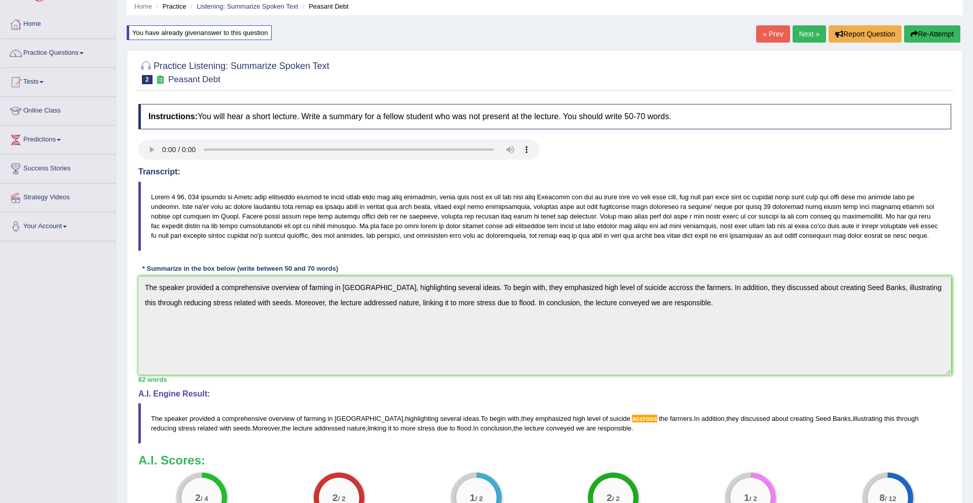
click at [797, 26] on link "Next »" at bounding box center [809, 33] width 33 height 17
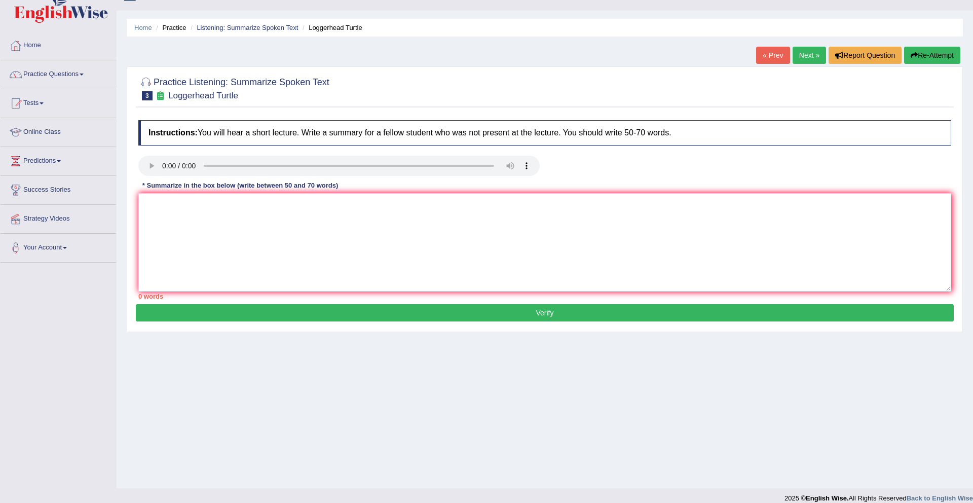
scroll to position [23, 0]
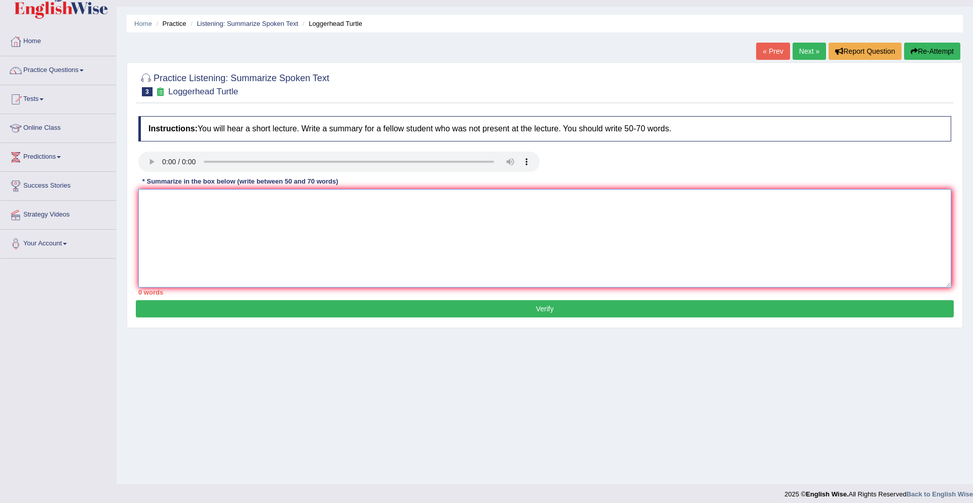
click at [566, 226] on textarea at bounding box center [544, 238] width 813 height 98
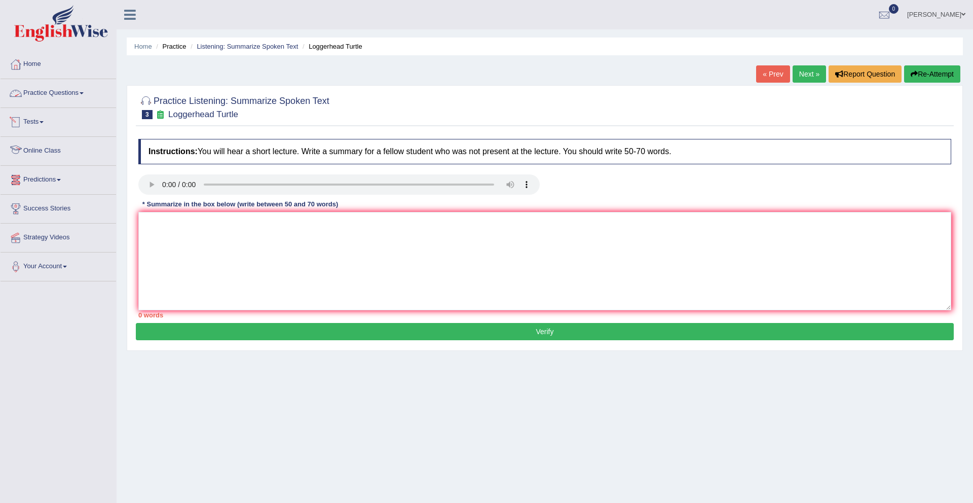
click at [33, 149] on link "Online Class" at bounding box center [59, 149] width 116 height 25
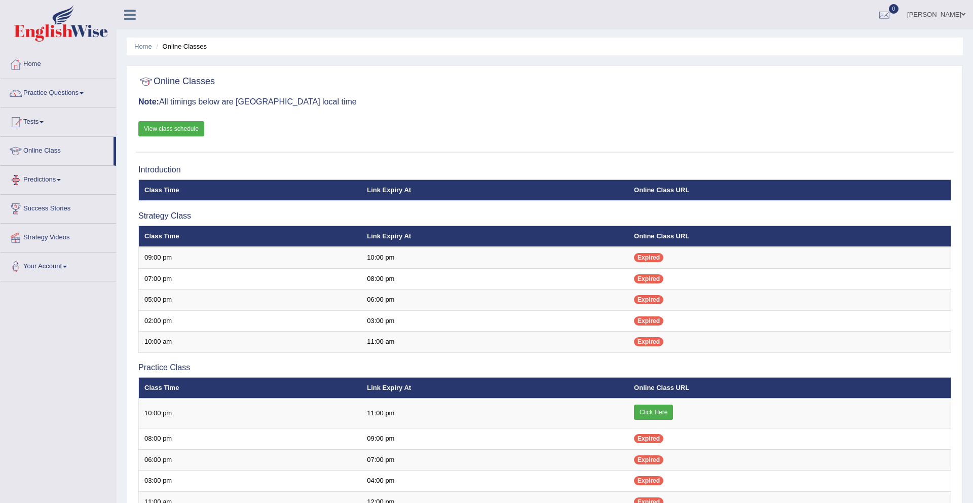
click at [50, 179] on link "Predictions" at bounding box center [59, 178] width 116 height 25
click at [48, 204] on link "Latest Predictions" at bounding box center [66, 203] width 95 height 18
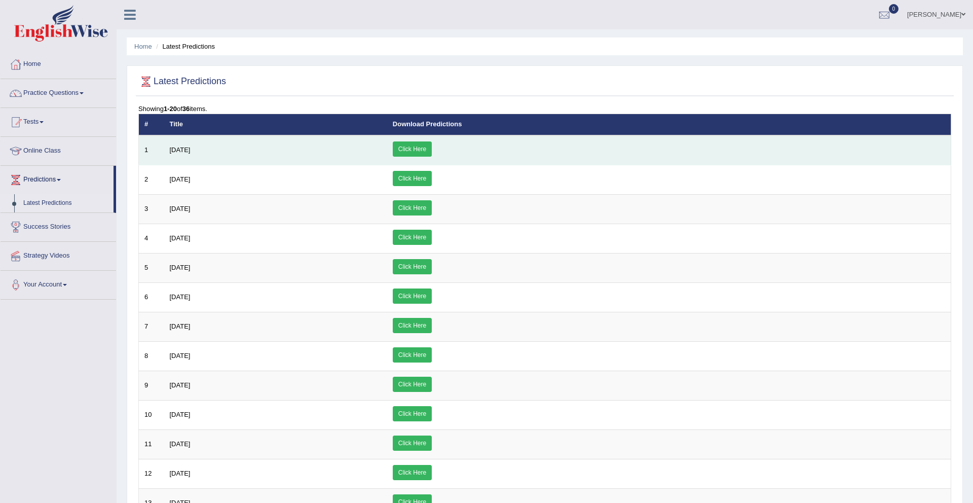
click at [432, 151] on link "Click Here" at bounding box center [412, 148] width 39 height 15
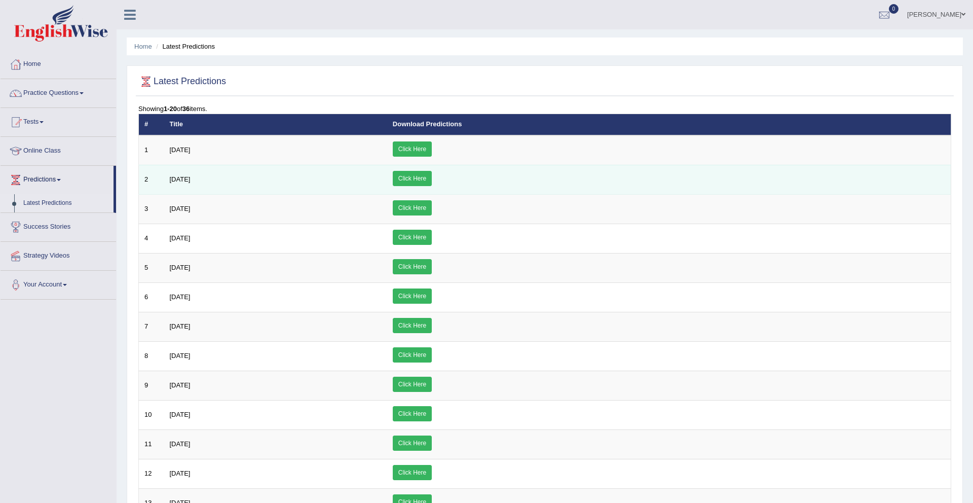
click at [432, 176] on link "Click Here" at bounding box center [412, 178] width 39 height 15
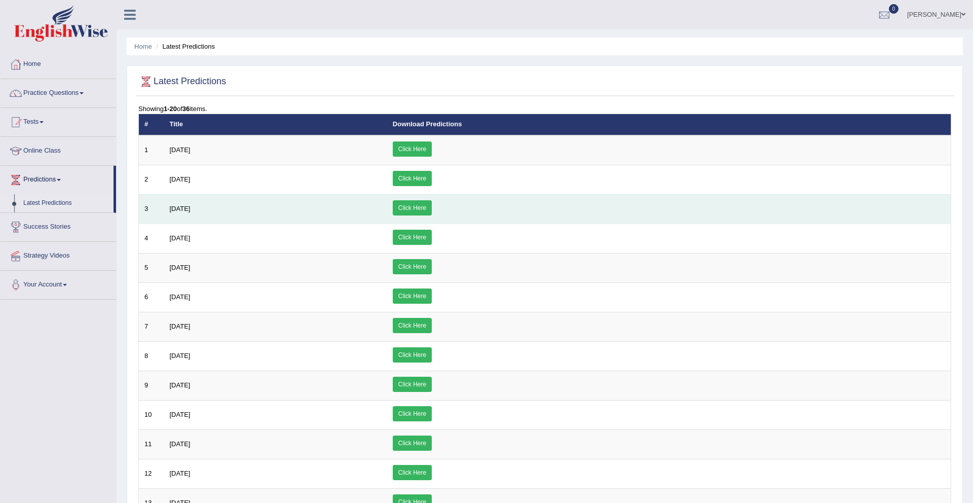
click at [432, 208] on link "Click Here" at bounding box center [412, 207] width 39 height 15
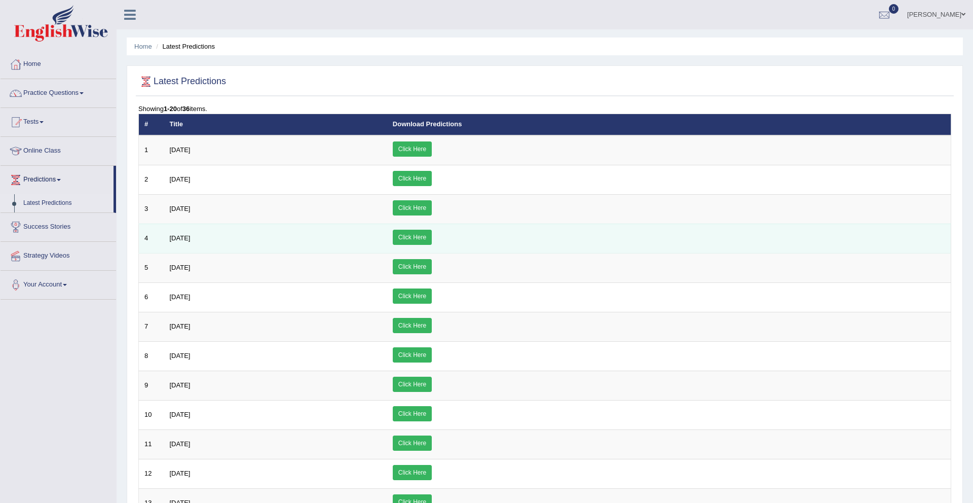
click at [432, 236] on link "Click Here" at bounding box center [412, 237] width 39 height 15
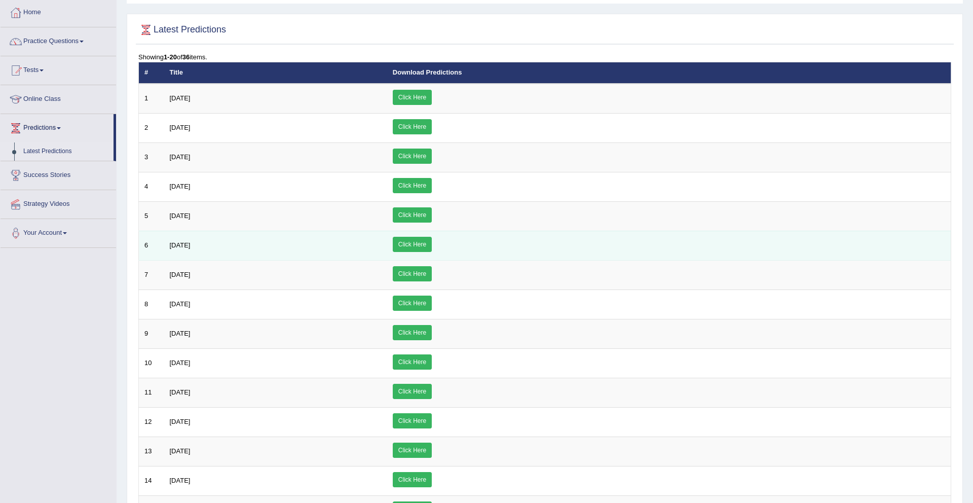
scroll to position [52, 0]
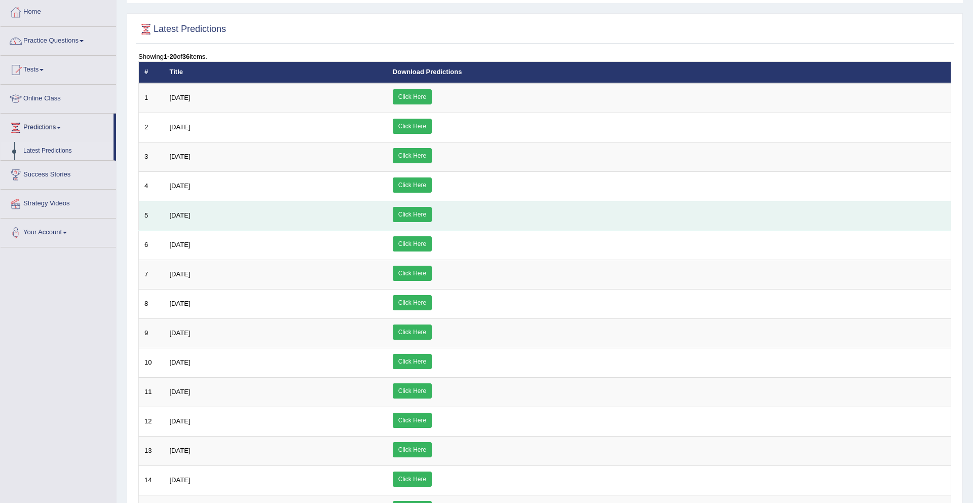
click at [432, 216] on link "Click Here" at bounding box center [412, 214] width 39 height 15
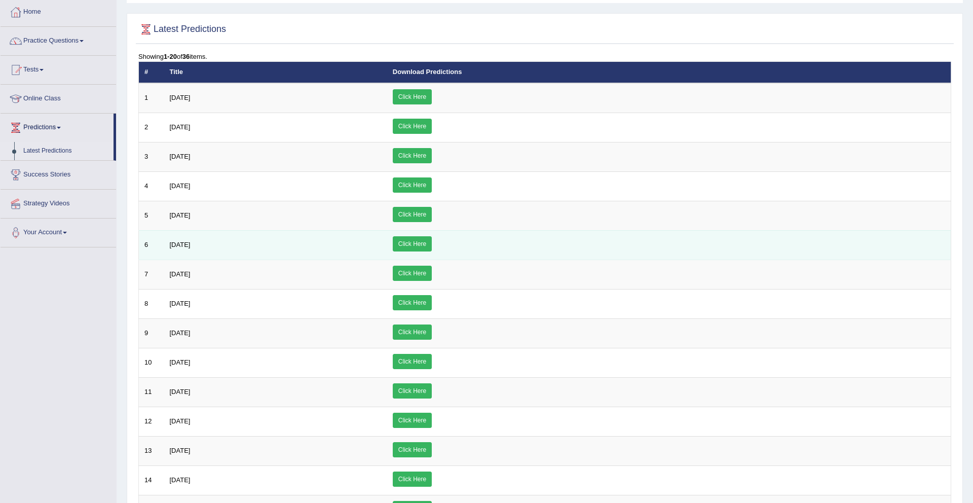
click at [432, 247] on link "Click Here" at bounding box center [412, 243] width 39 height 15
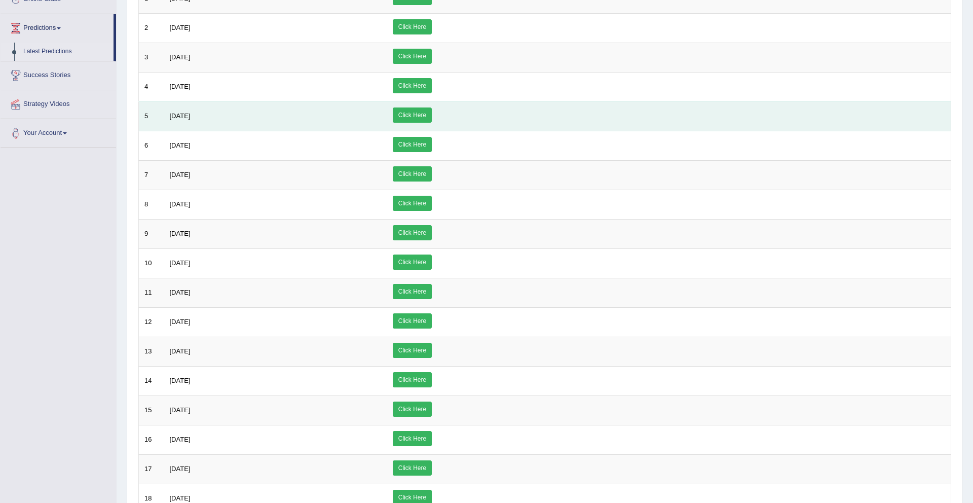
scroll to position [155, 0]
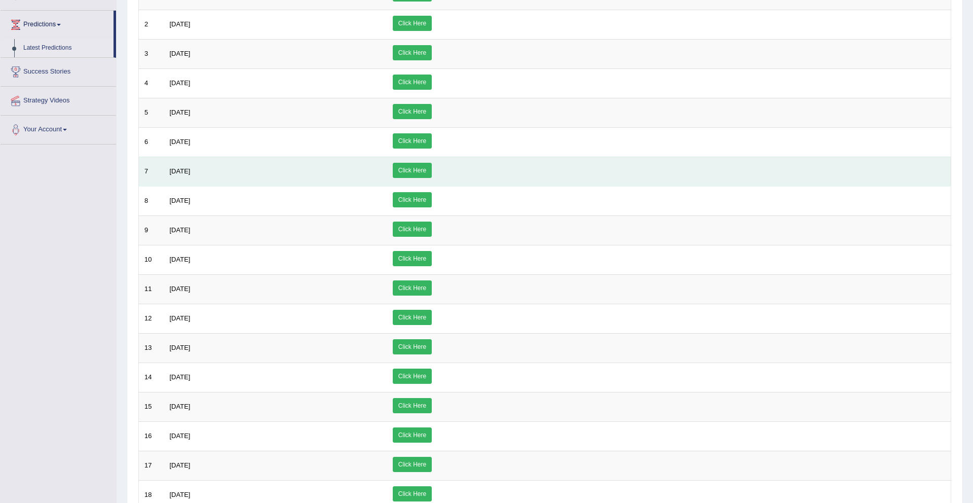
click at [432, 173] on link "Click Here" at bounding box center [412, 170] width 39 height 15
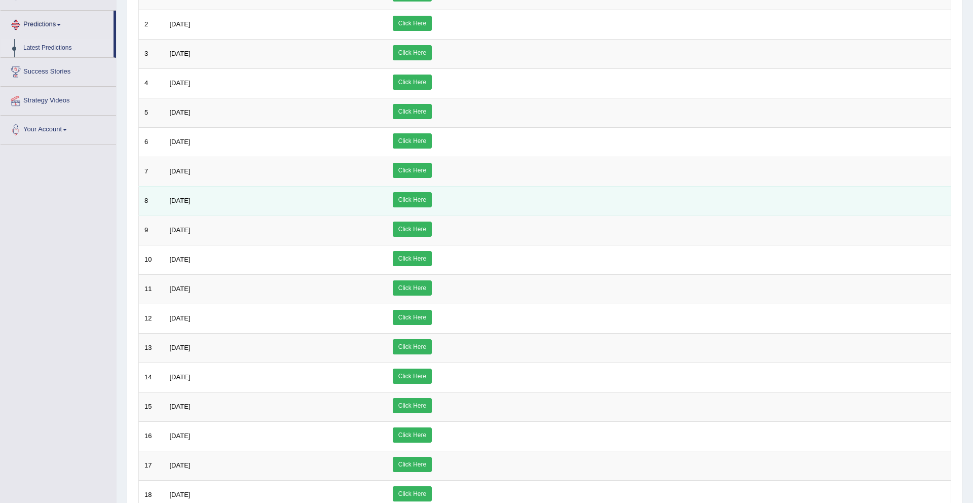
click at [432, 201] on link "Click Here" at bounding box center [412, 199] width 39 height 15
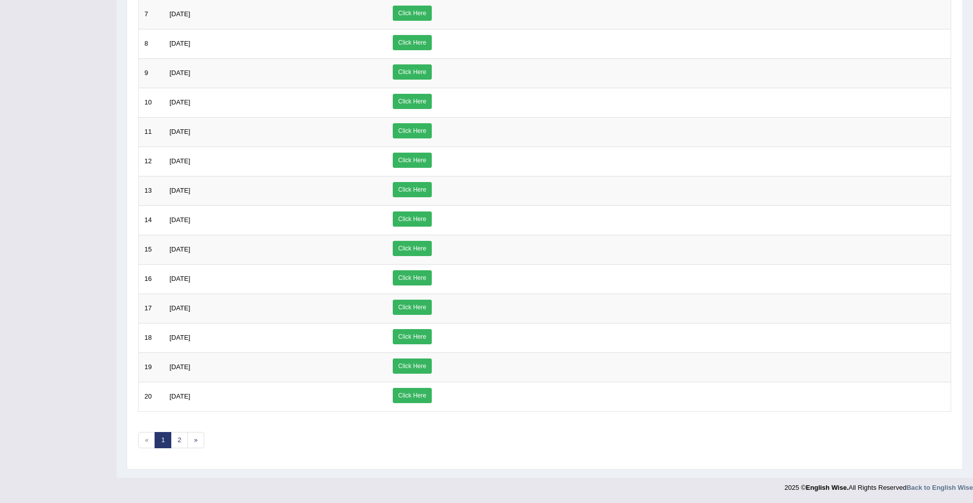
scroll to position [0, 0]
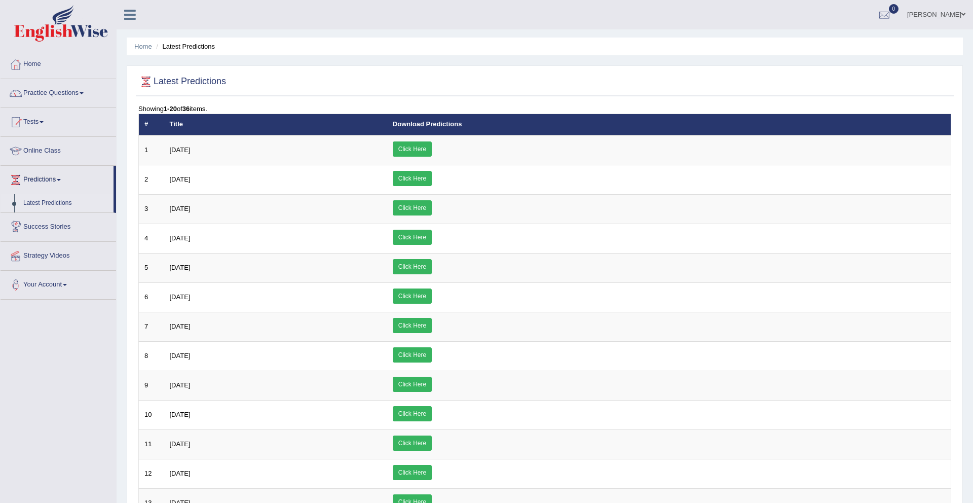
click at [61, 225] on link "Success Stories" at bounding box center [59, 225] width 116 height 25
click at [36, 123] on link "Tests" at bounding box center [59, 120] width 116 height 25
click at [33, 64] on link "Home" at bounding box center [59, 62] width 116 height 25
